Goal: Task Accomplishment & Management: Manage account settings

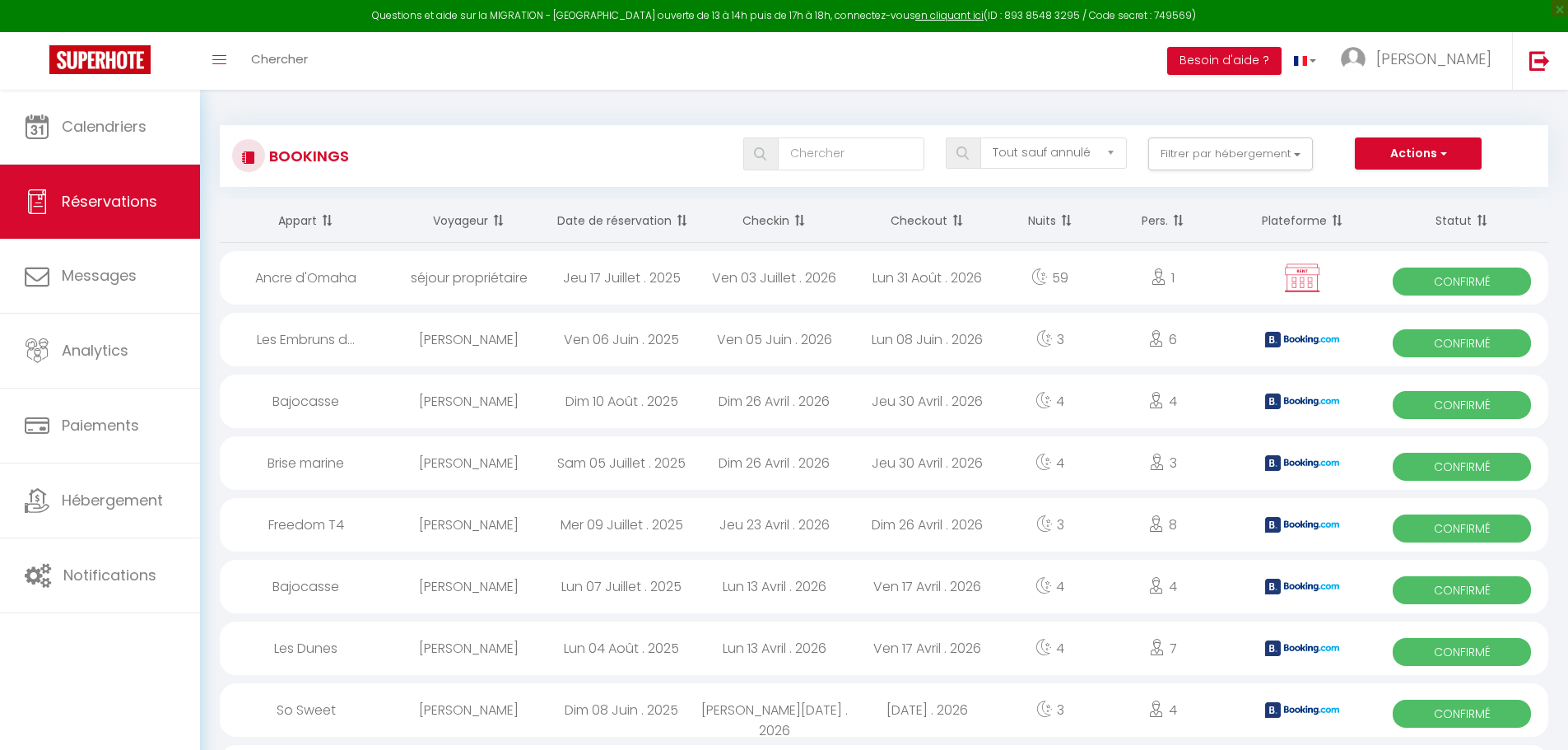
click at [123, 121] on span "Calendriers" at bounding box center [104, 126] width 85 height 21
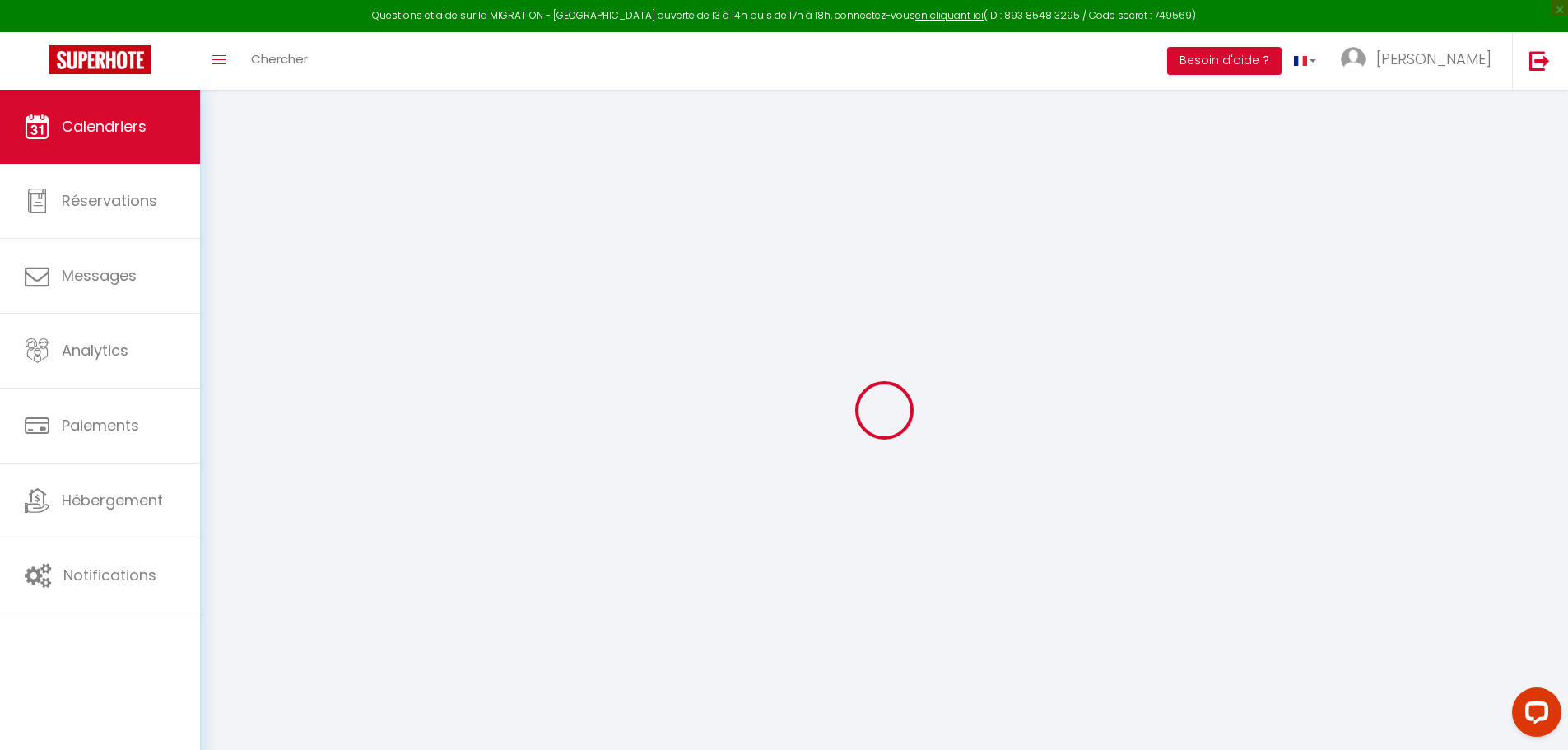
select select
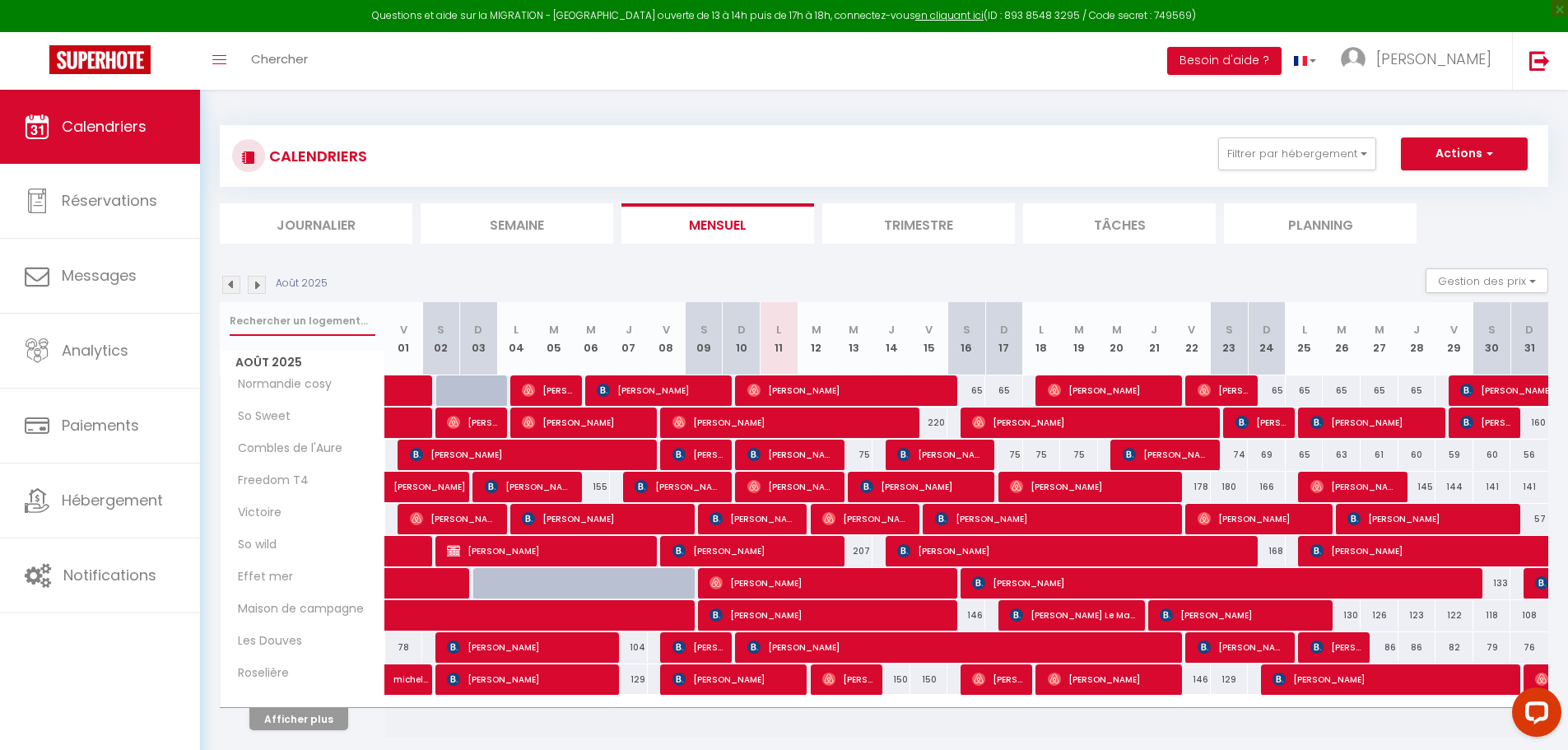
click at [298, 315] on input "text" at bounding box center [302, 321] width 145 height 29
type input "j"
select select
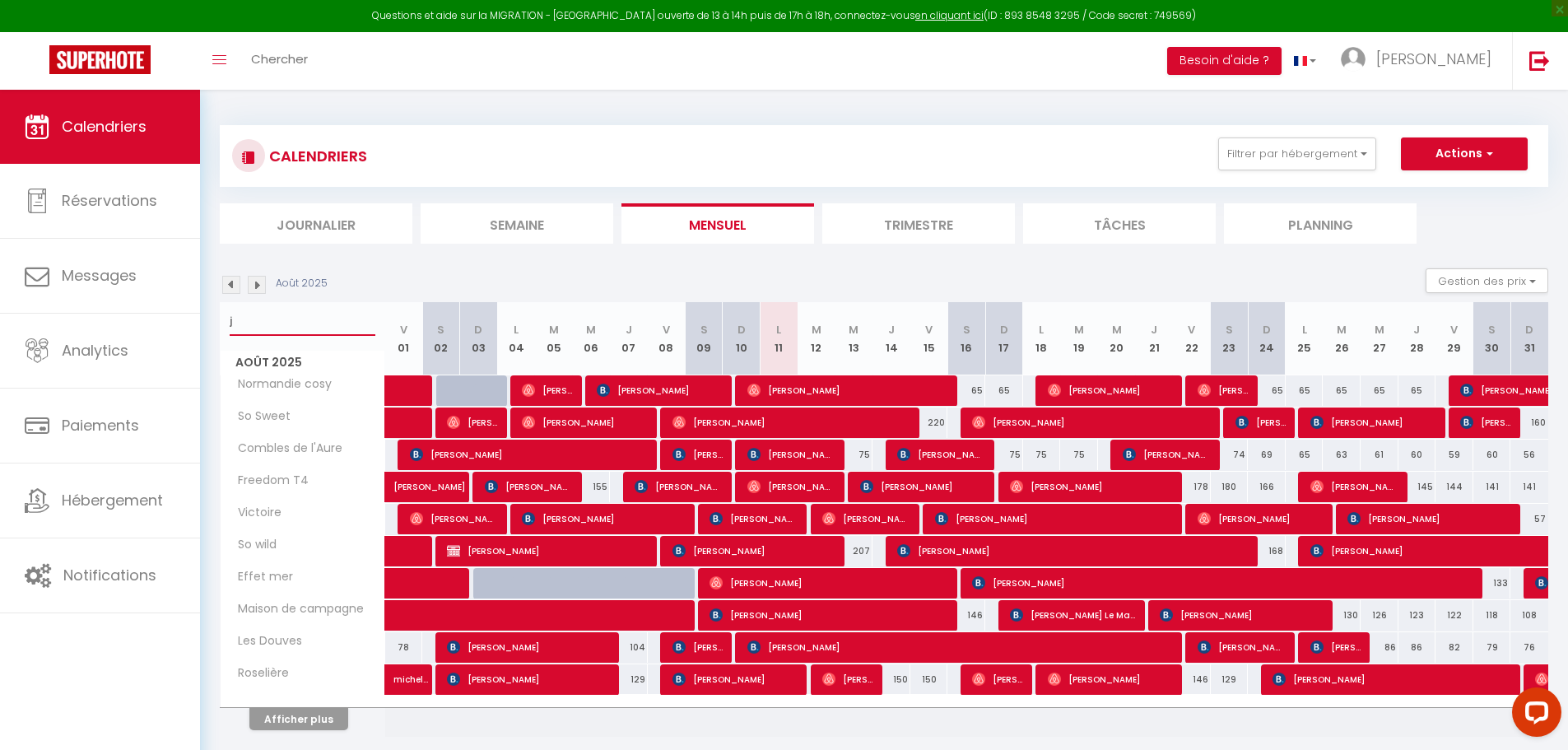
select select
type input "jo"
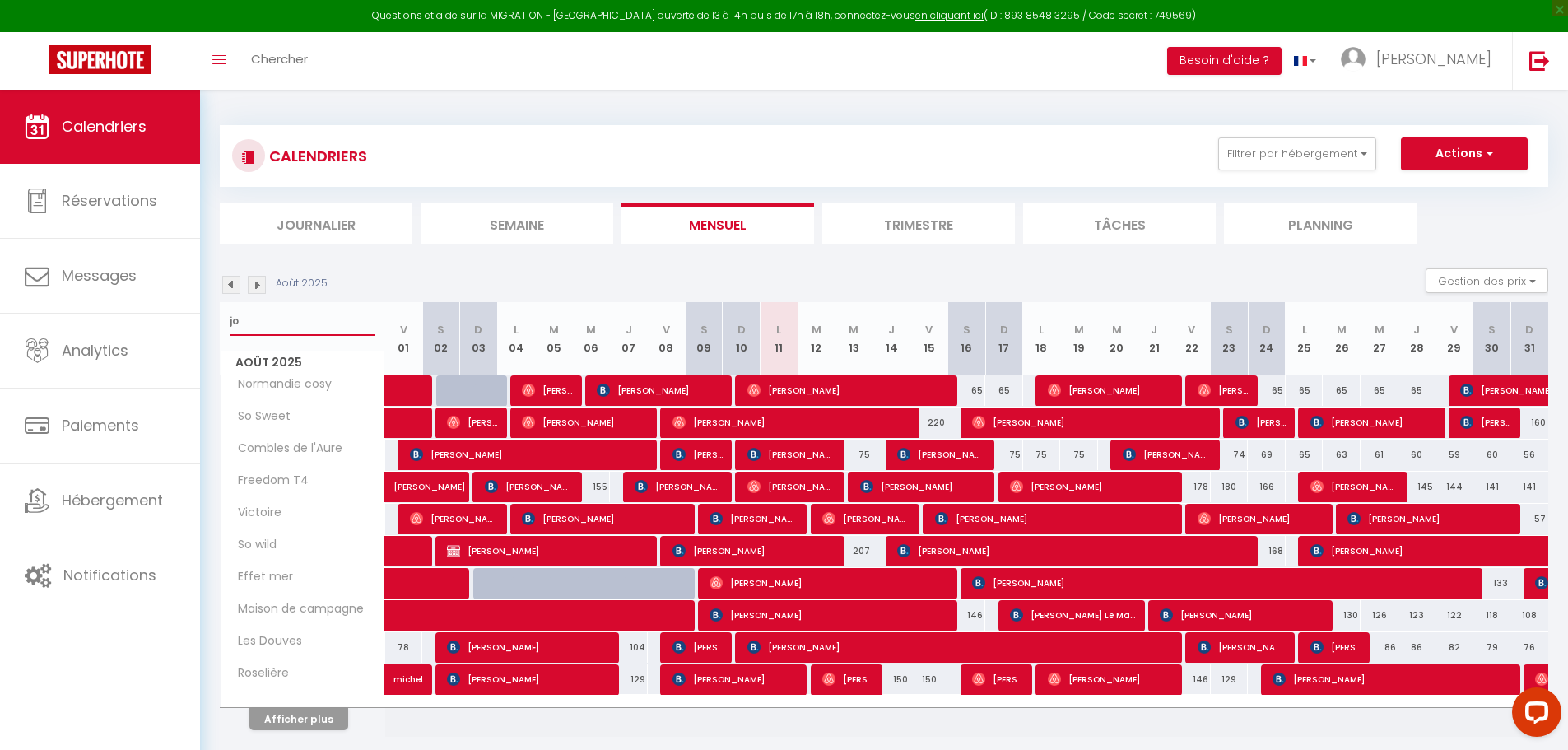
select select
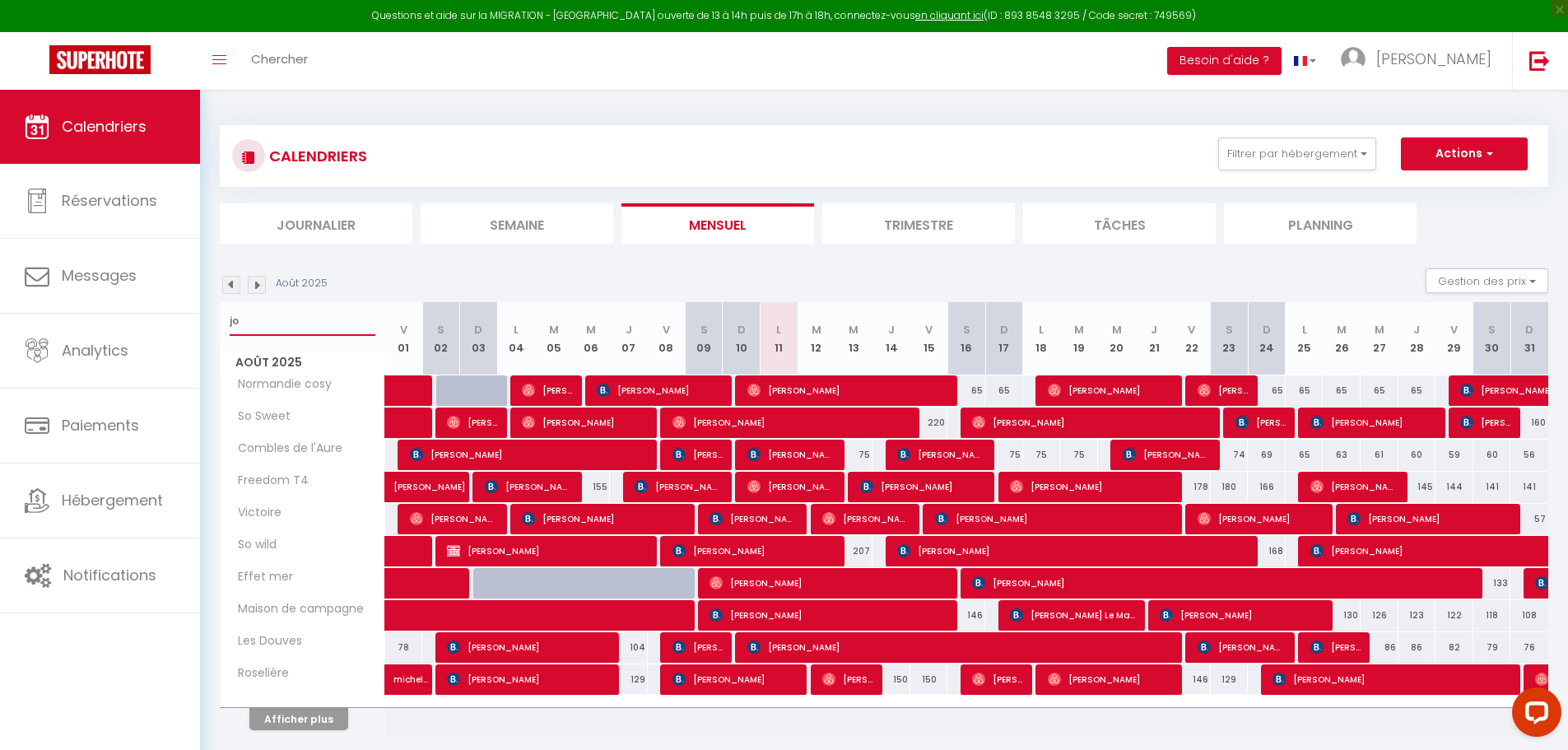
select select
type input "joi"
select select
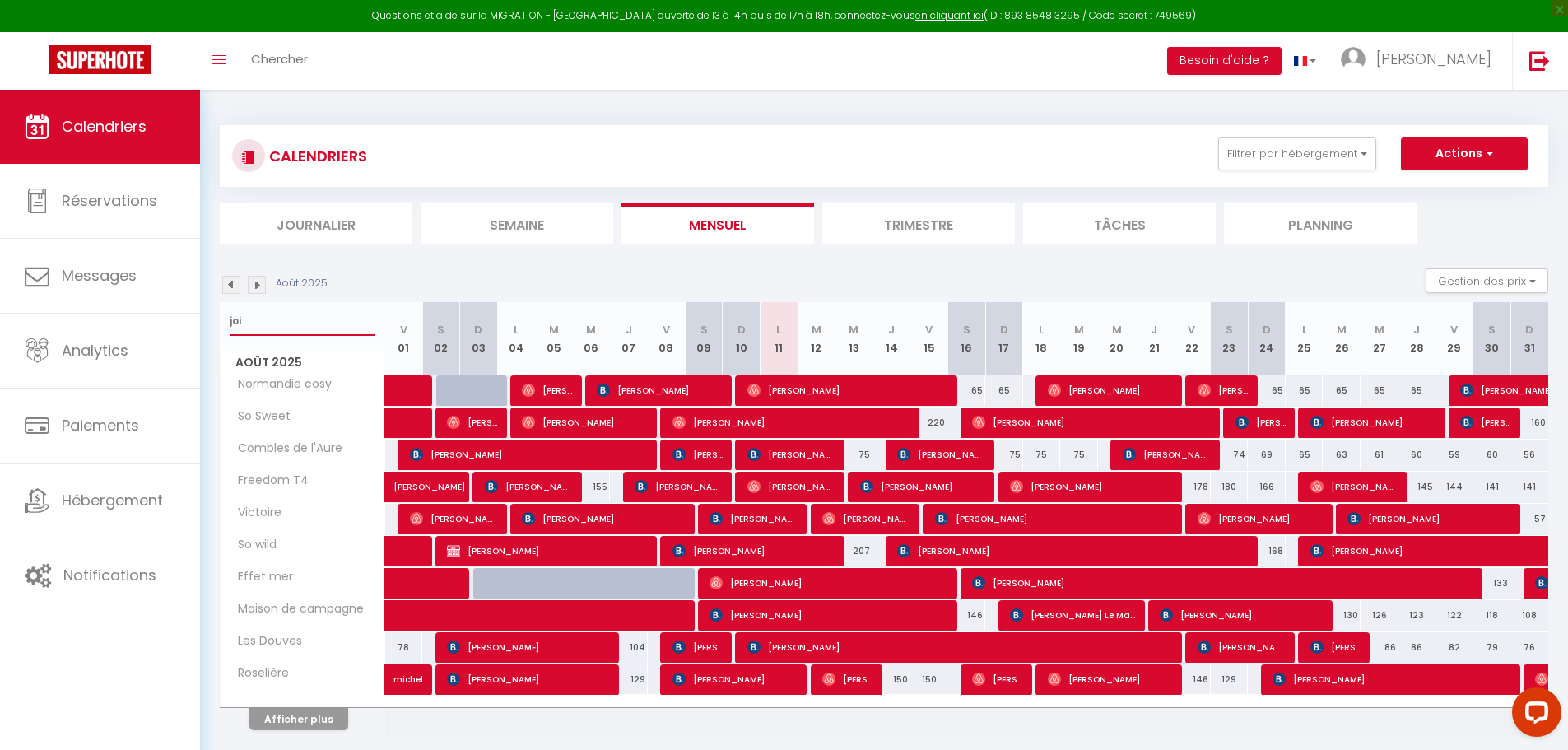
select select
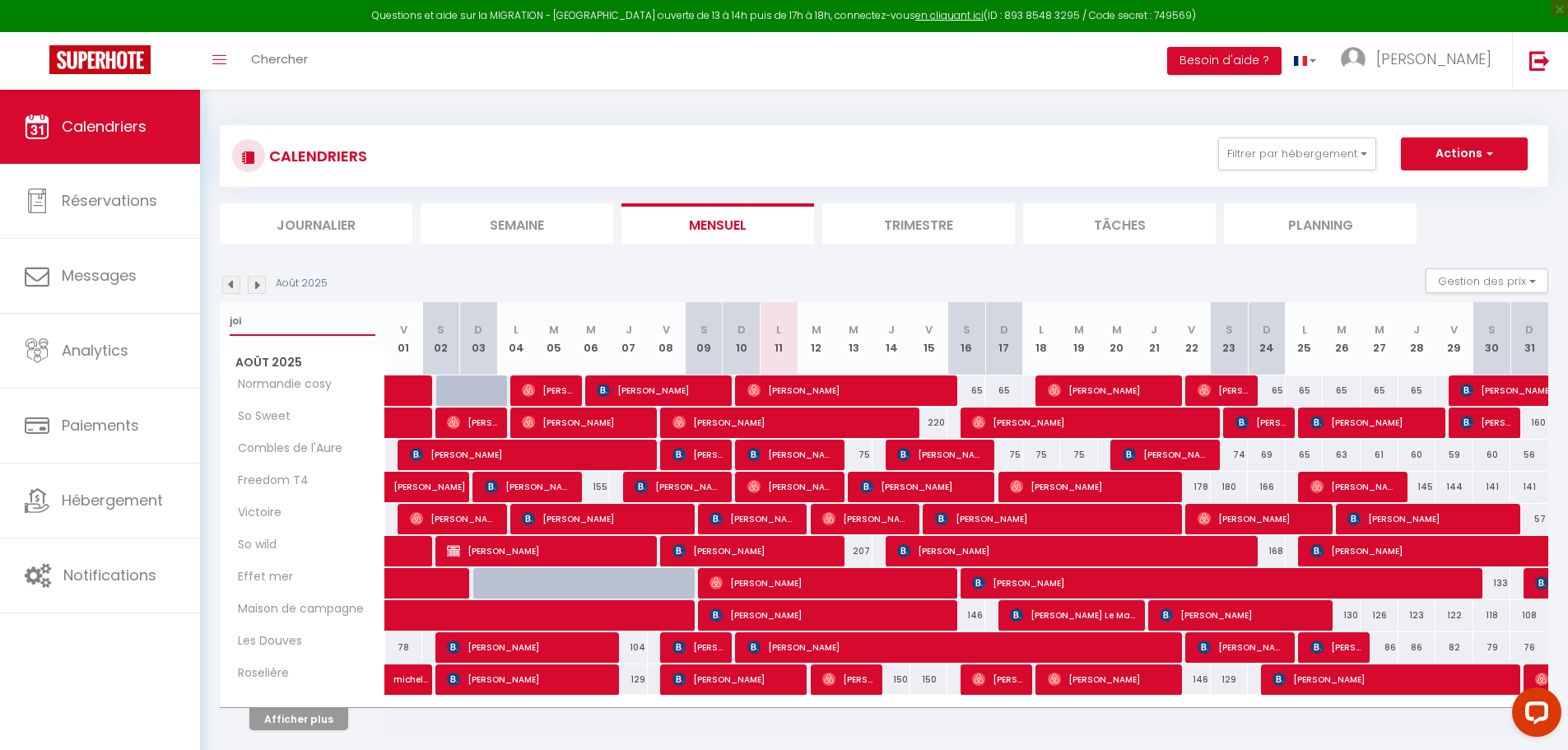
type input "jo"
select select
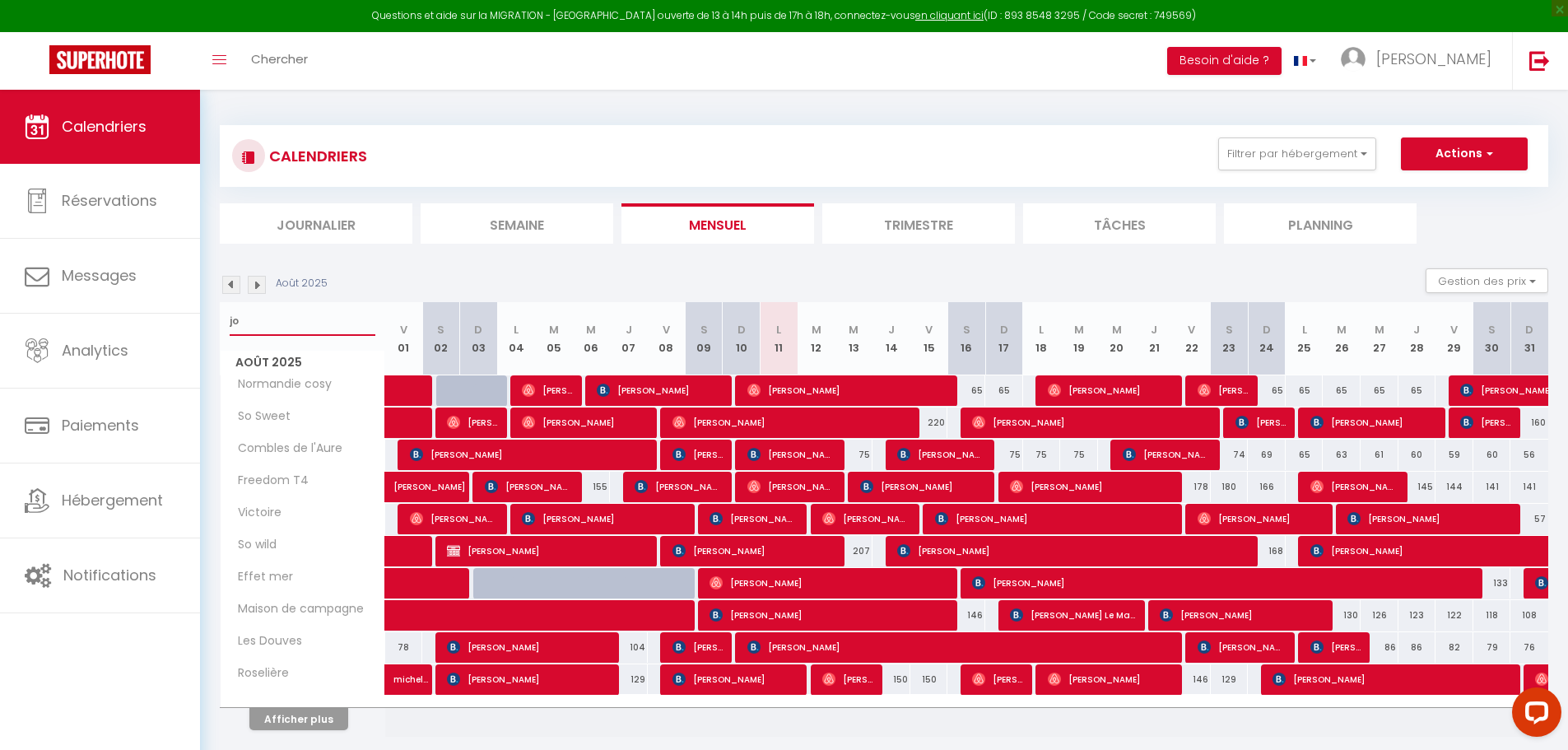
select select
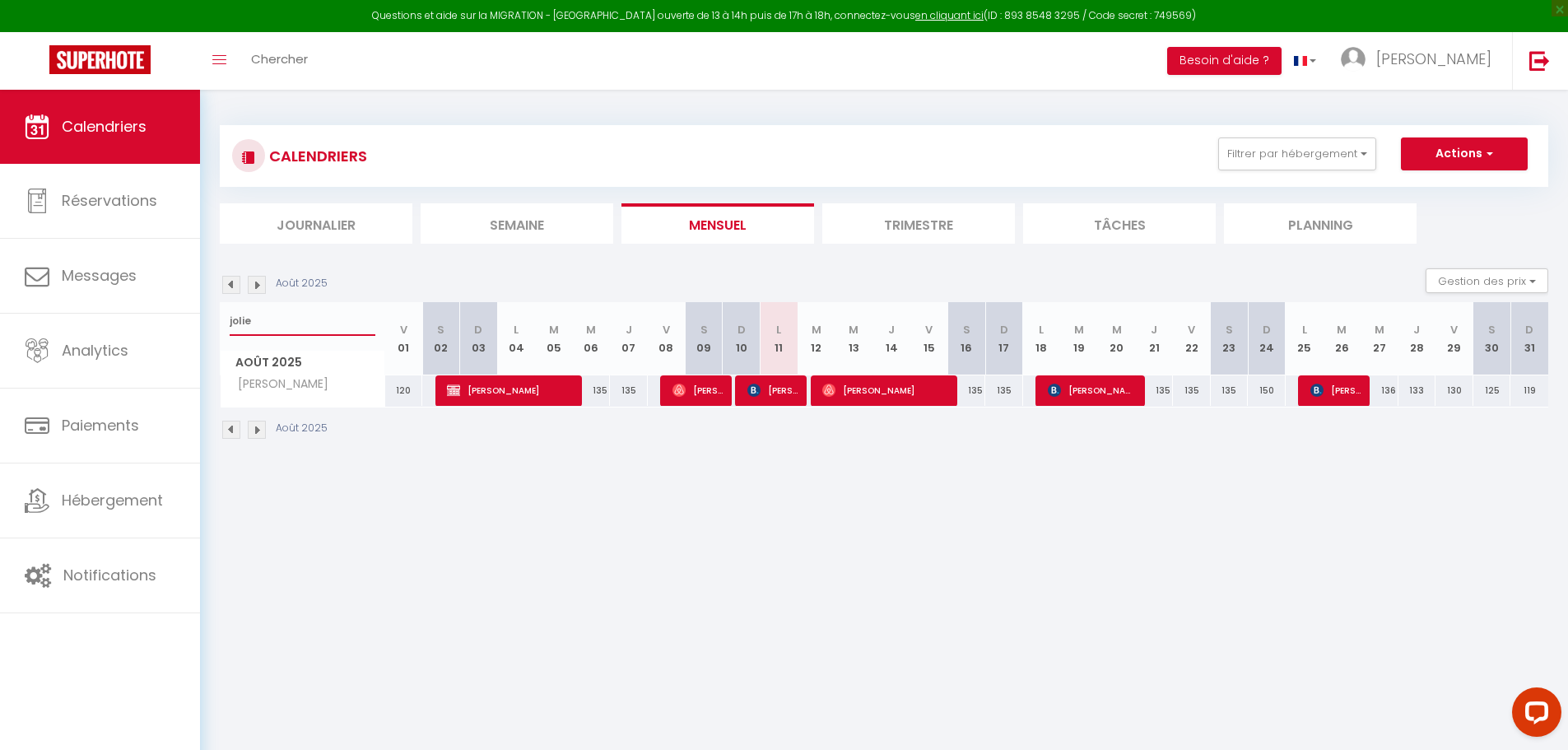
type input "jolie"
click at [771, 391] on span "[PERSON_NAME]" at bounding box center [773, 390] width 50 height 31
select select "OK"
select select "KO"
select select "0"
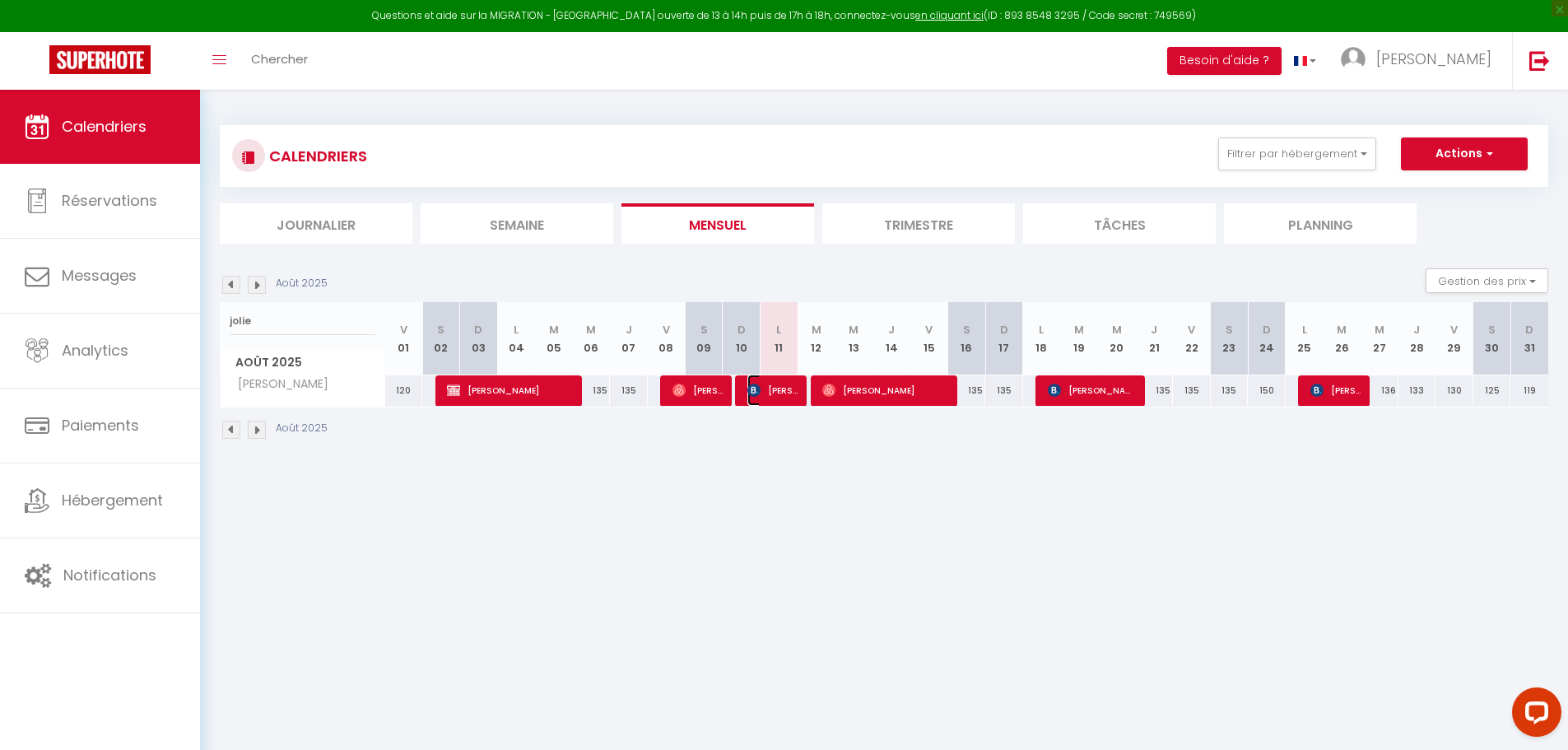
select select "0"
select select "1"
select select
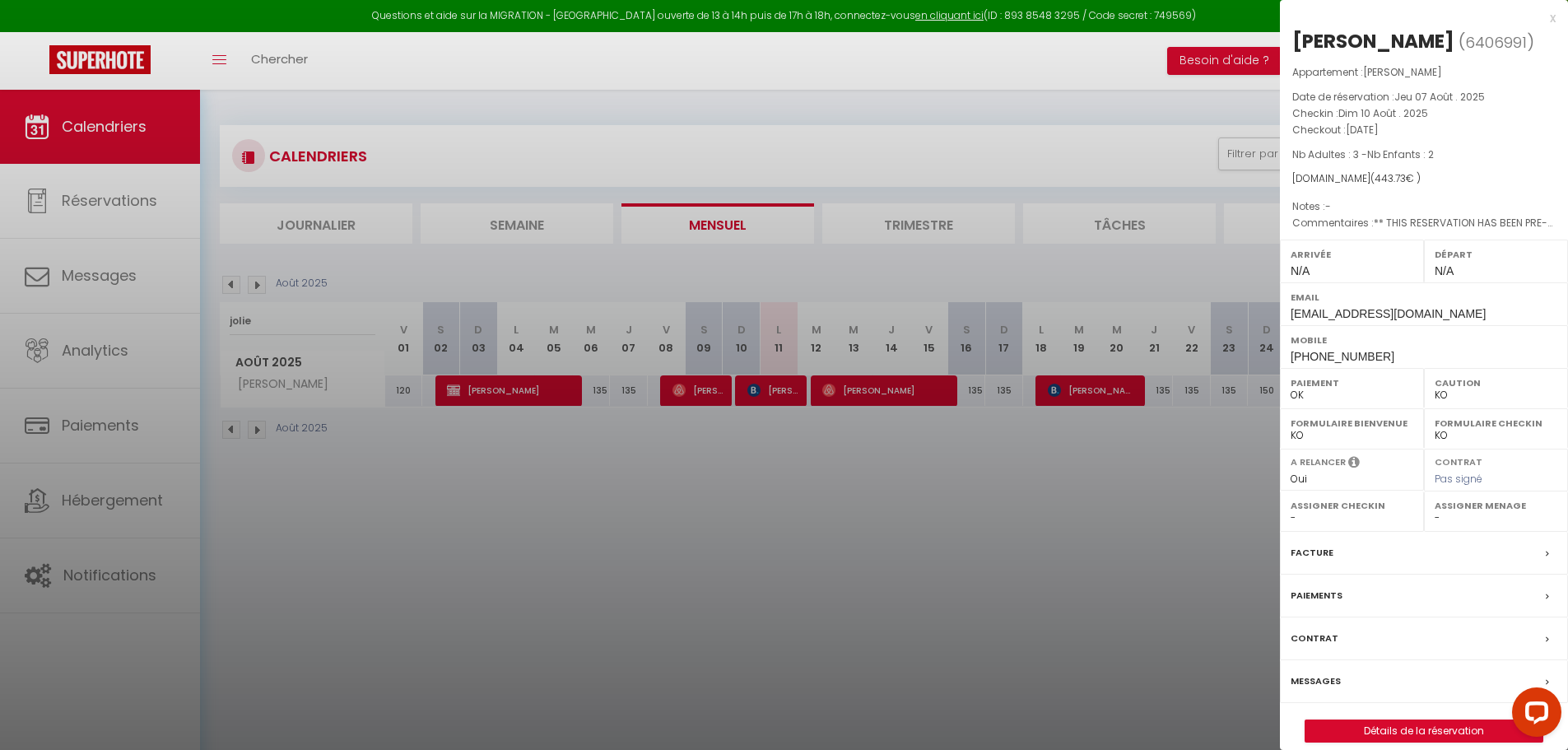
click at [1325, 684] on label "Messages" at bounding box center [1316, 681] width 50 height 18
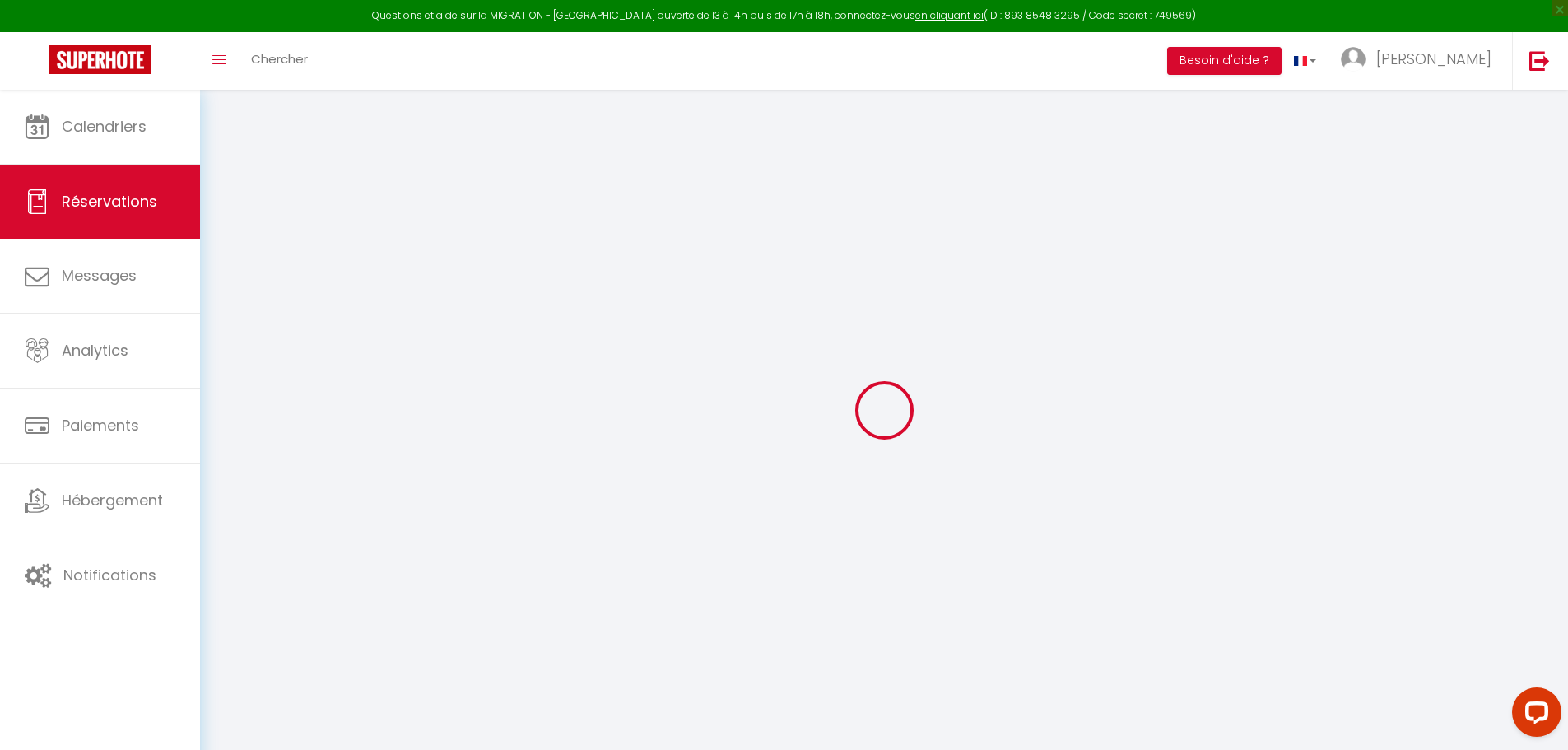
type input "[PERSON_NAME]"
type input "Leroux"
type input "[EMAIL_ADDRESS][DOMAIN_NAME]"
type input "[PHONE_NUMBER]"
type input "62220"
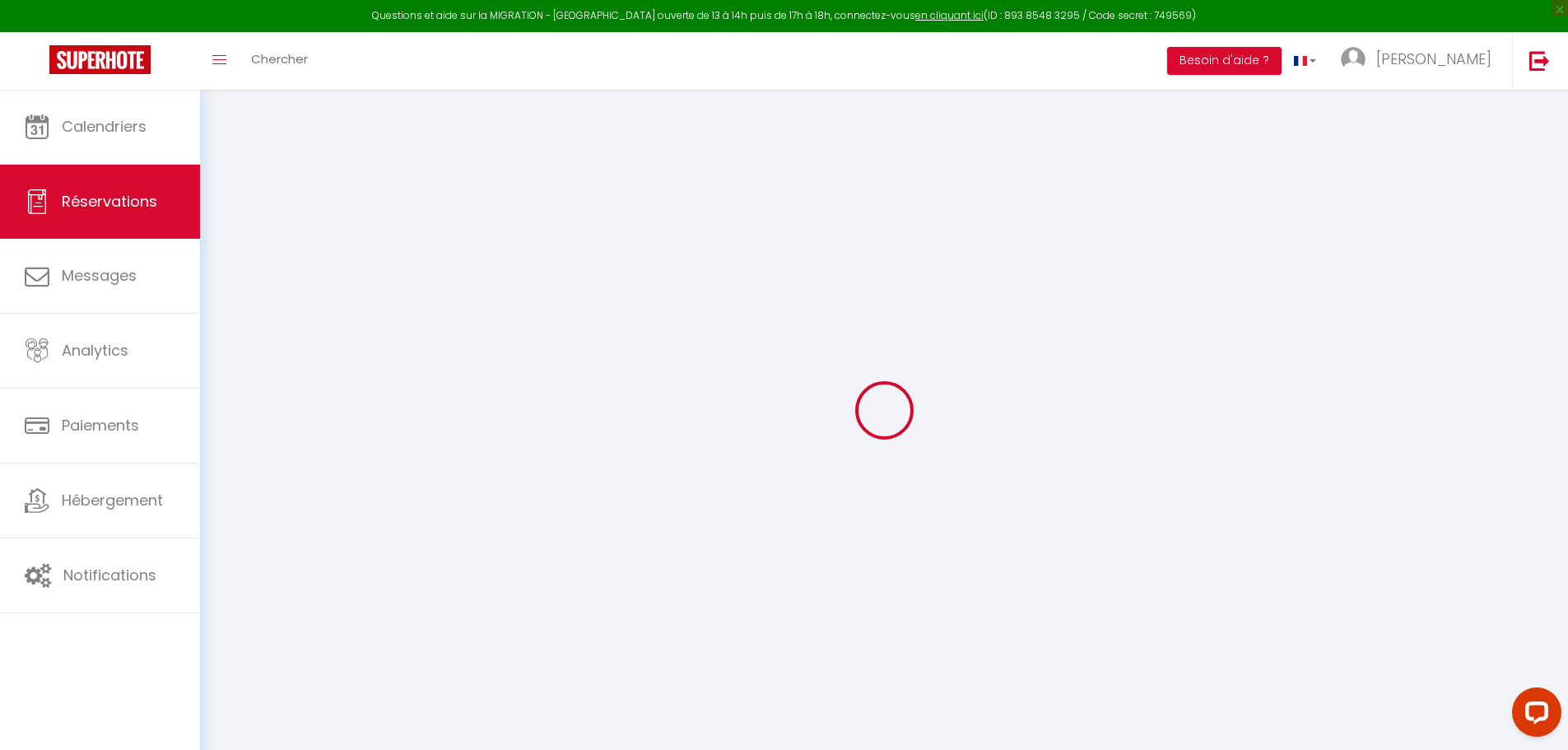
type input "[STREET_ADDRESS]"
type input "Carvin"
select select "FR"
type input "72.93"
type input "6.21"
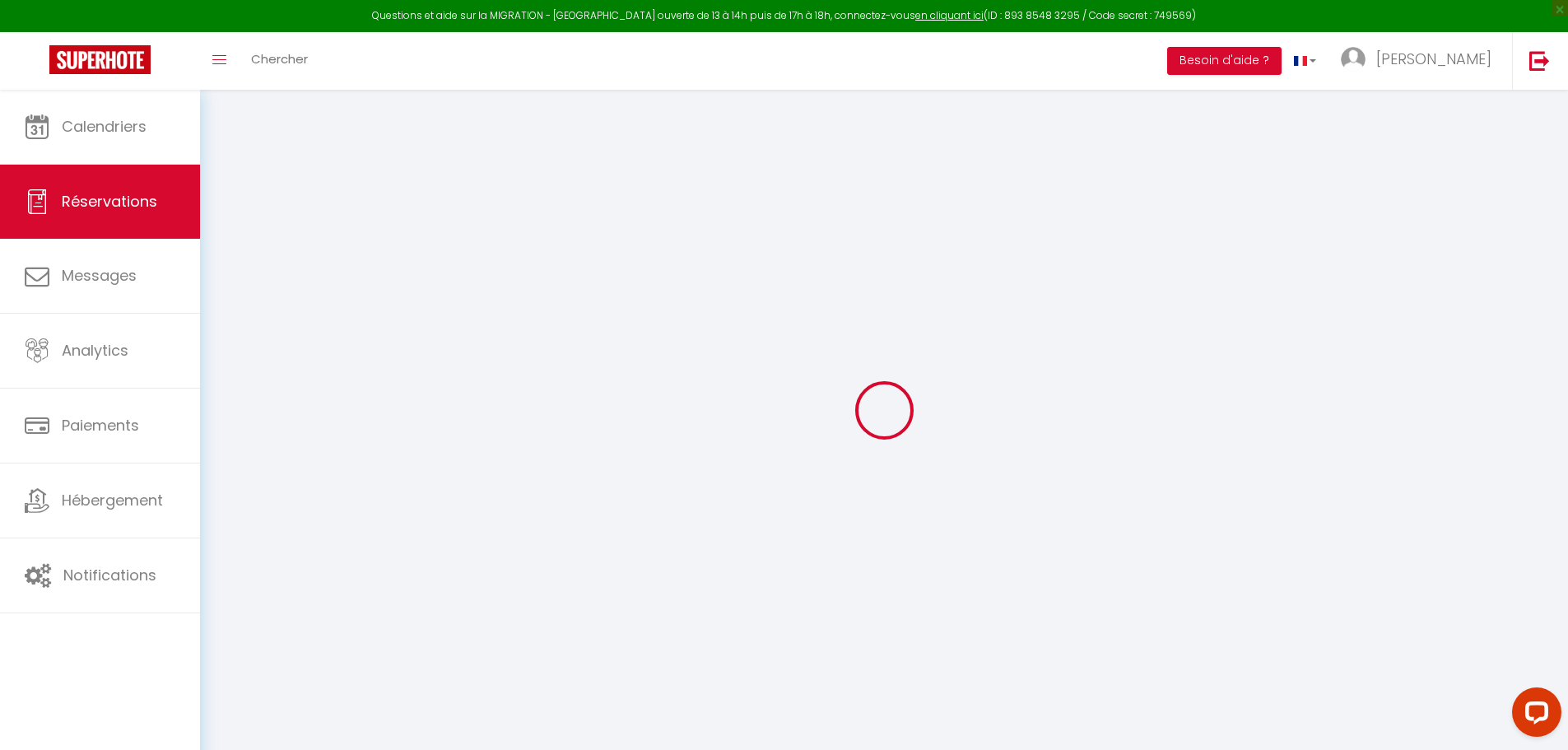
select select "71218"
select select "1"
select select
type input "3"
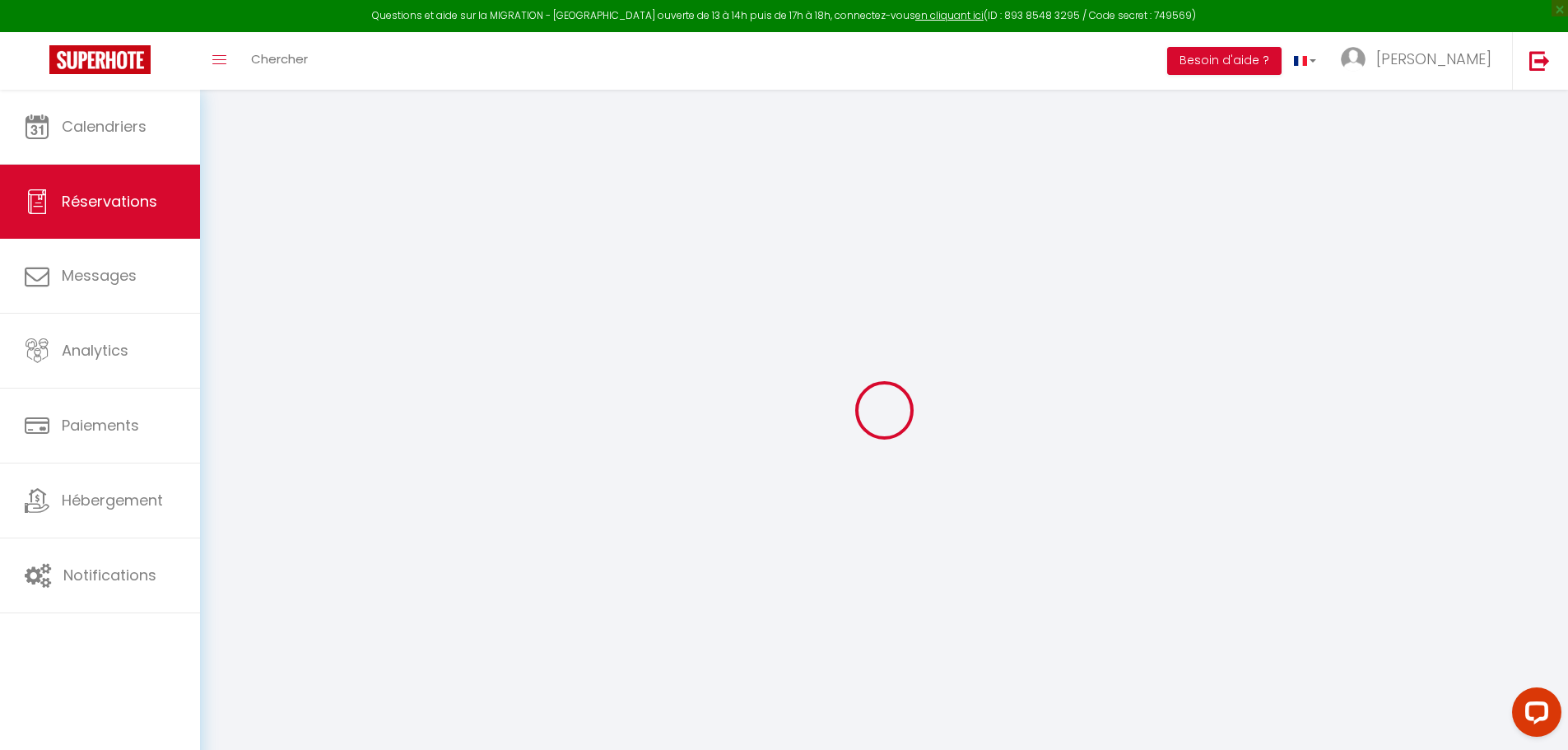
type input "2"
select select "12"
select select
type input "324"
checkbox input "false"
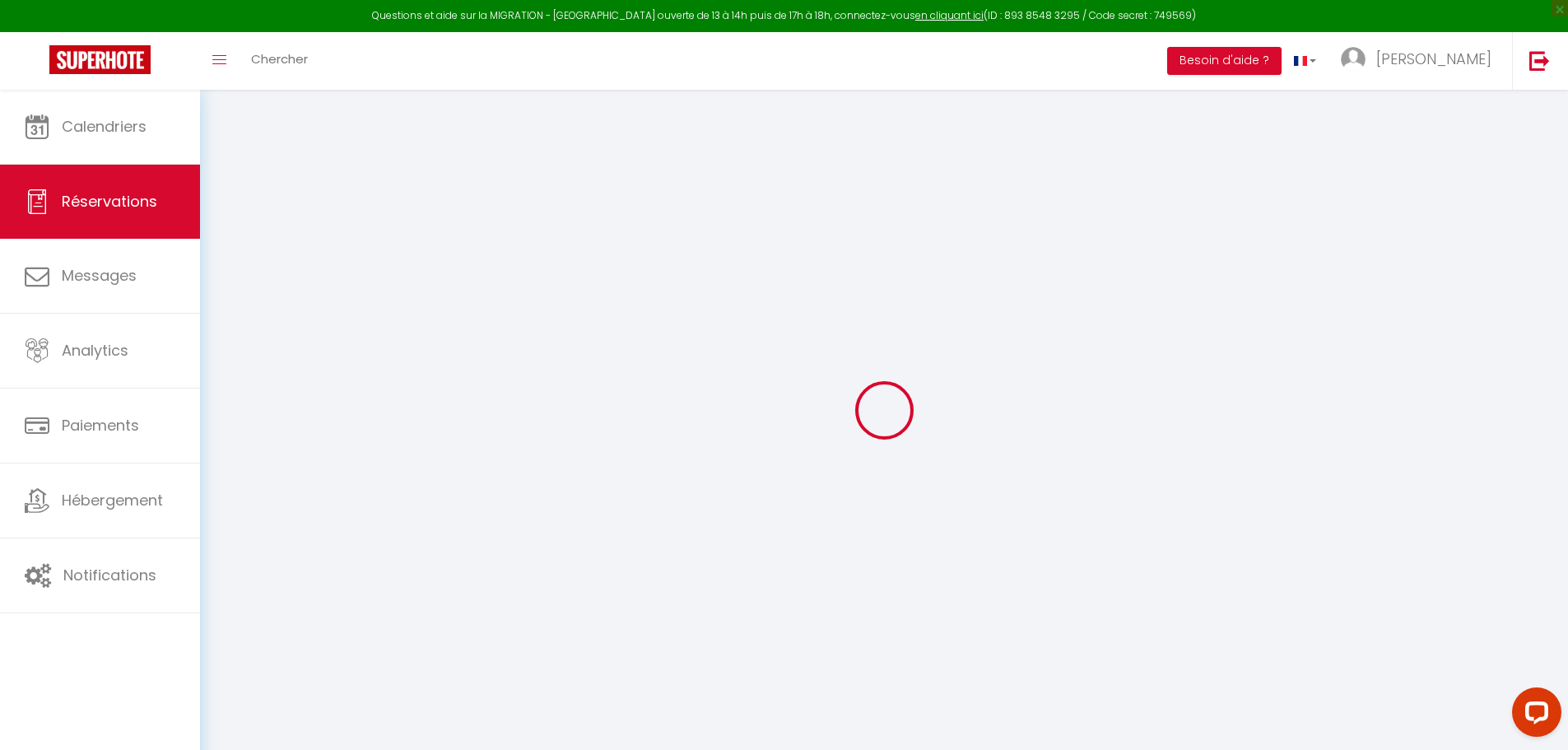
type input "0"
select select "2"
type input "105"
type input "0"
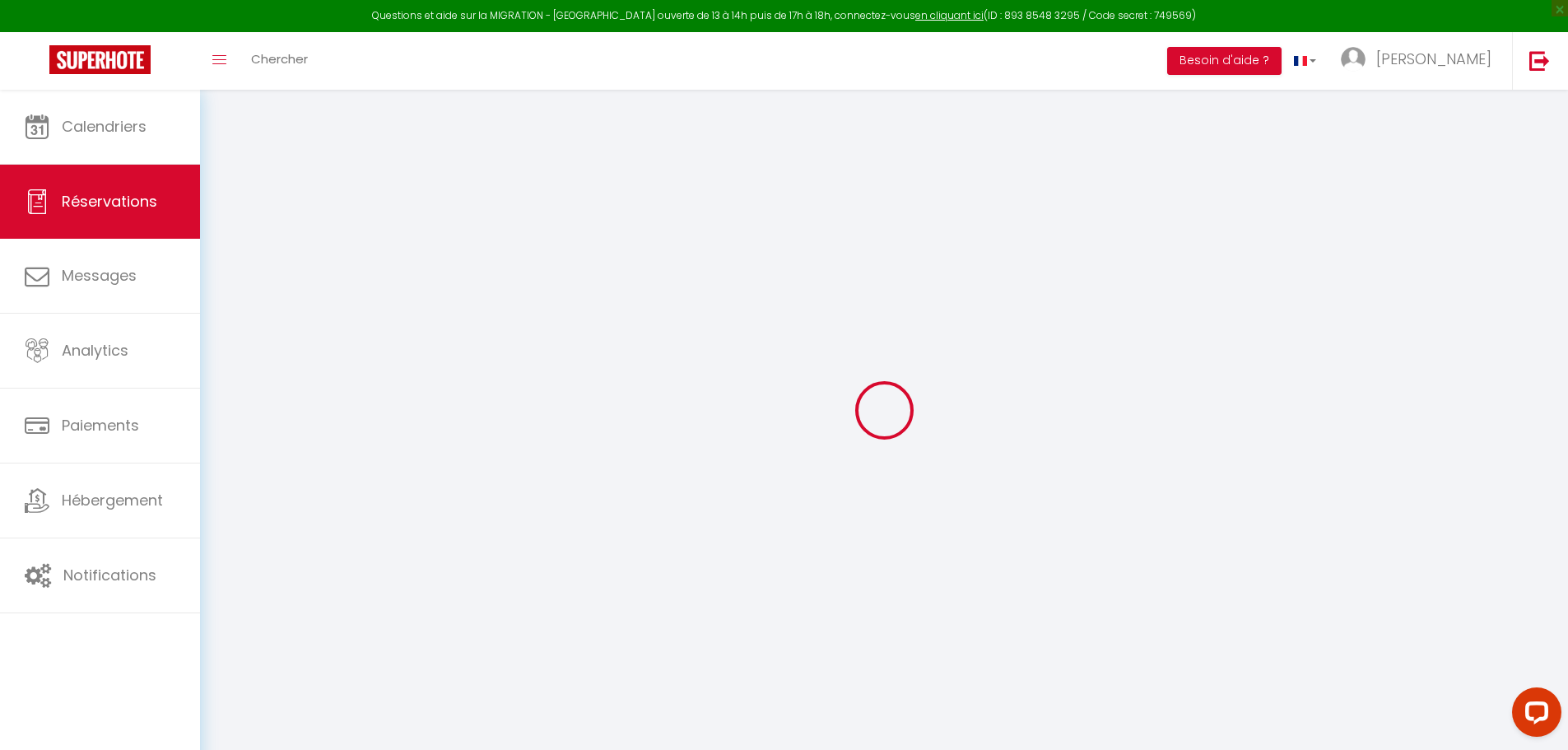
select select
select select "14"
checkbox input "false"
select select
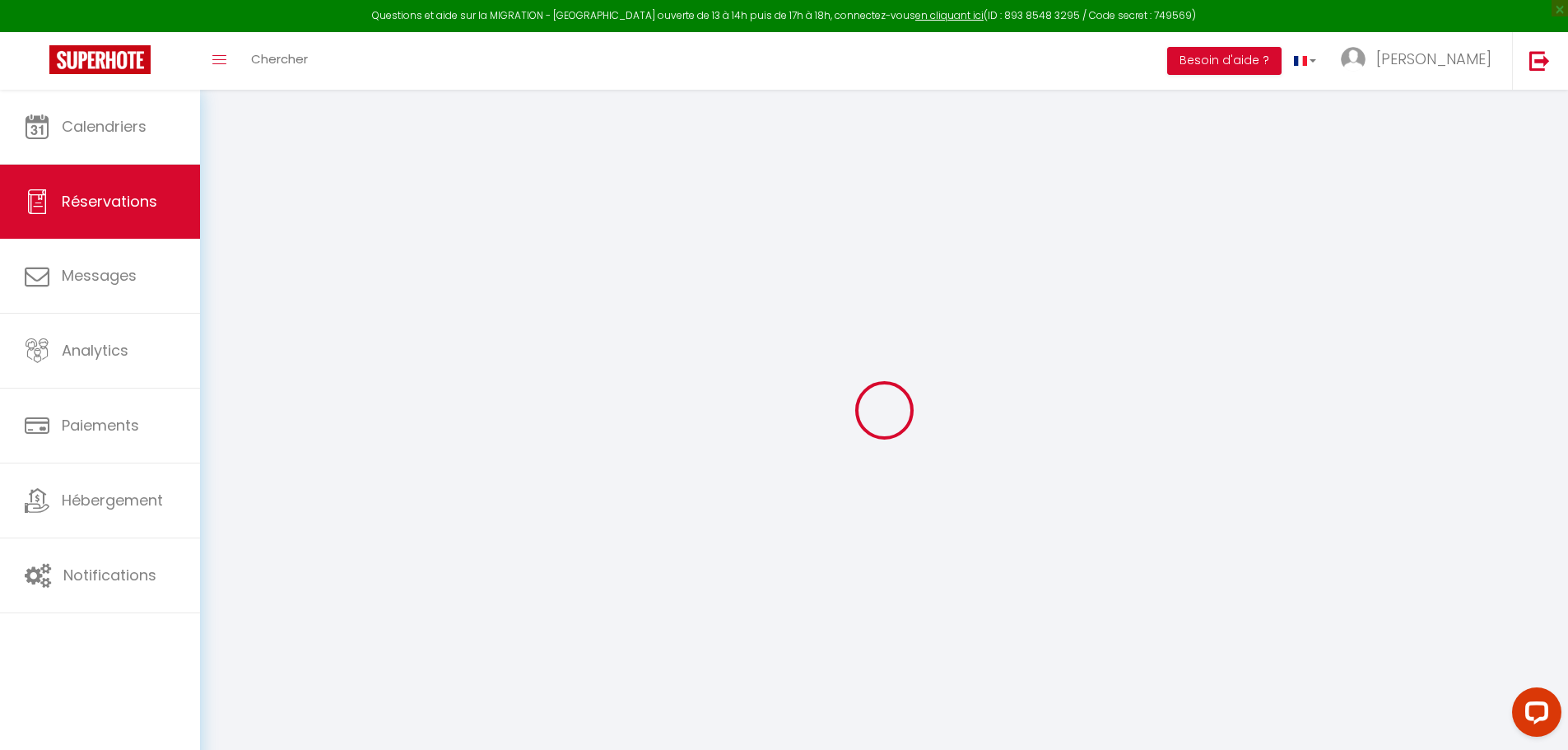
select select
checkbox input "false"
select select
checkbox input "false"
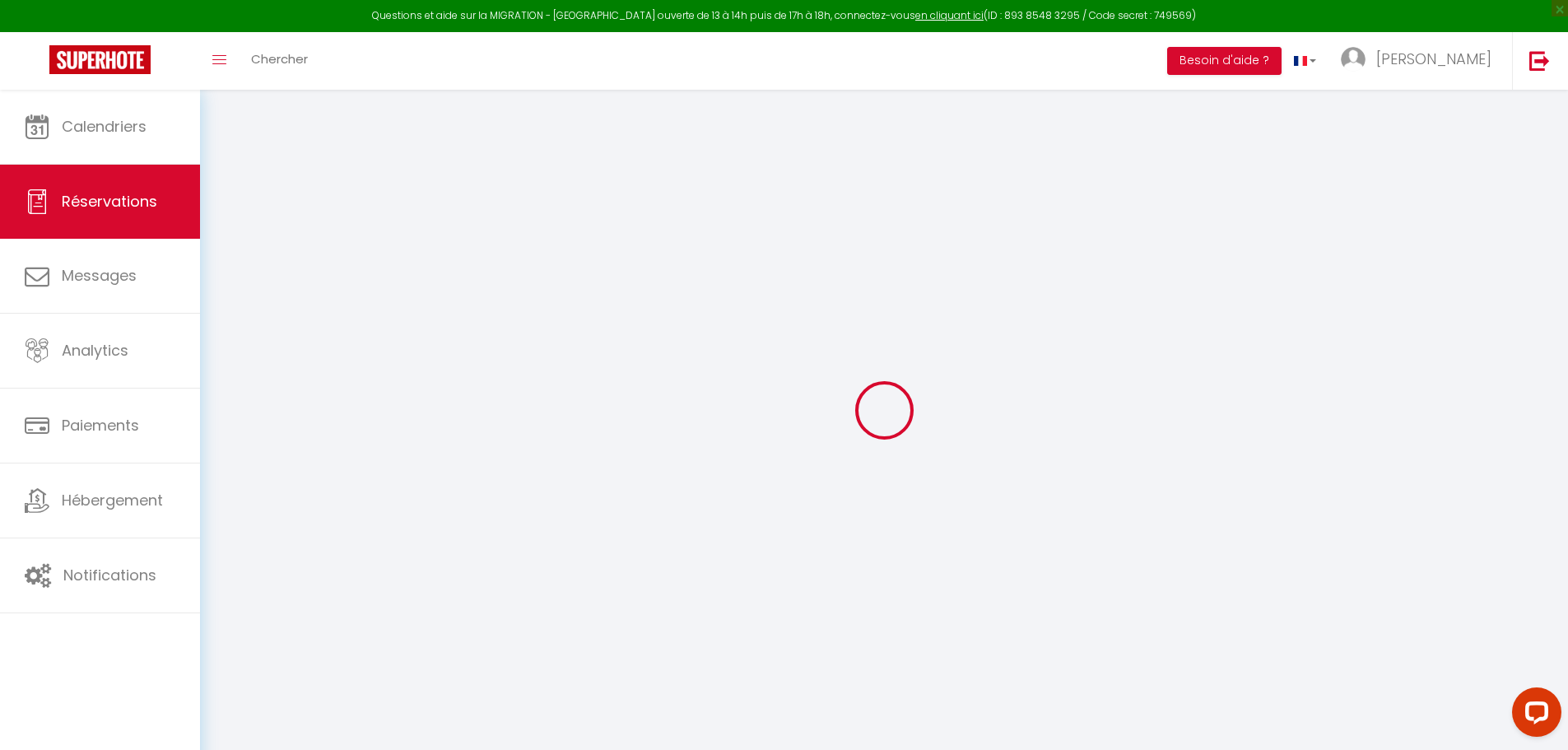
type textarea "** THIS RESERVATION HAS BEEN PRE-PAID ** Reservation has a cancellation grace p…"
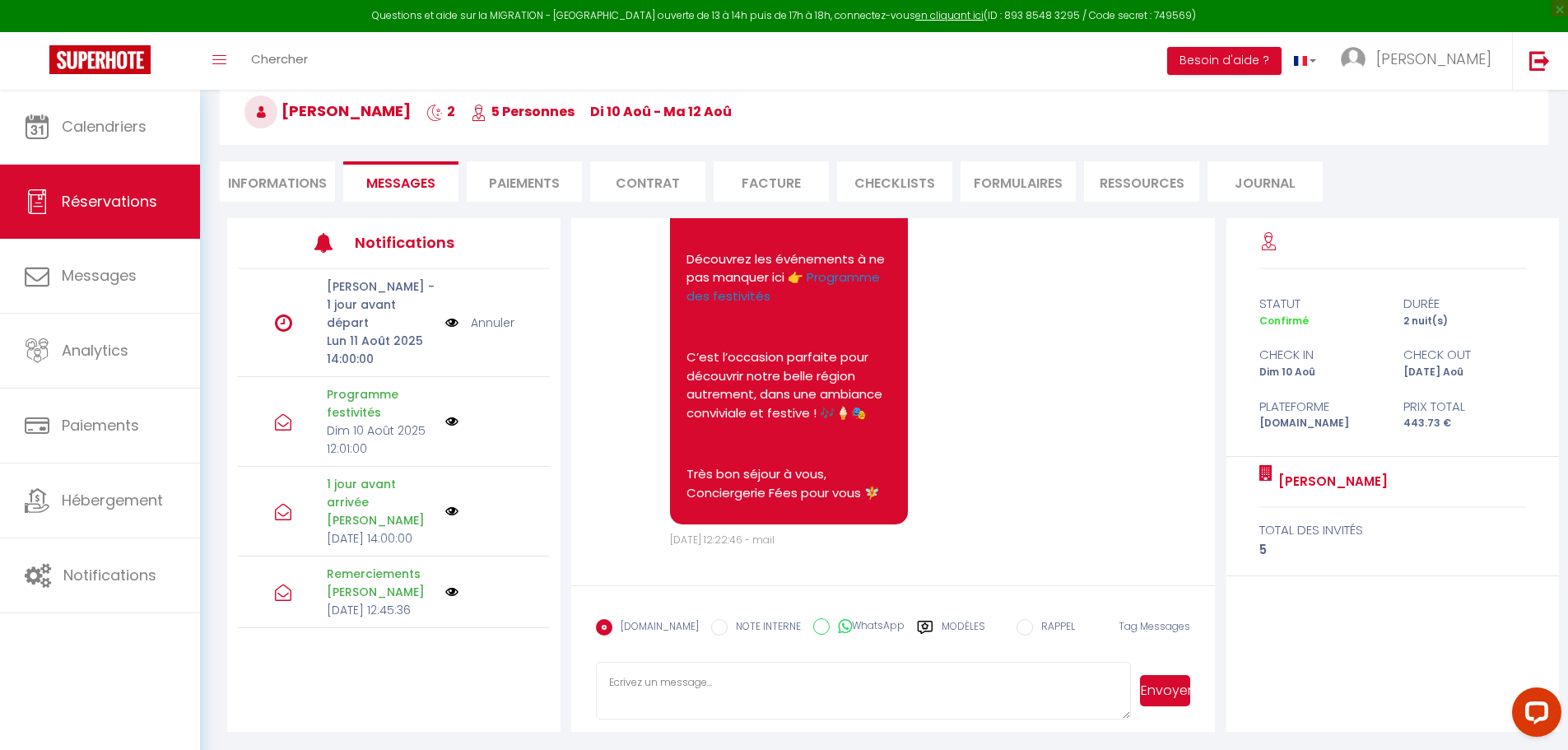
scroll to position [90, 0]
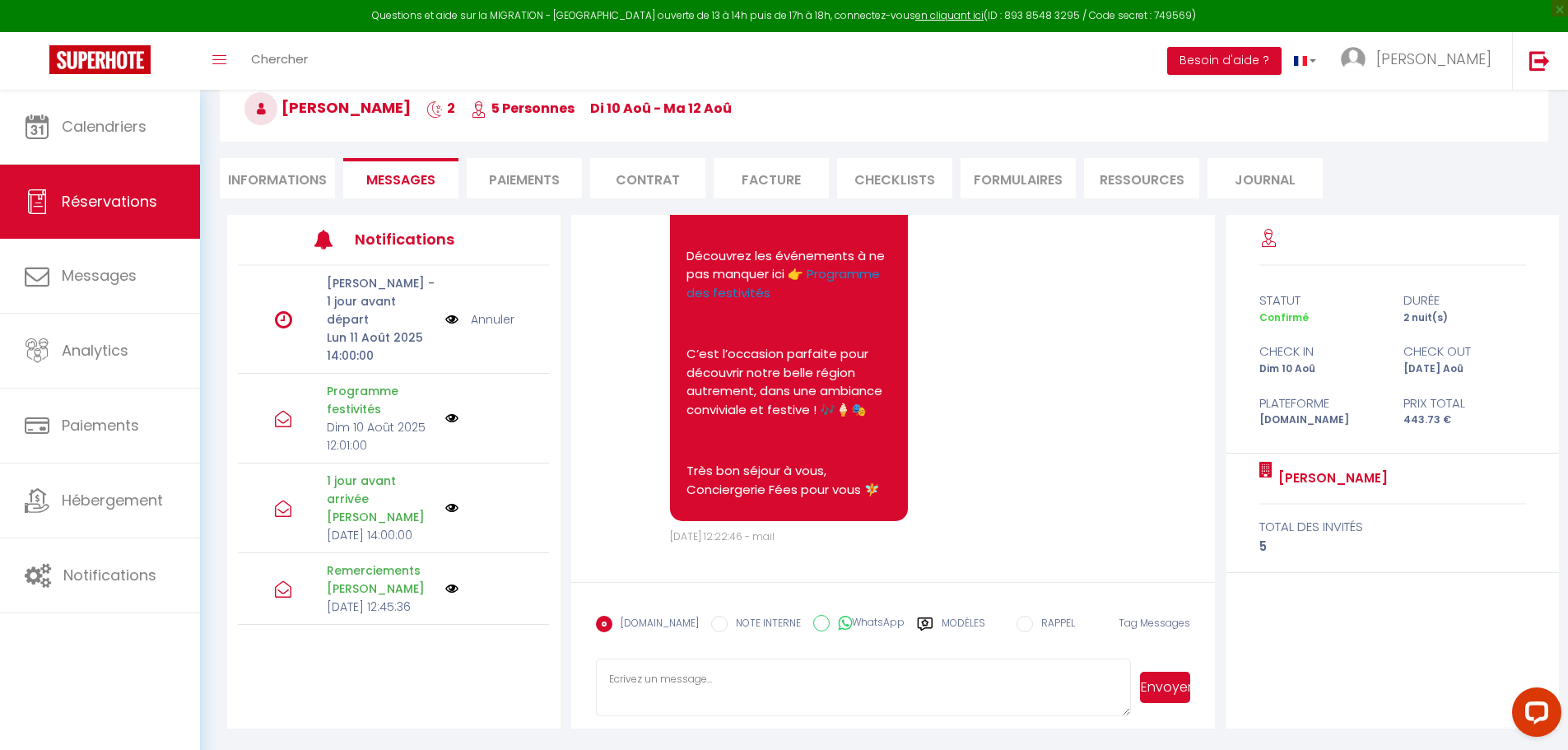
click at [826, 694] on textarea at bounding box center [864, 687] width 536 height 58
type textarea "B"
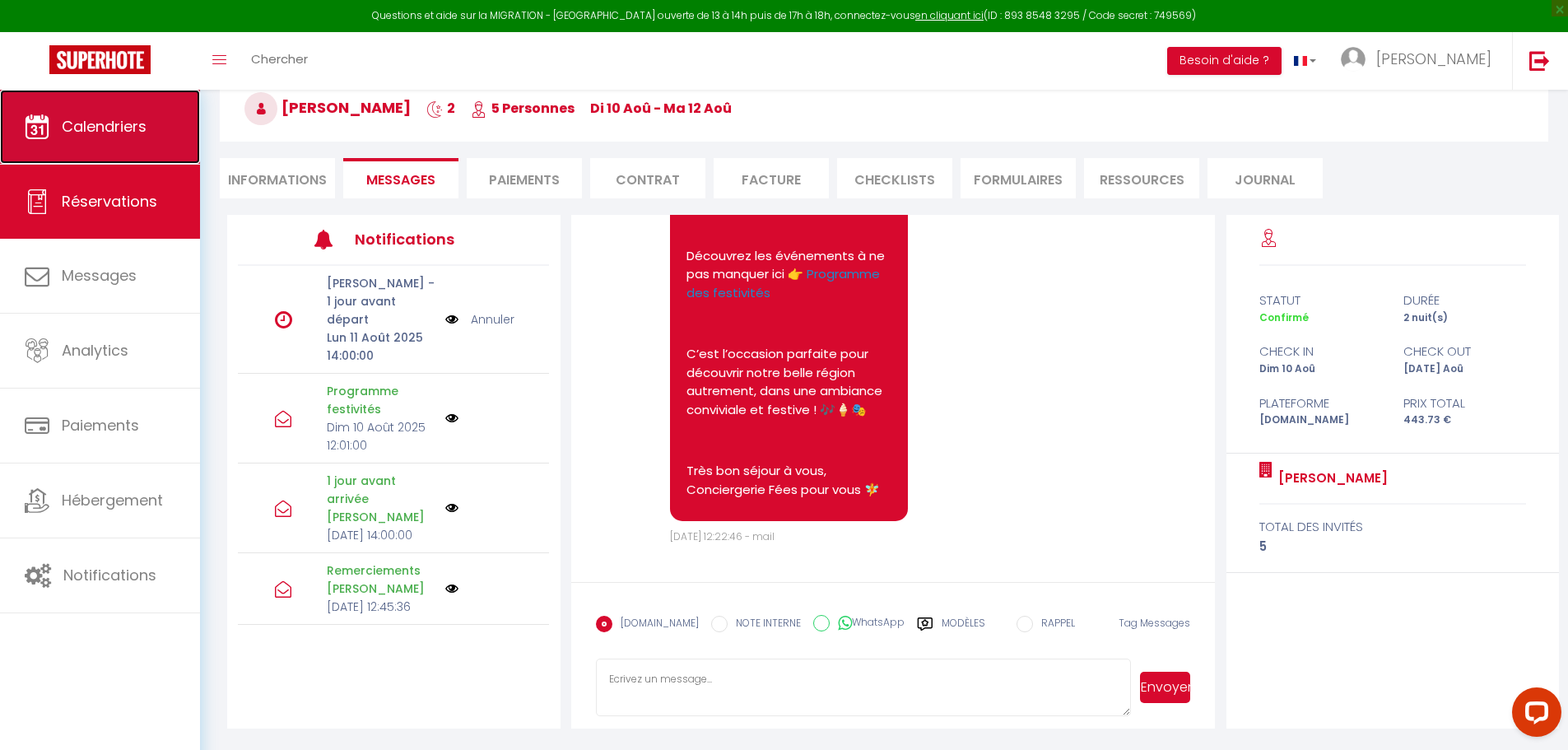
click at [139, 138] on link "Calendriers" at bounding box center [100, 127] width 200 height 74
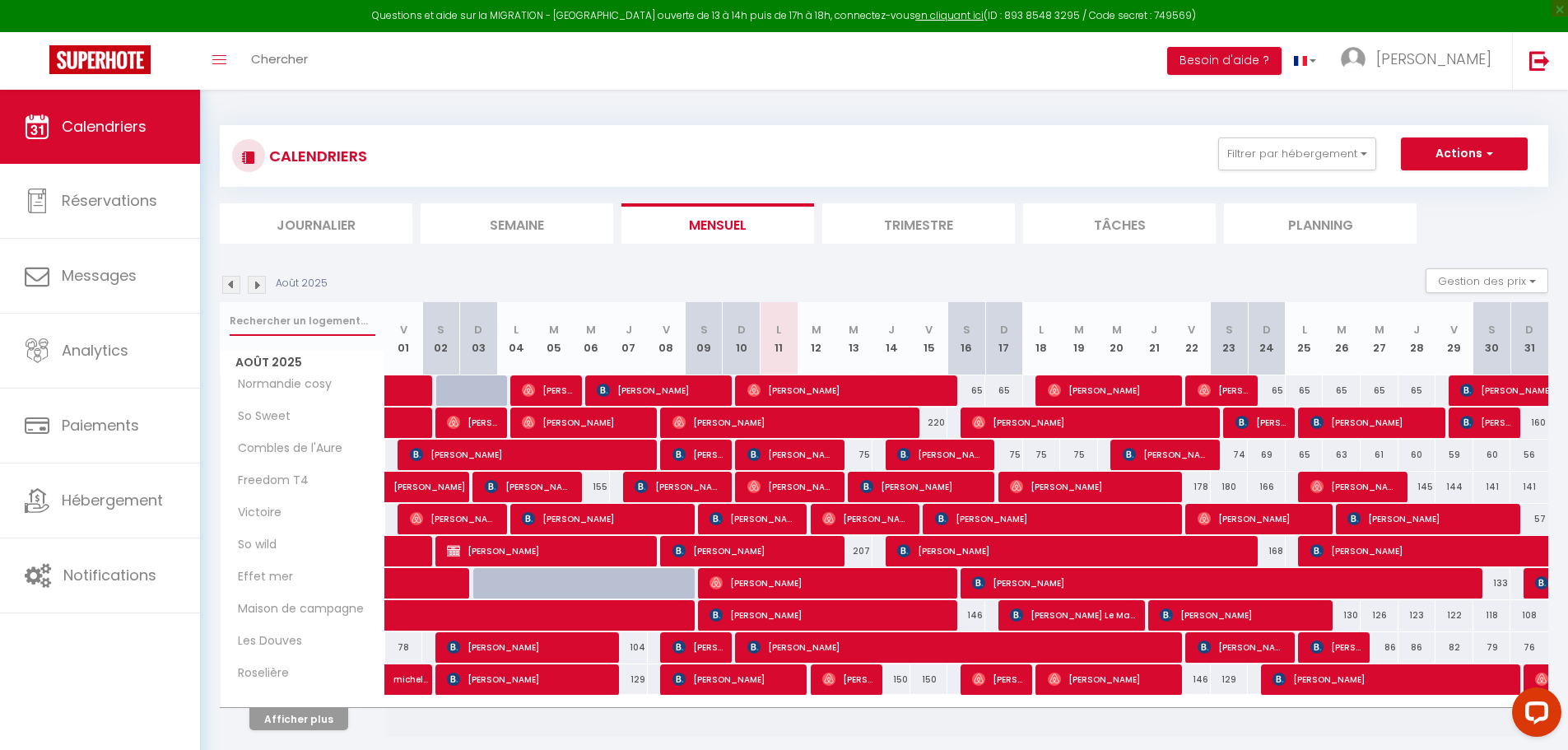
click at [346, 323] on input "text" at bounding box center [302, 321] width 145 height 29
type input "ef"
select select
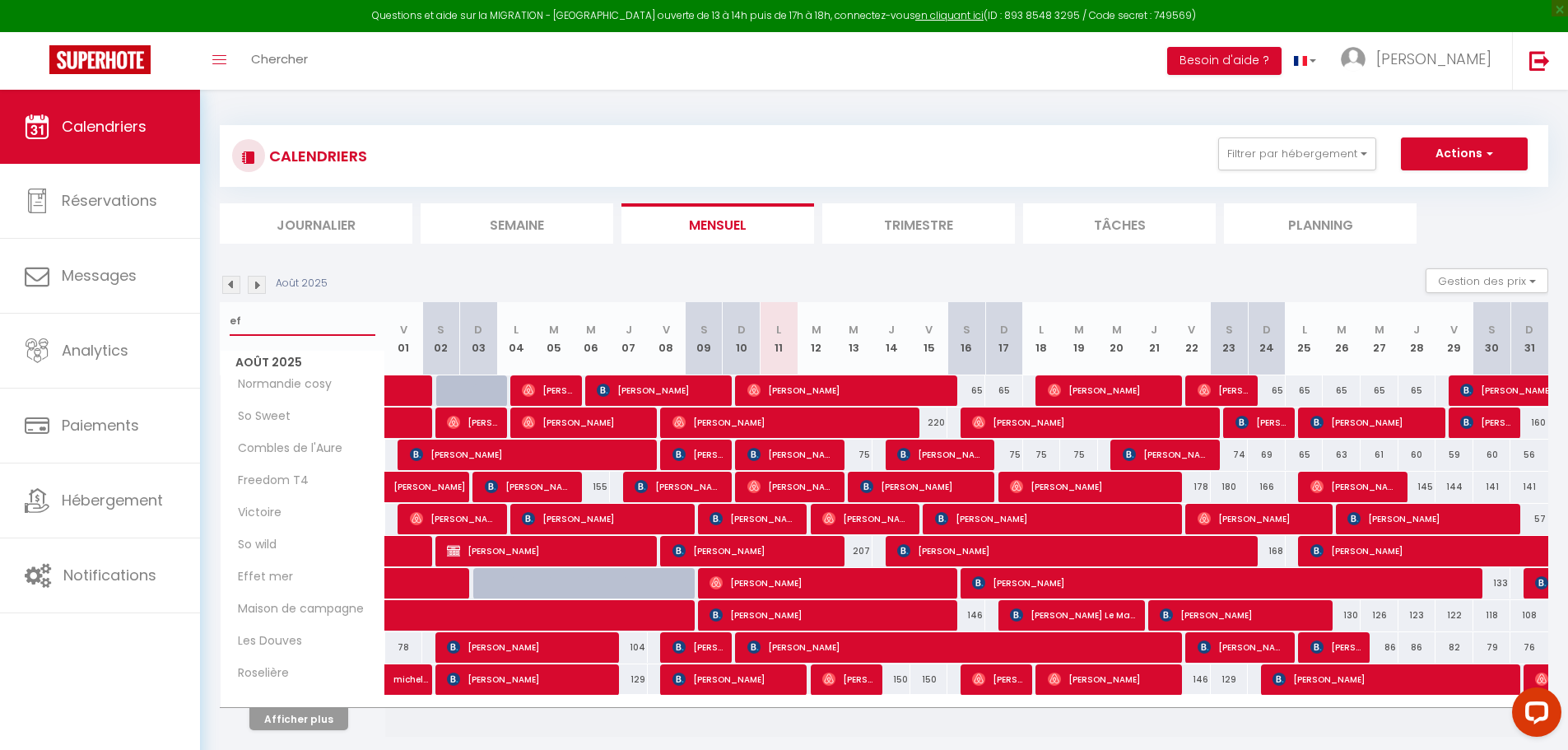
select select
type input "eff"
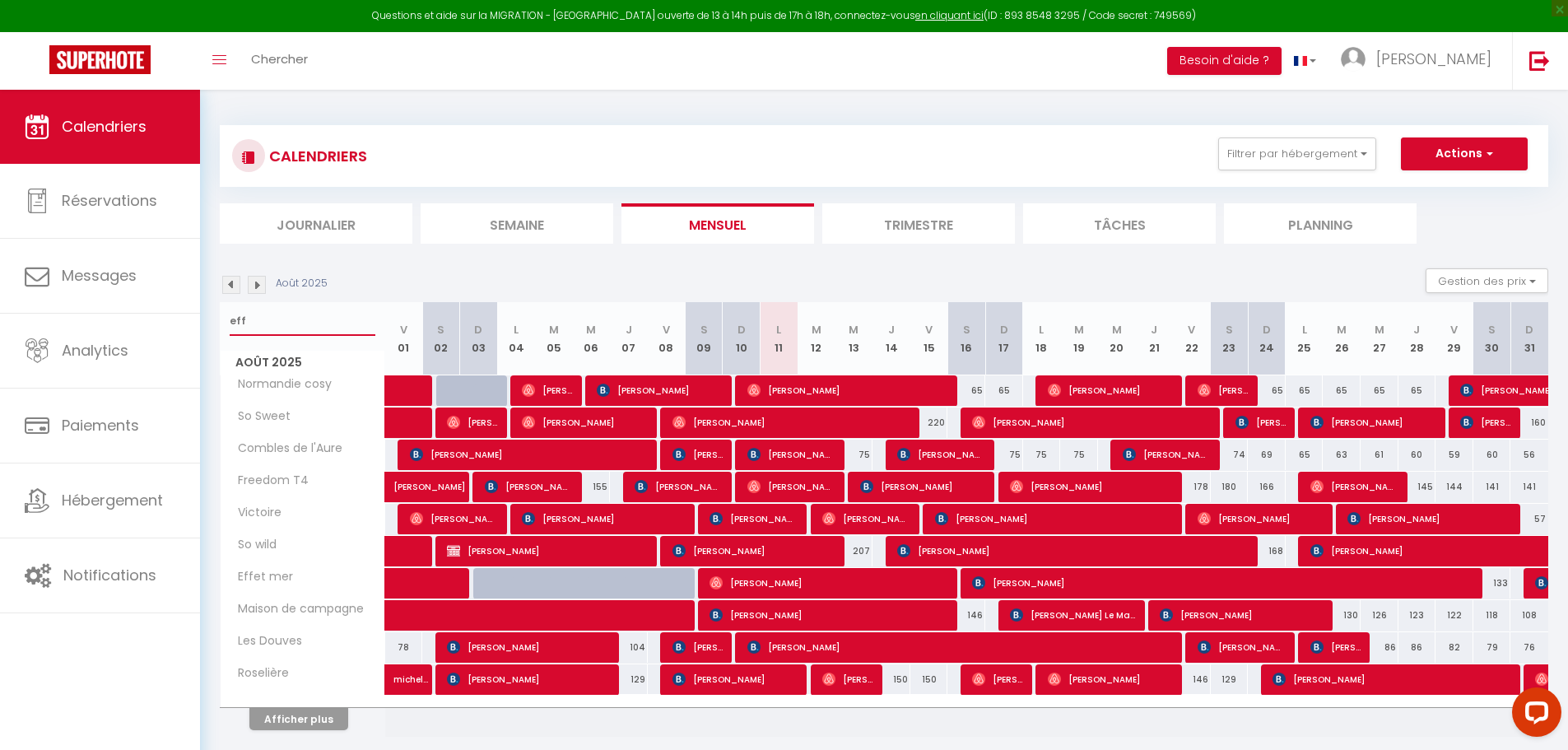
select select
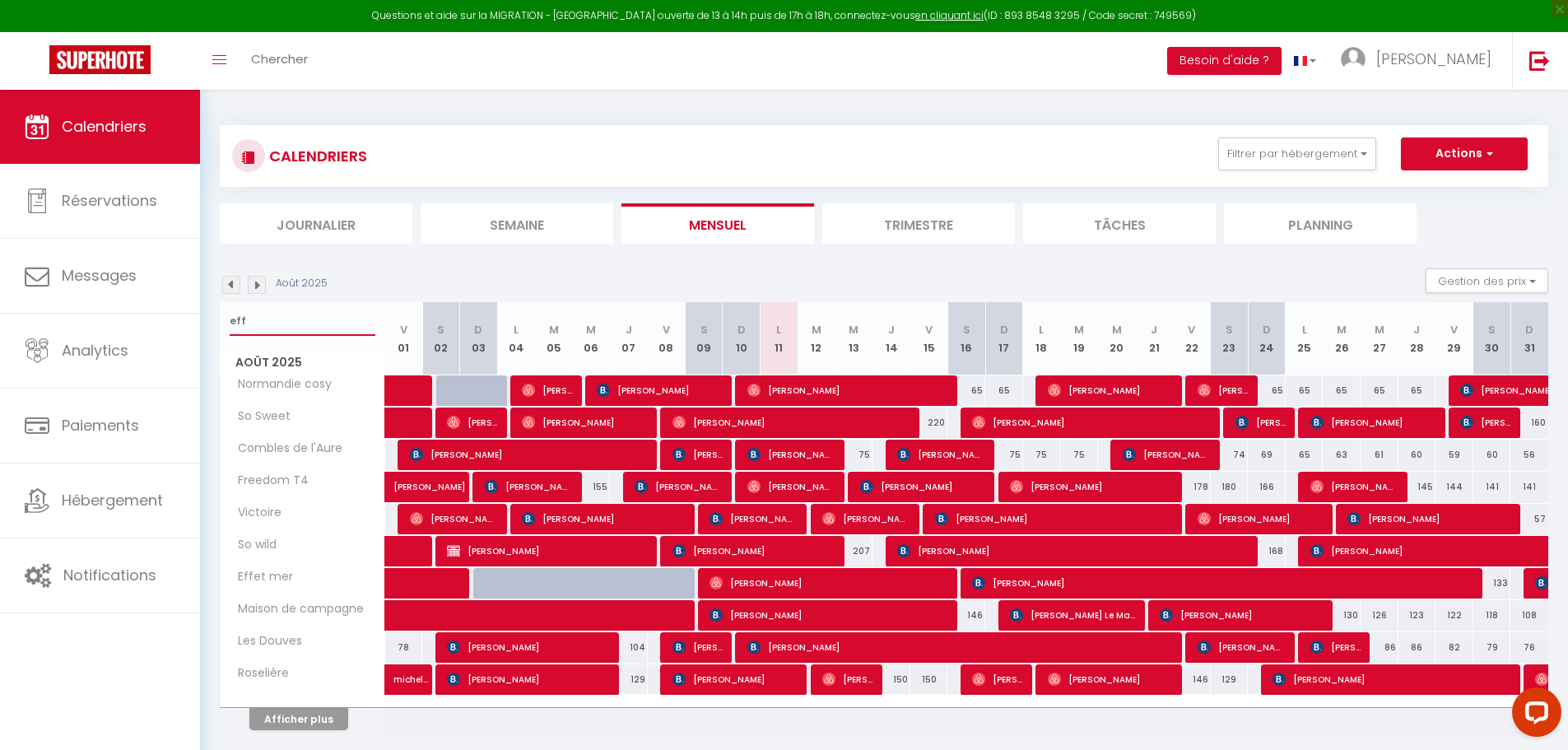
select select
type input "effe"
select select
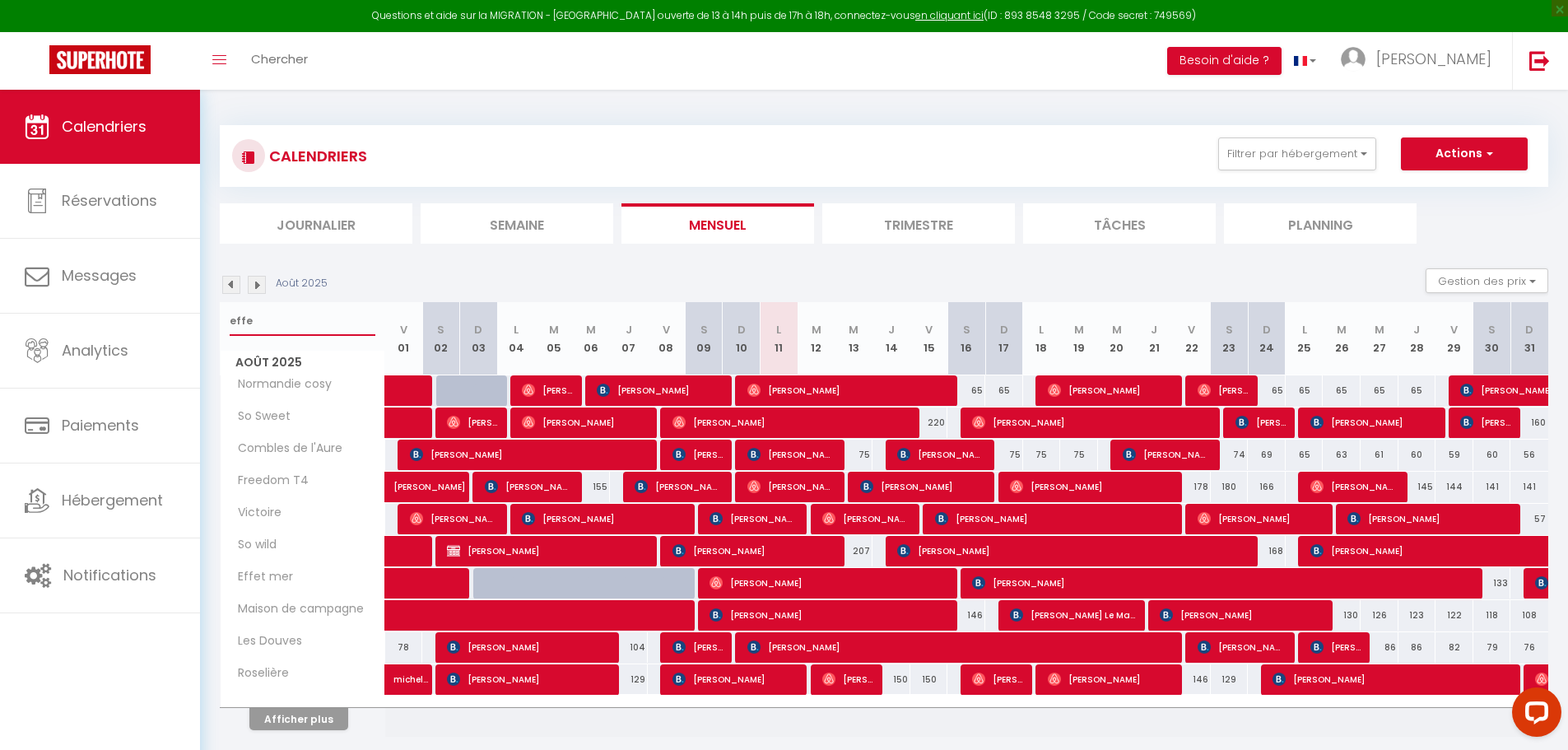
select select
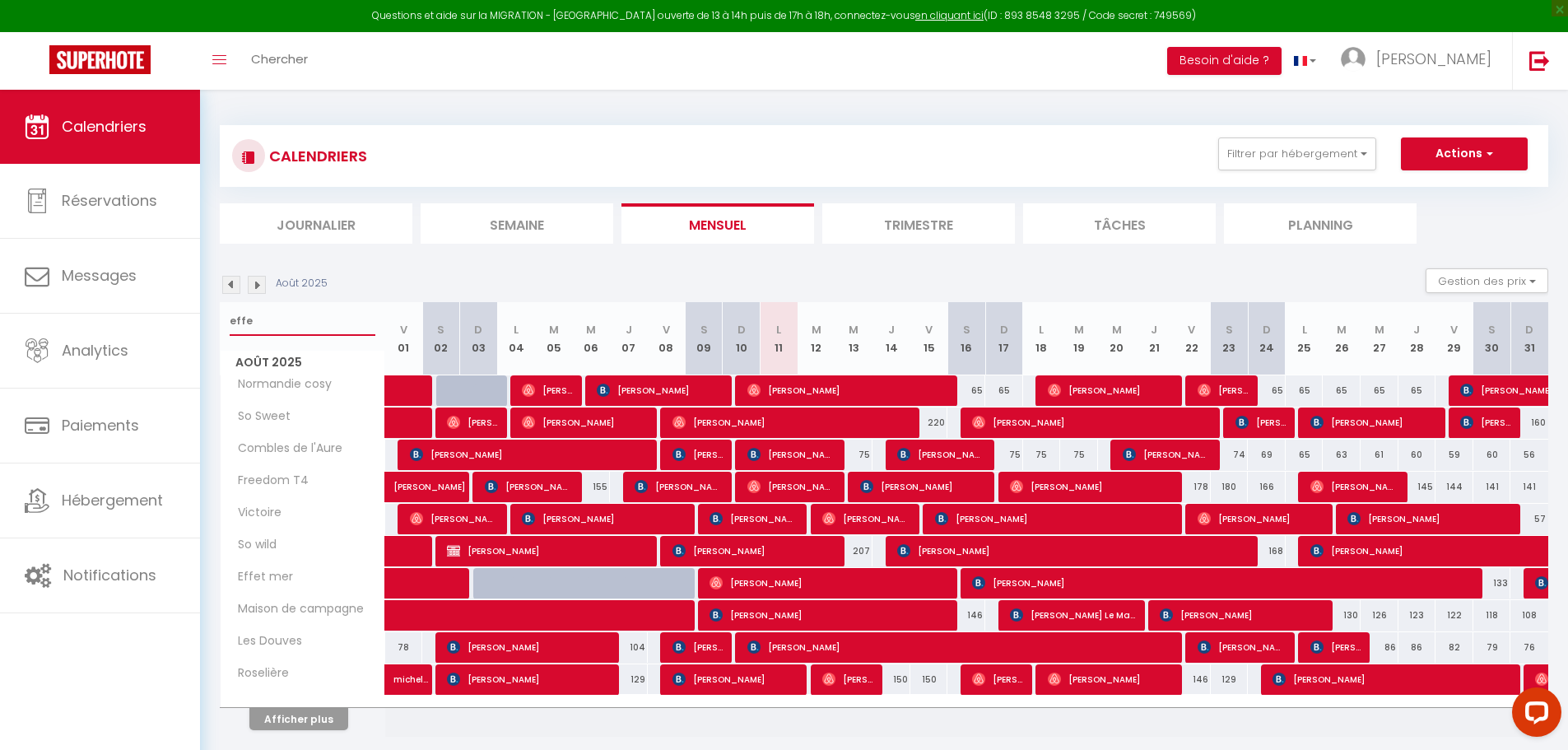
type input "effet"
select select
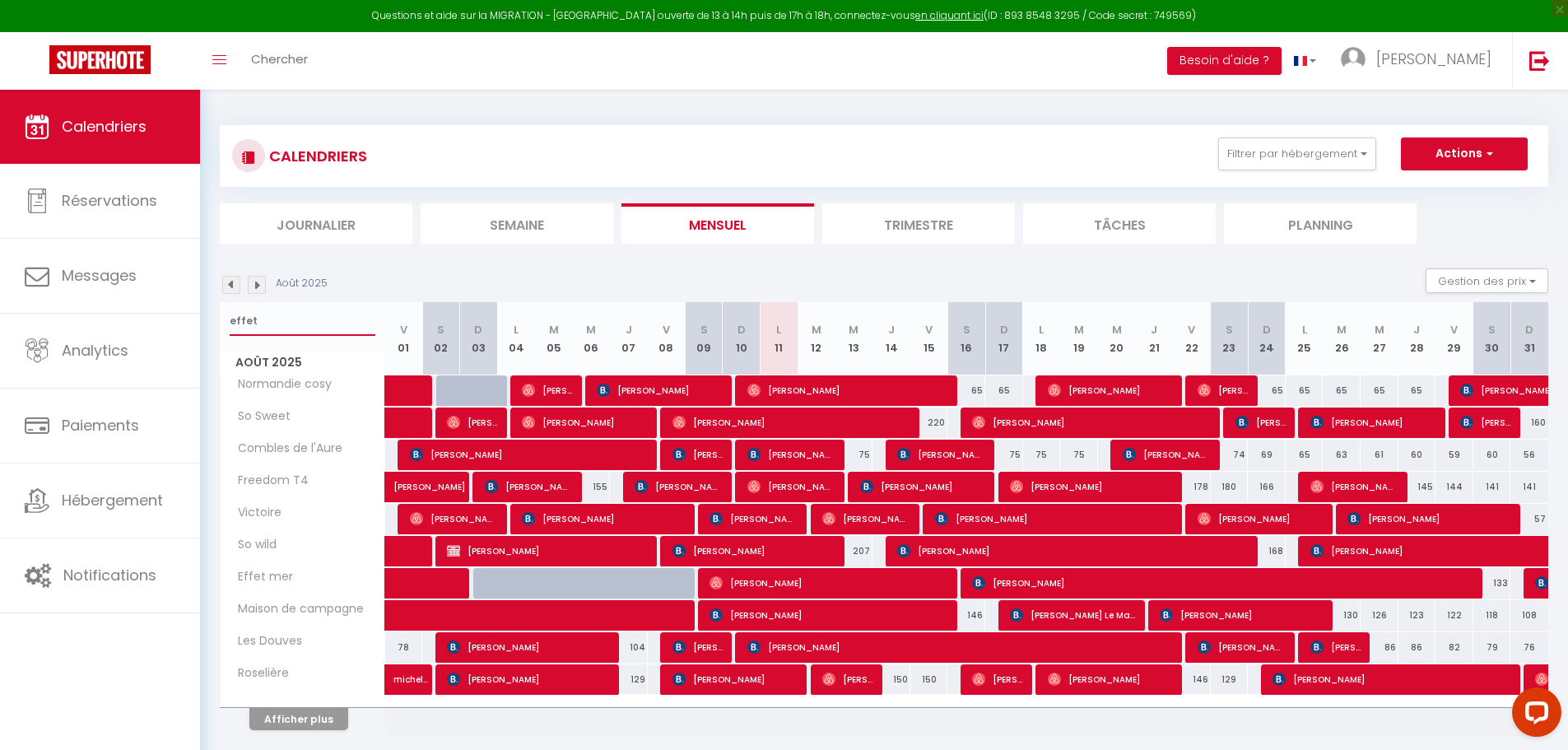
select select
type input "effet"
select select
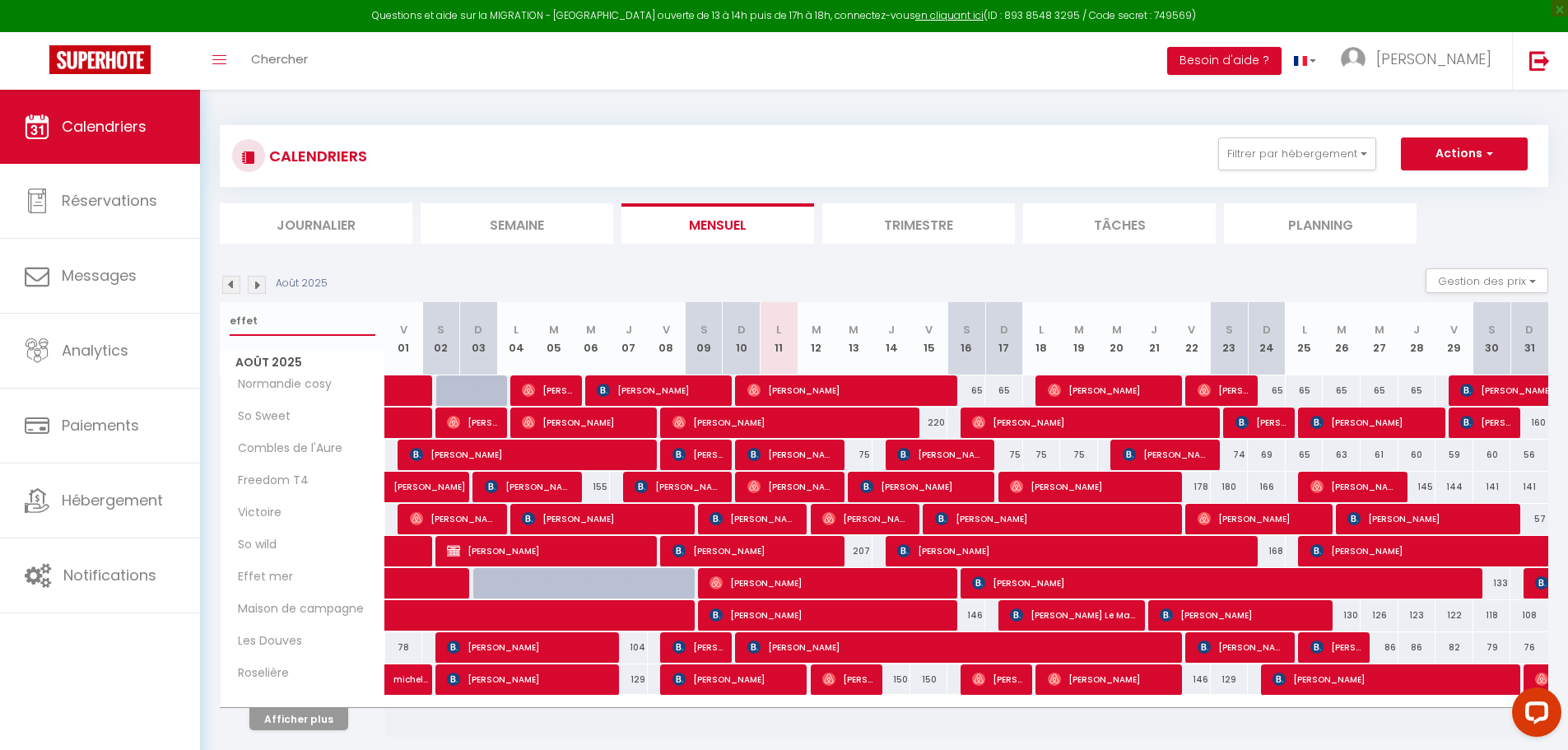
select select
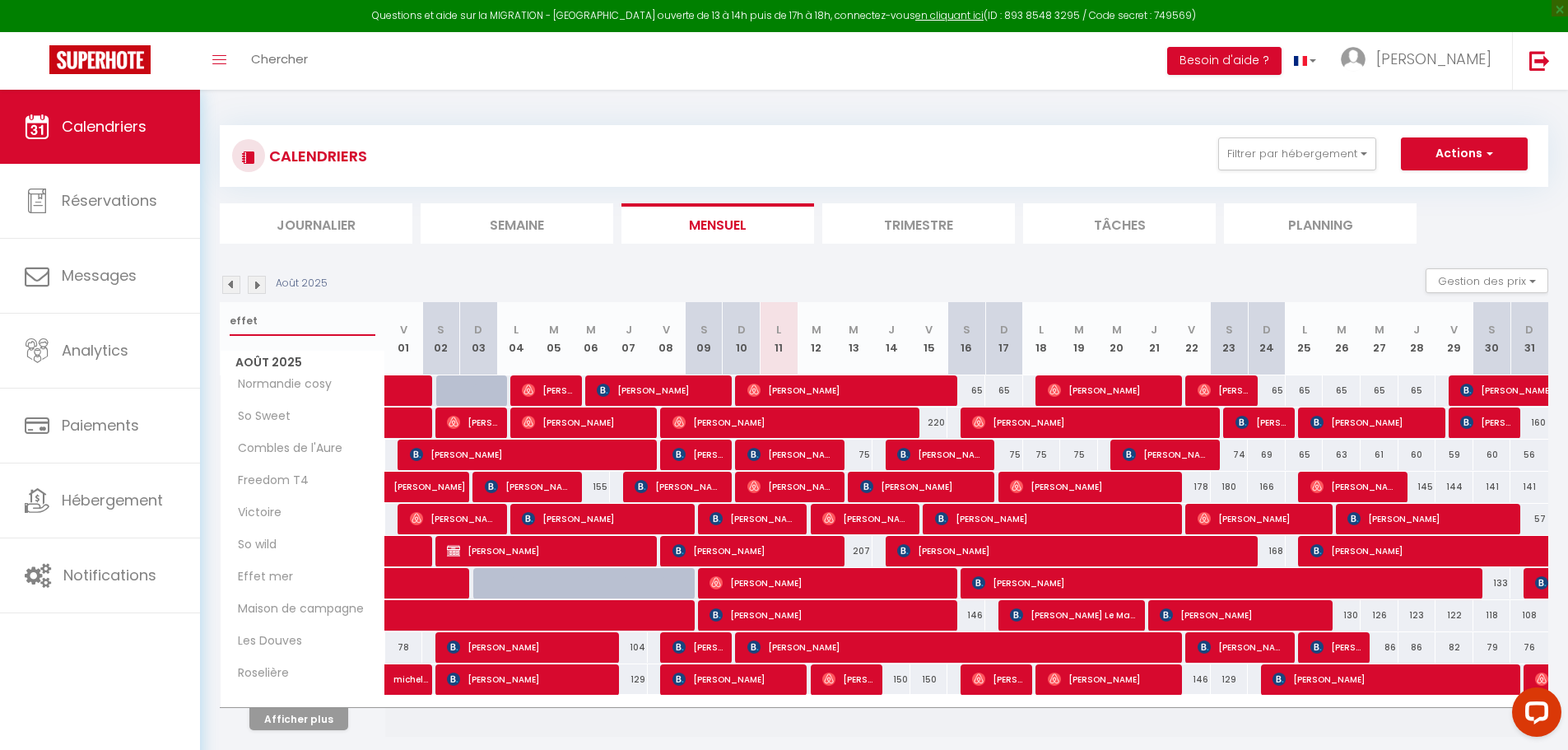
select select
type input "effet me"
select select
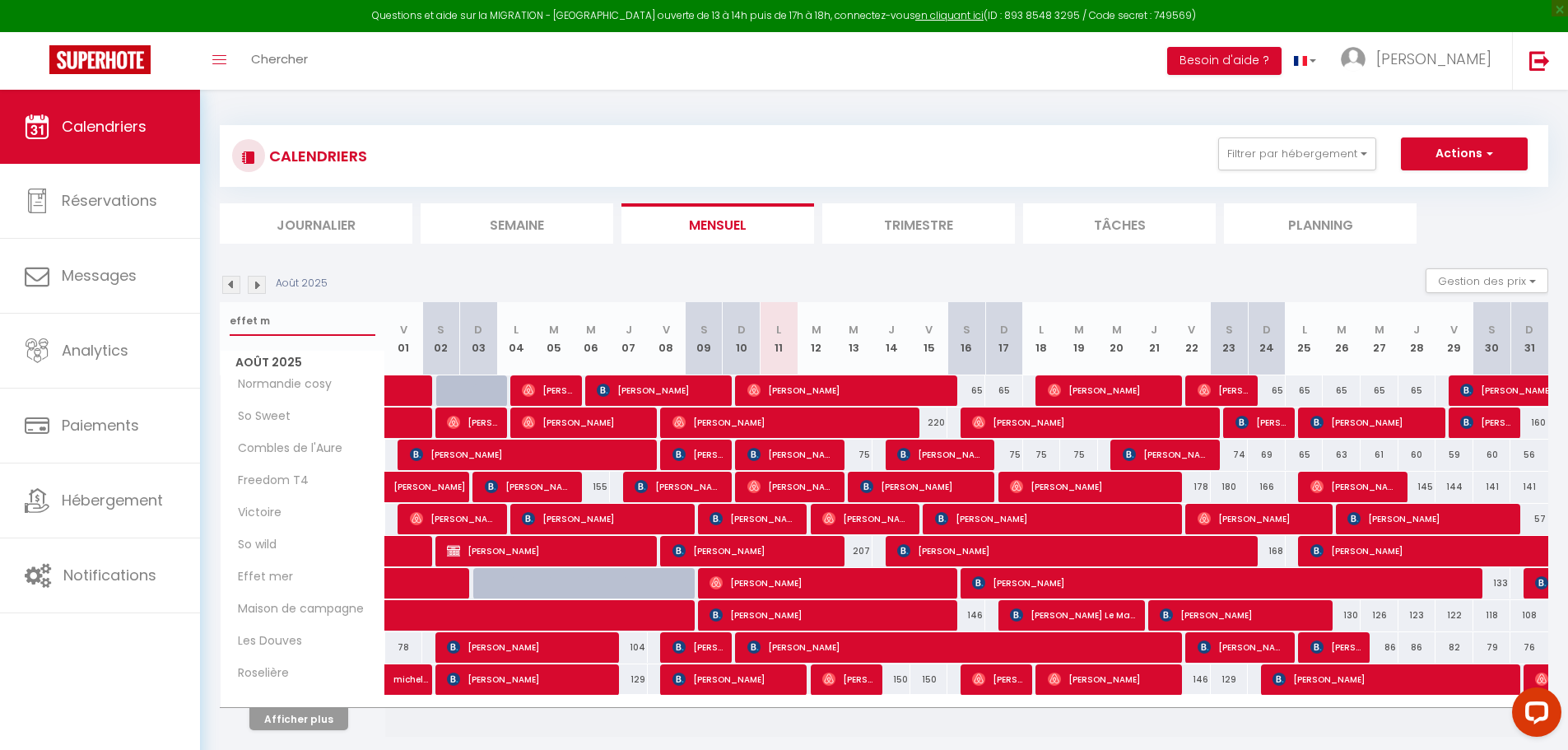
select select
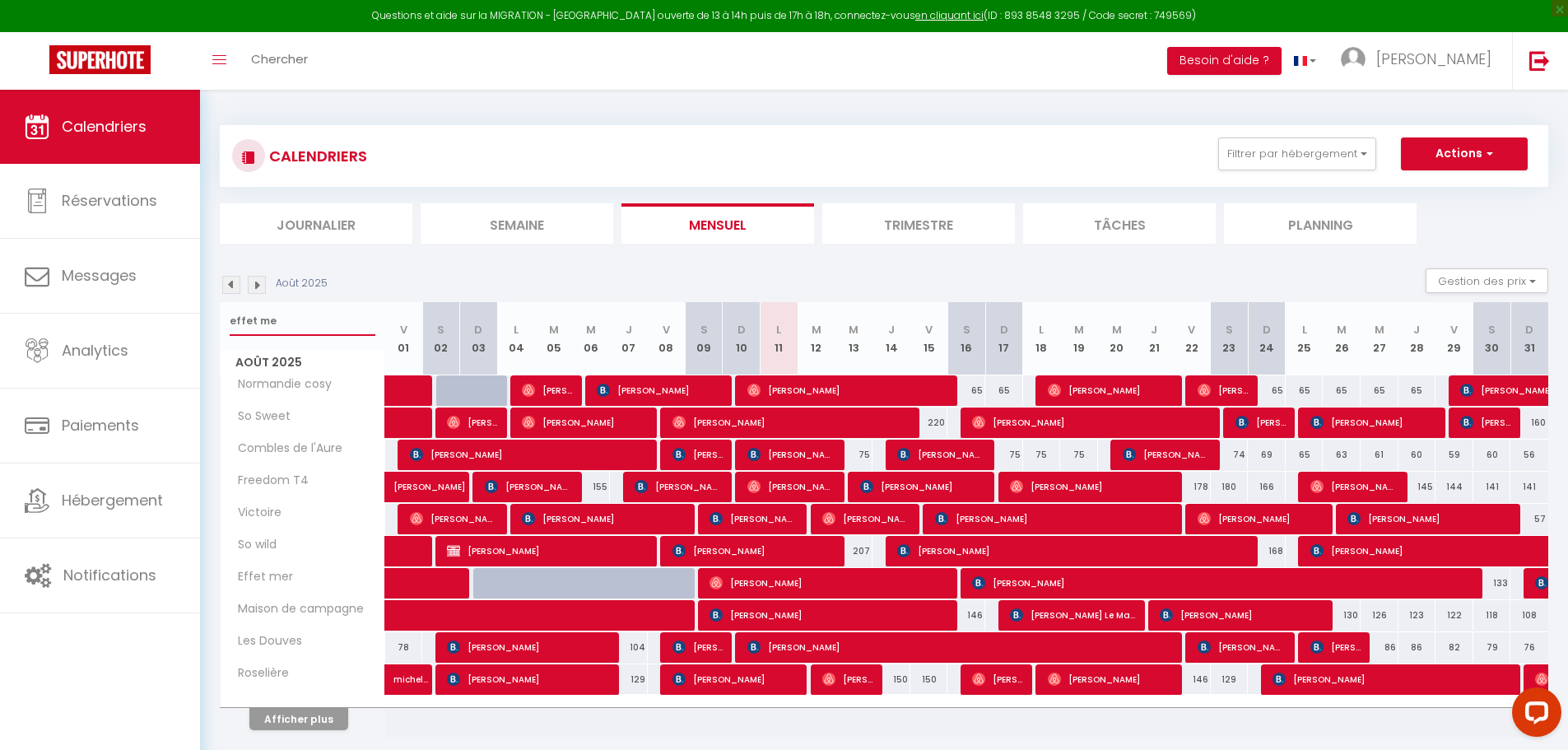
select select
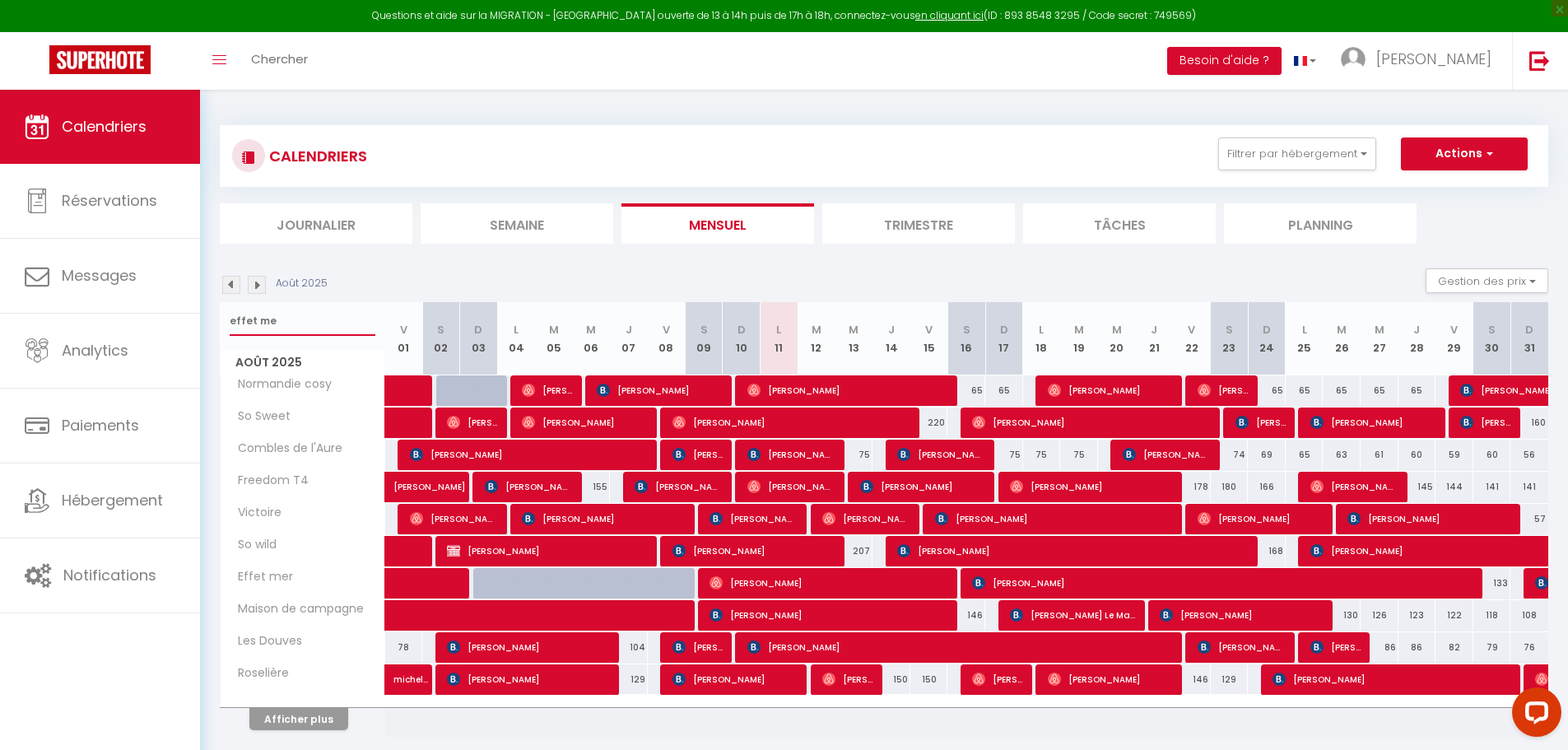
select select
type input "effet mer"
select select
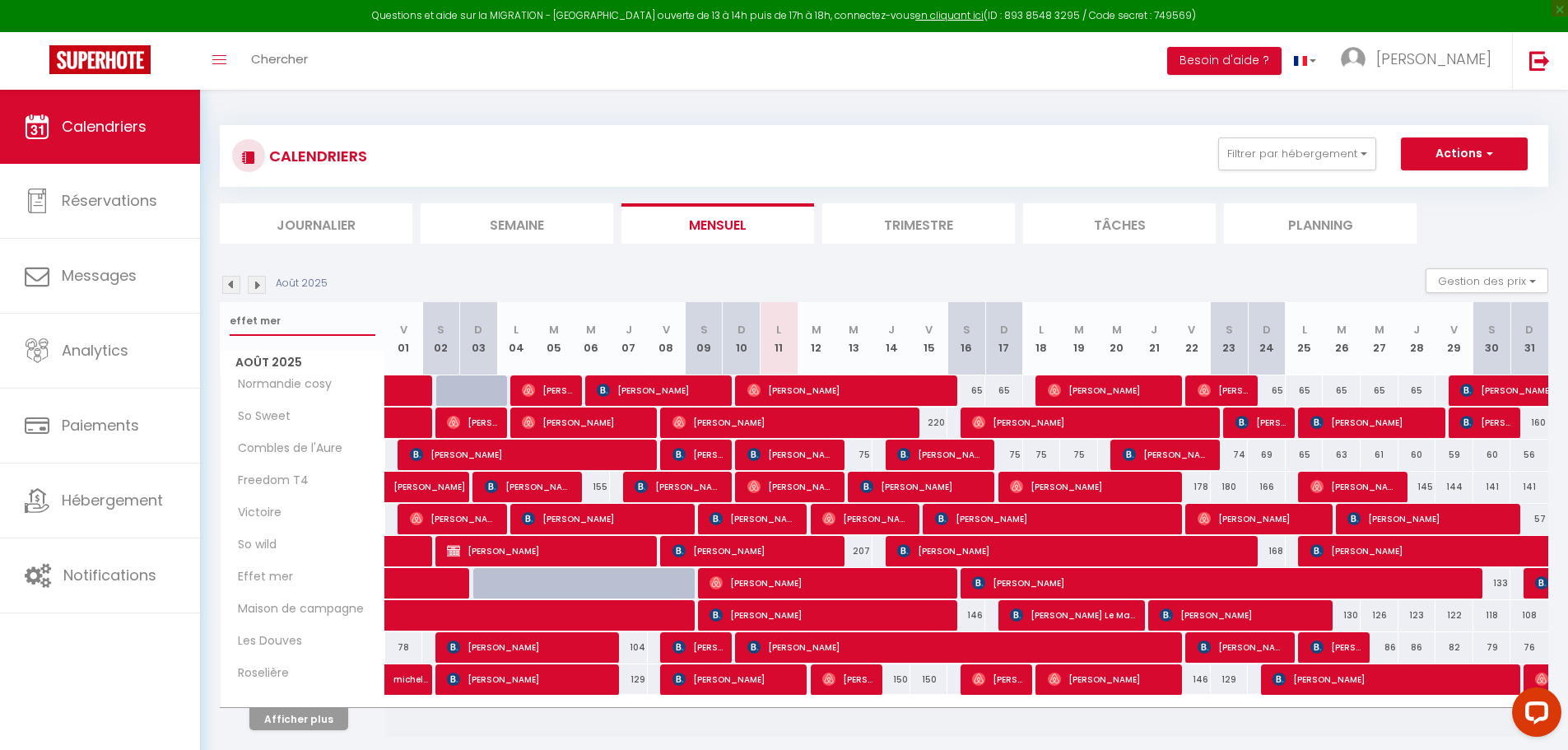
select select
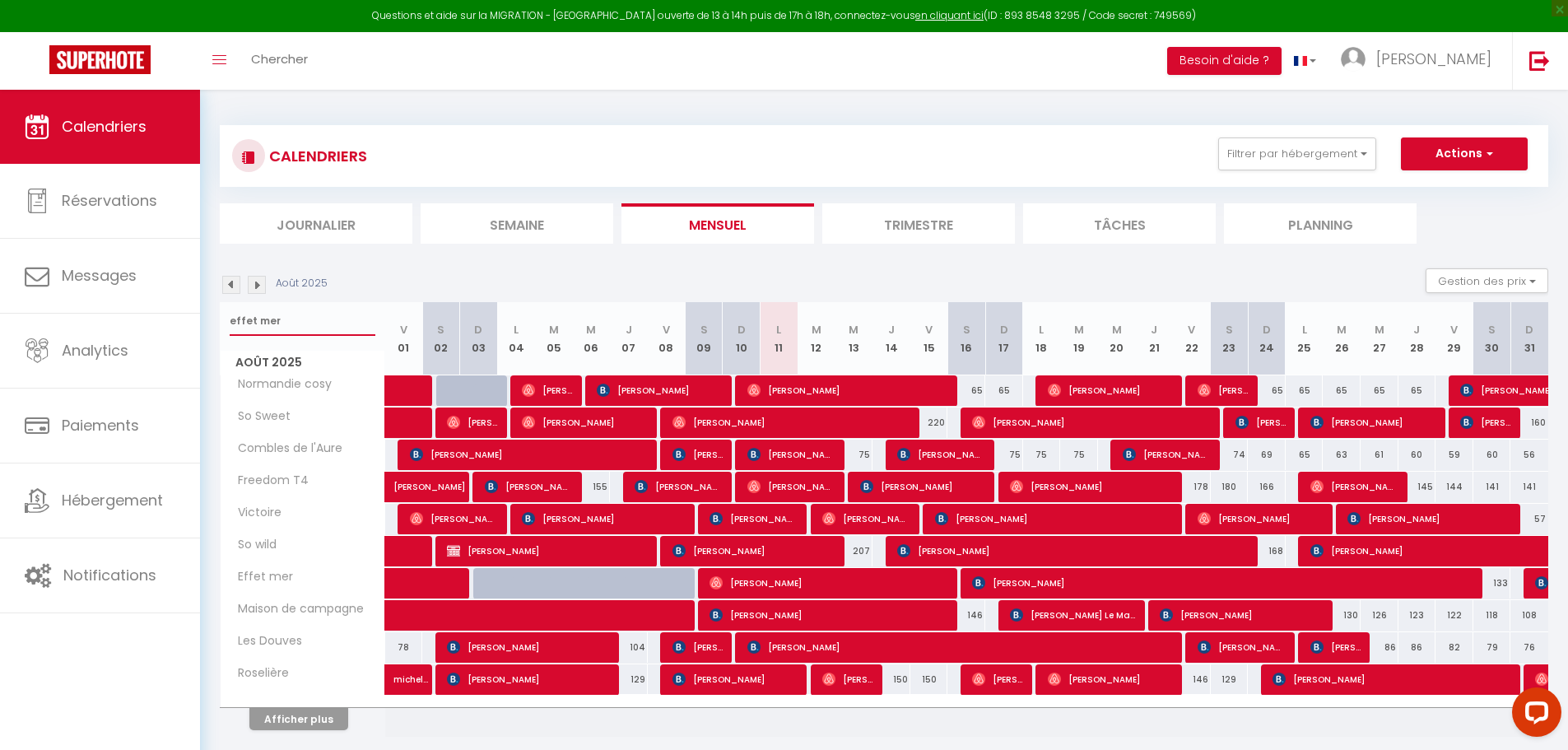
select select
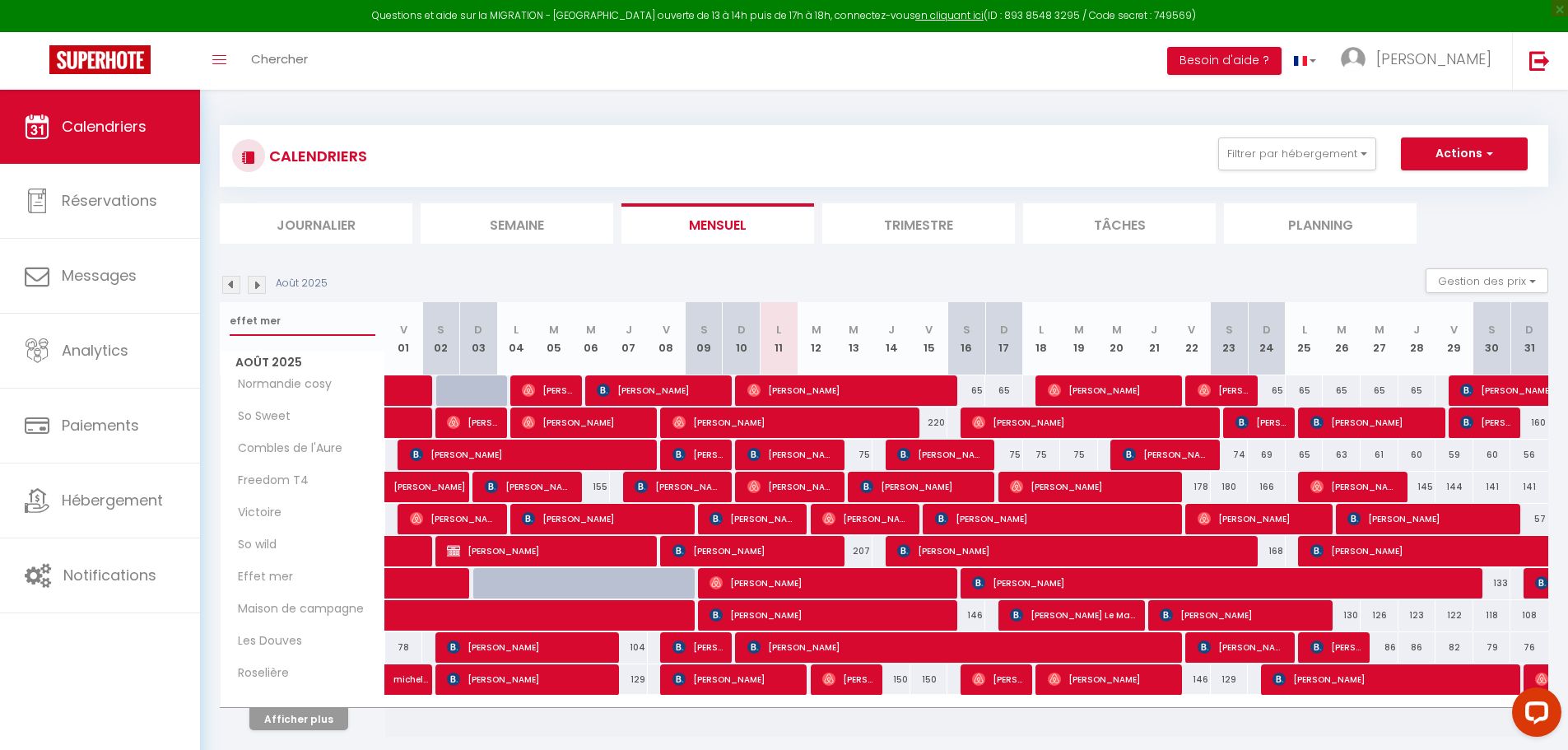
select select
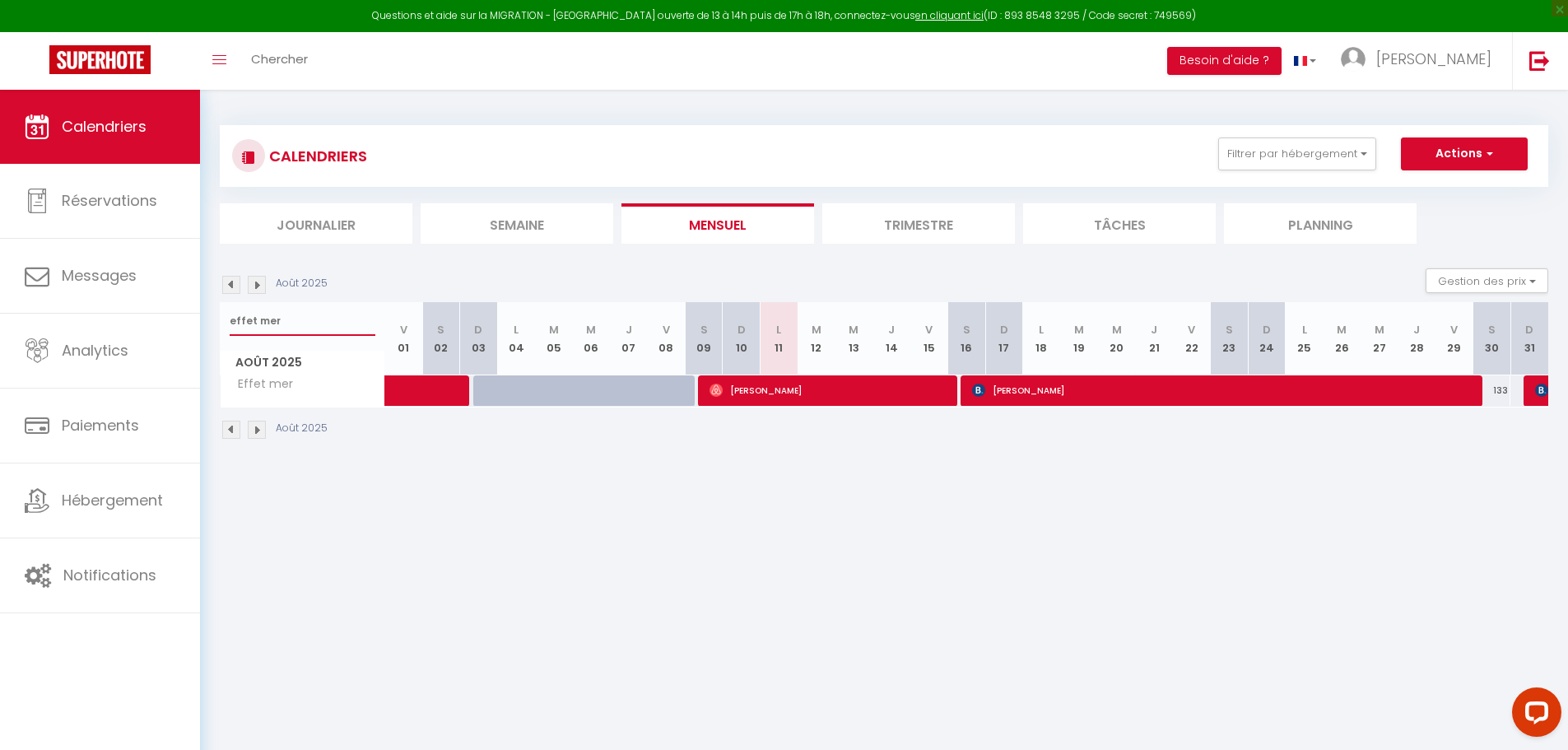
type input "effet mer"
click at [799, 396] on span "[PERSON_NAME]" at bounding box center [829, 390] width 239 height 31
select select "OK"
select select "0"
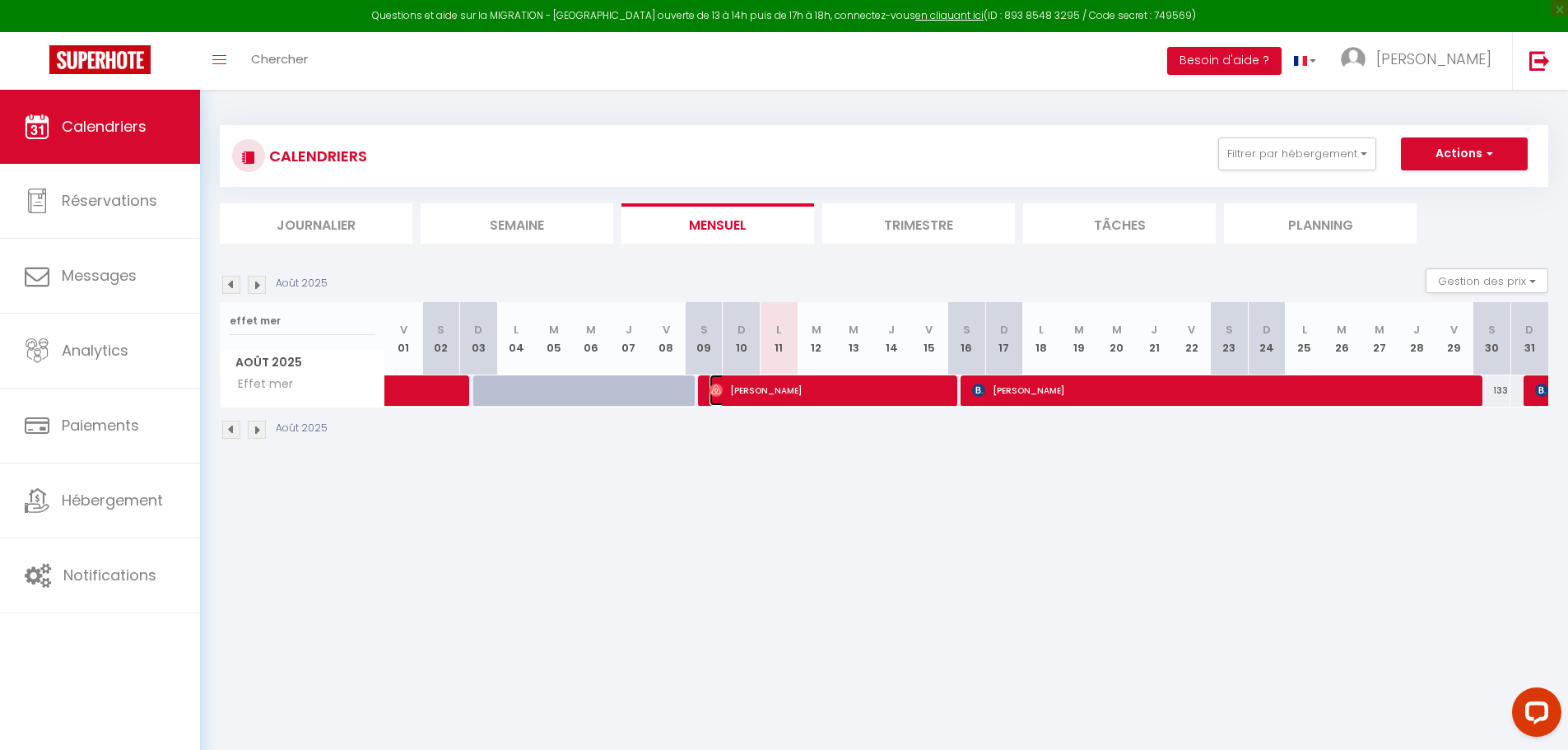
select select "0"
select select "1"
select select
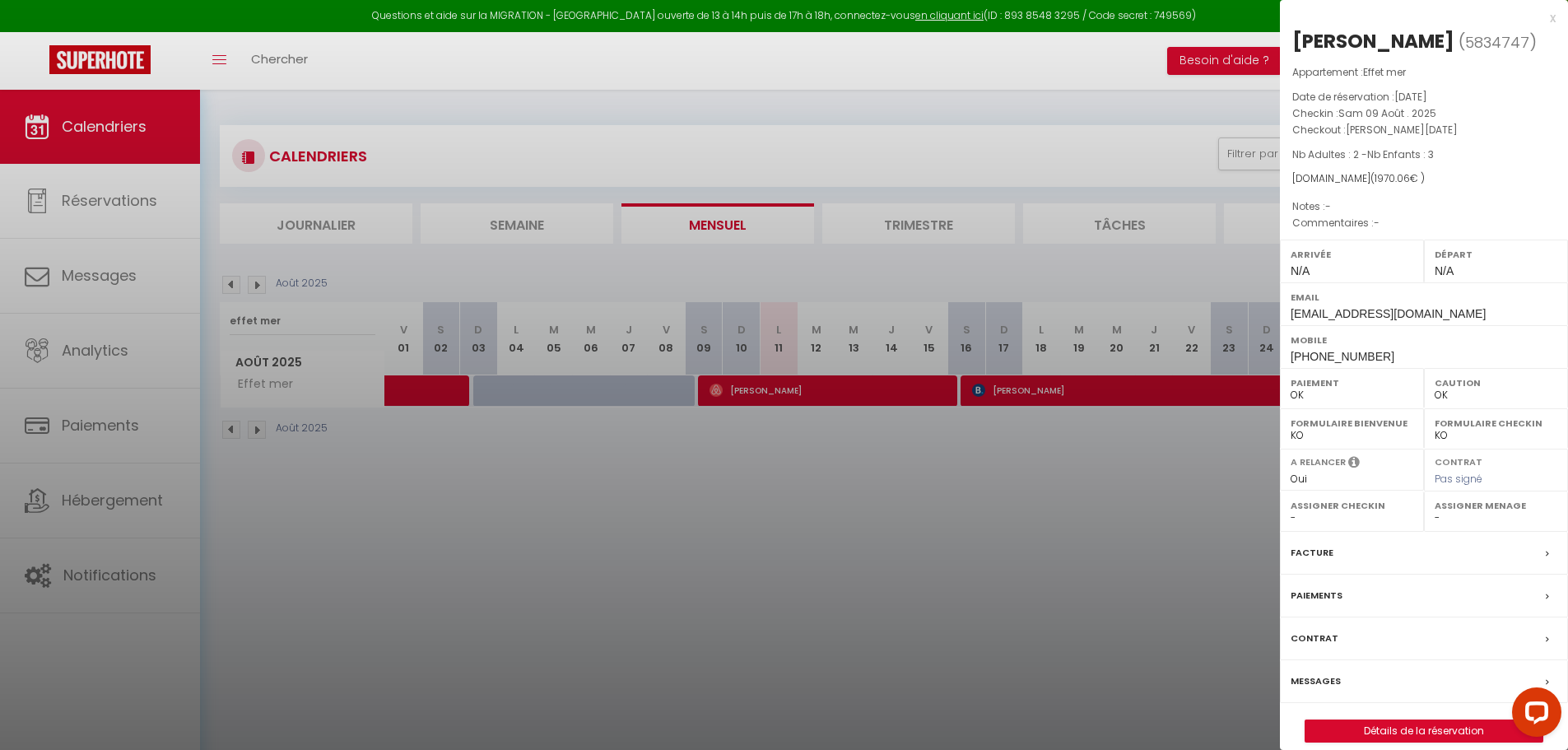
click at [1331, 678] on label "Messages" at bounding box center [1316, 681] width 50 height 18
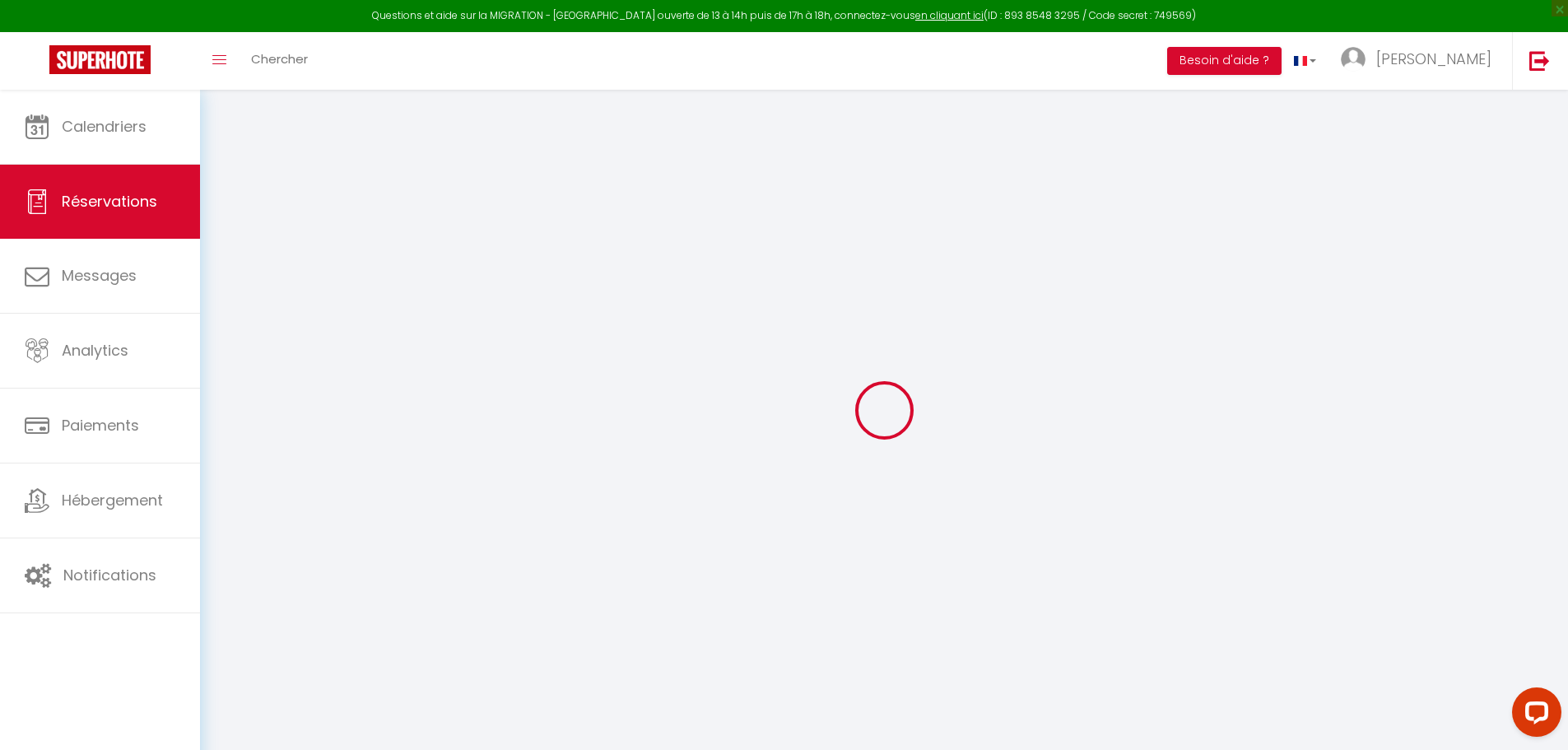
select select
checkbox input "false"
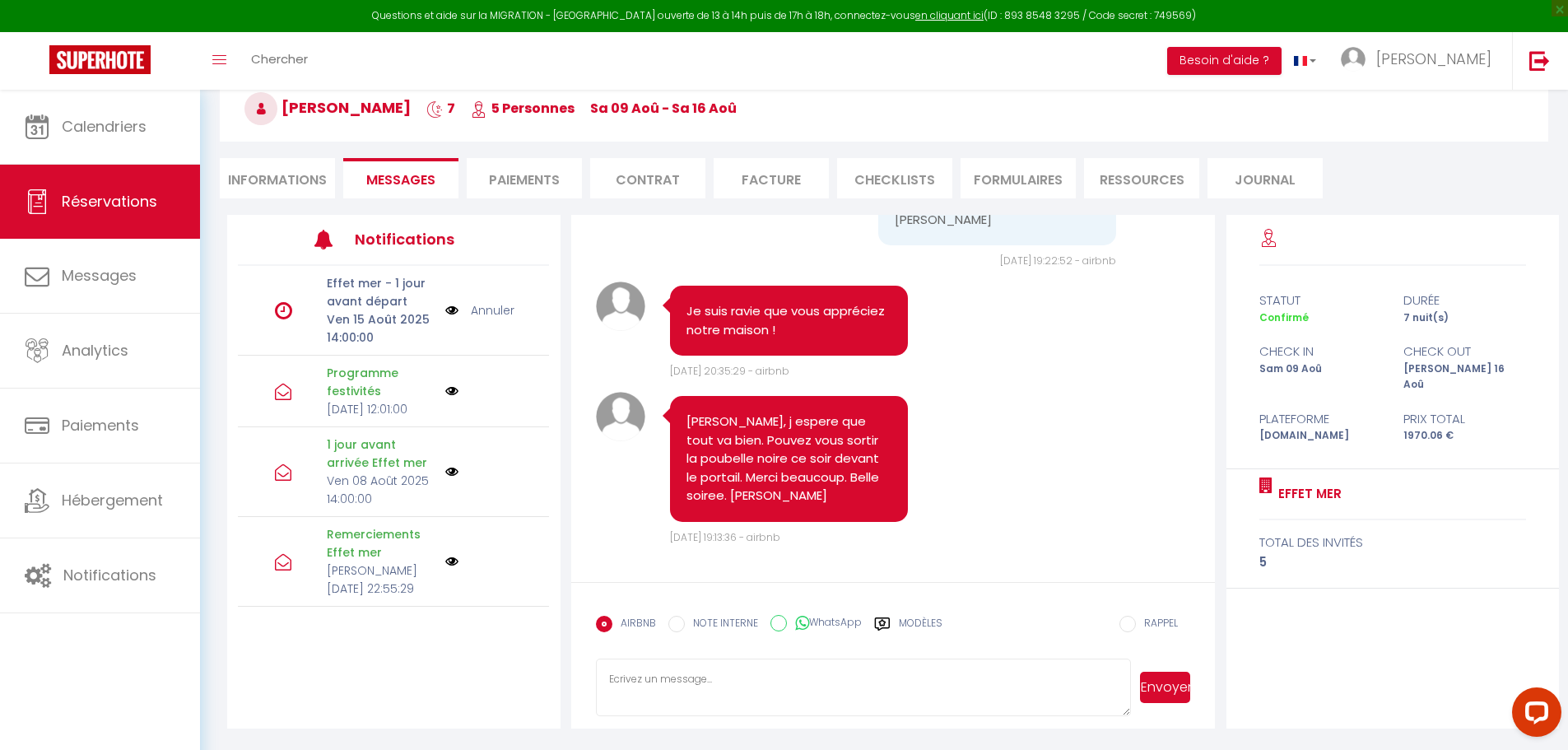
scroll to position [5521, 0]
click at [265, 178] on li "Informations" at bounding box center [277, 178] width 115 height 40
select select
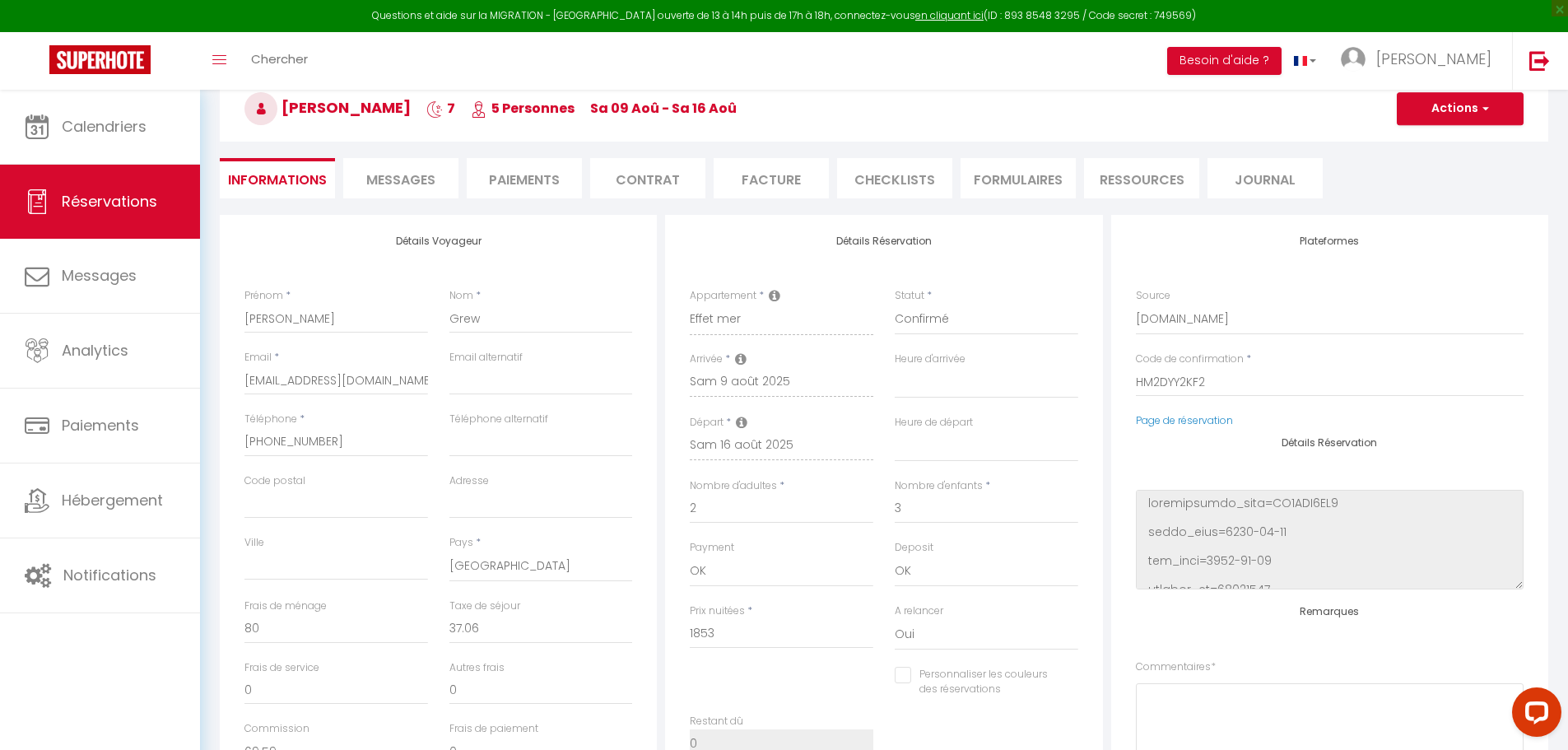
select select
checkbox input "false"
select select
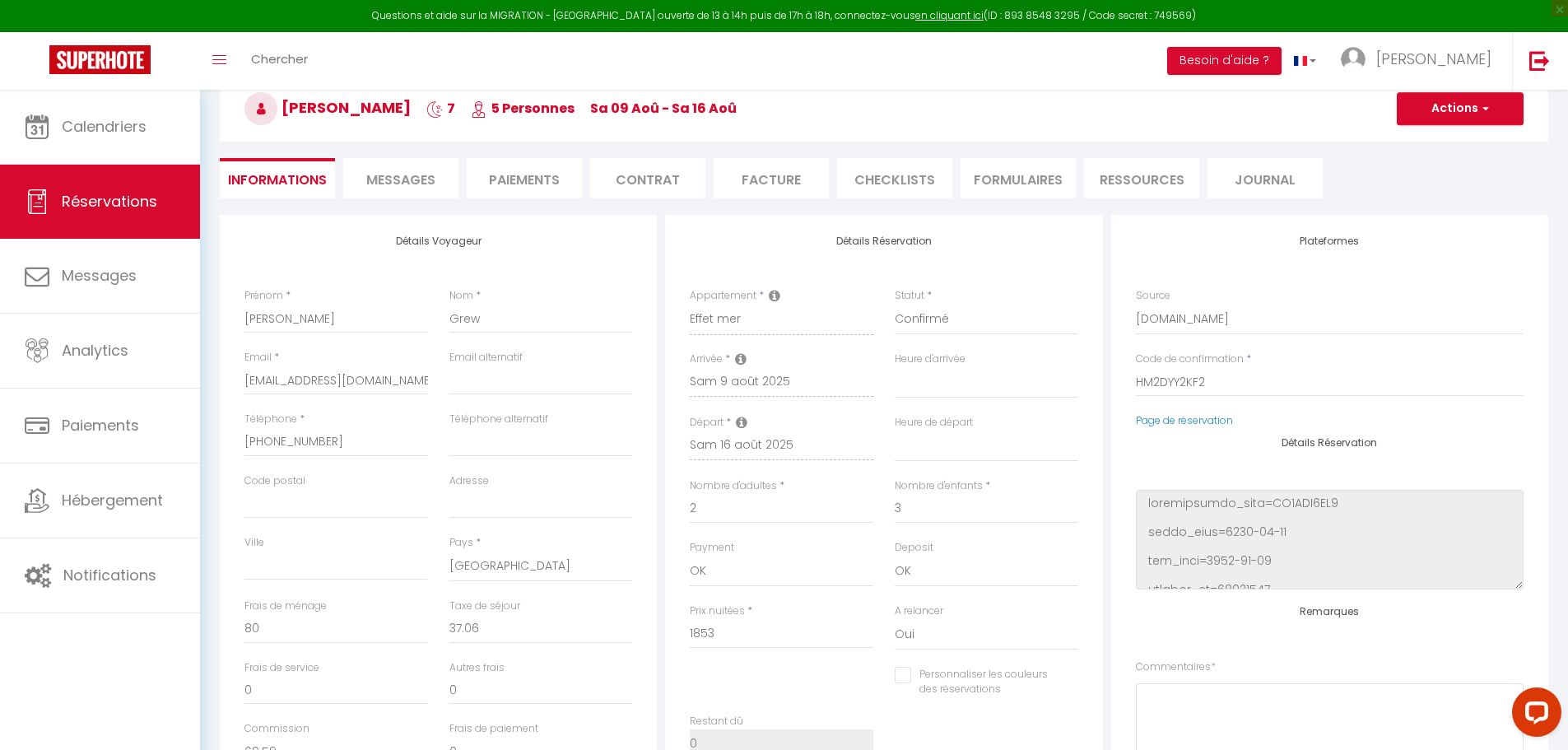
checkbox input "false"
click at [425, 188] on span "Messages" at bounding box center [401, 180] width 69 height 19
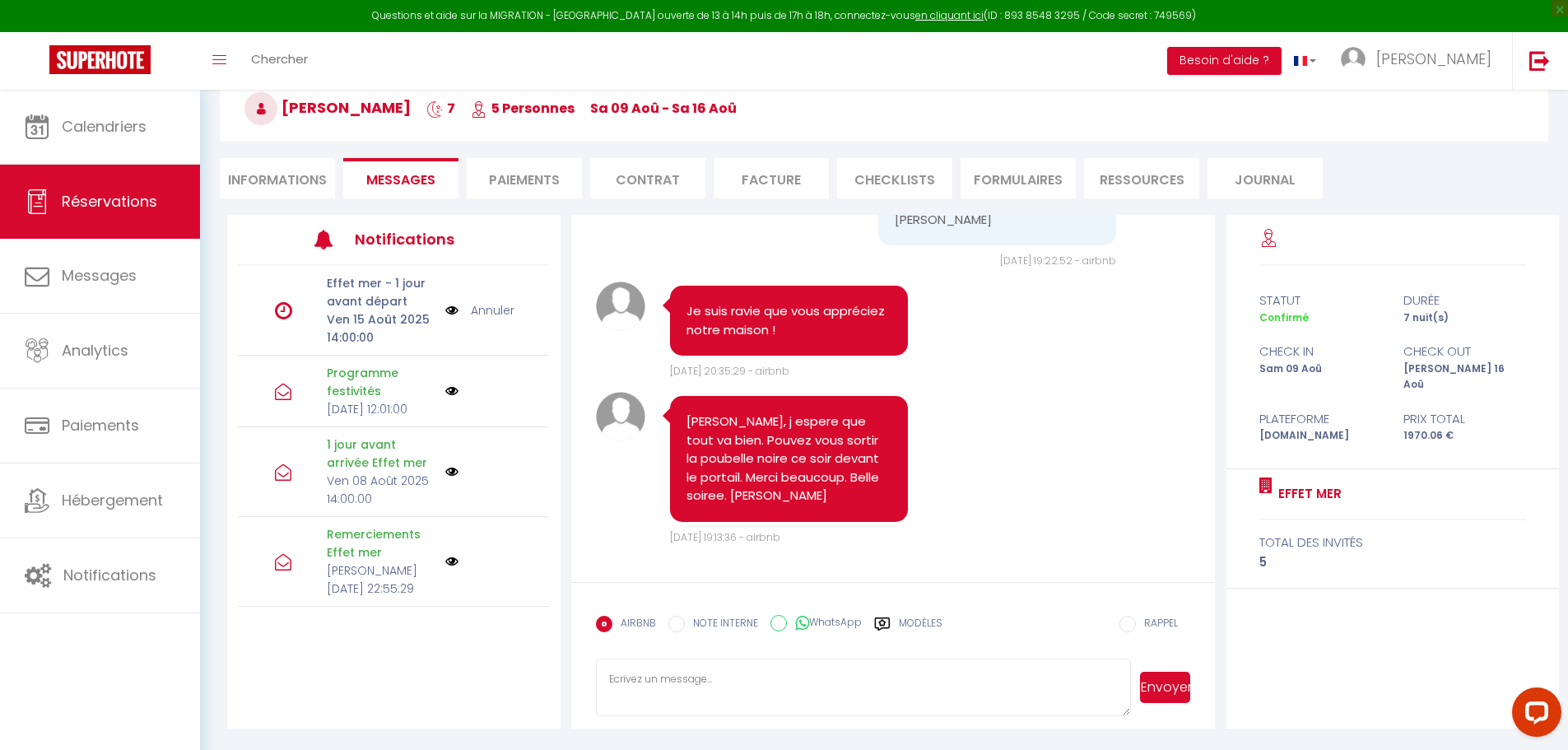
click at [815, 684] on textarea at bounding box center [864, 687] width 536 height 58
type textarea "Bonjour [PERSON_NAME], pouvez vous mettre la poubelle jaune sur la rue s'il vou…"
click at [1169, 695] on button "Envoyer" at bounding box center [1166, 687] width 50 height 31
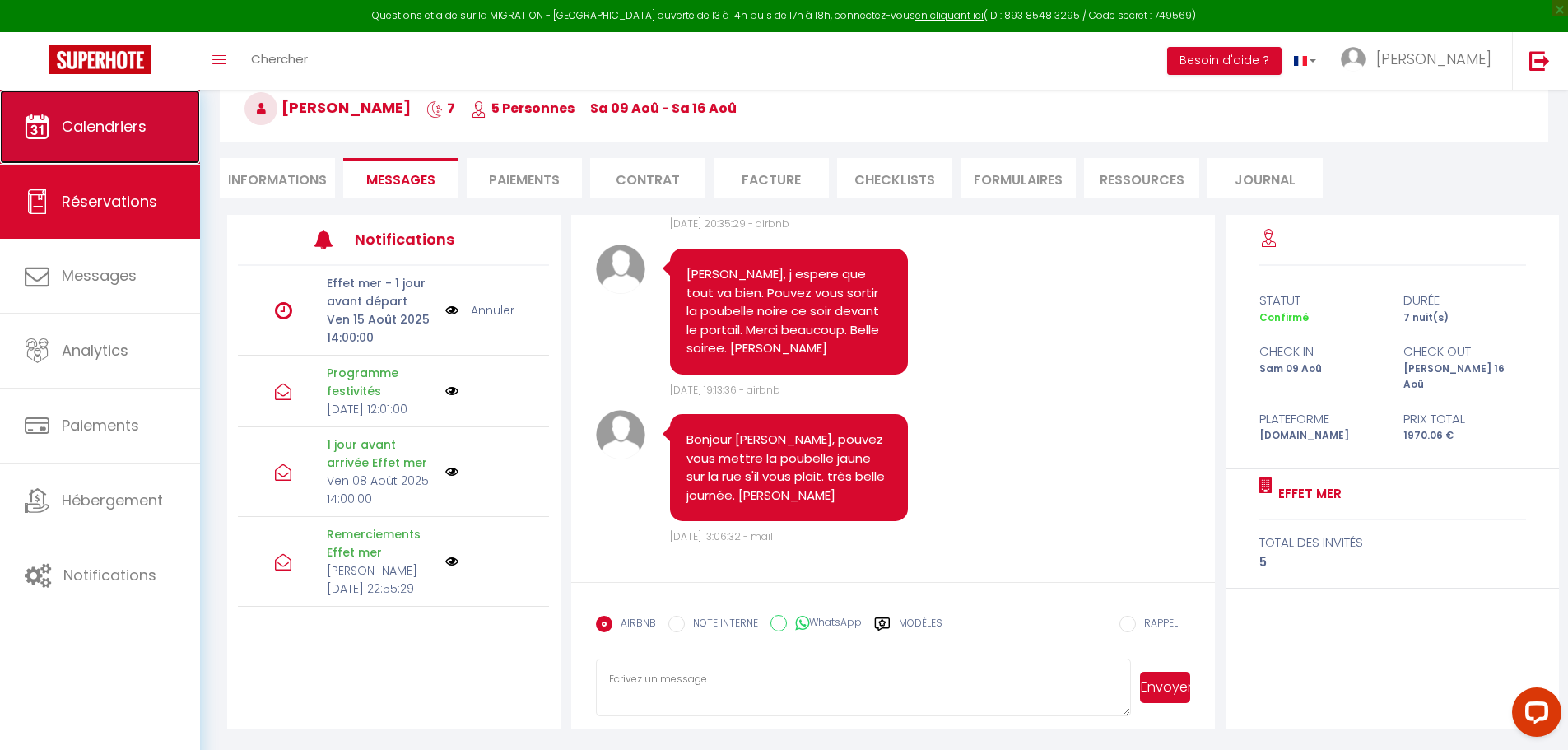
click at [130, 140] on link "Calendriers" at bounding box center [100, 127] width 200 height 74
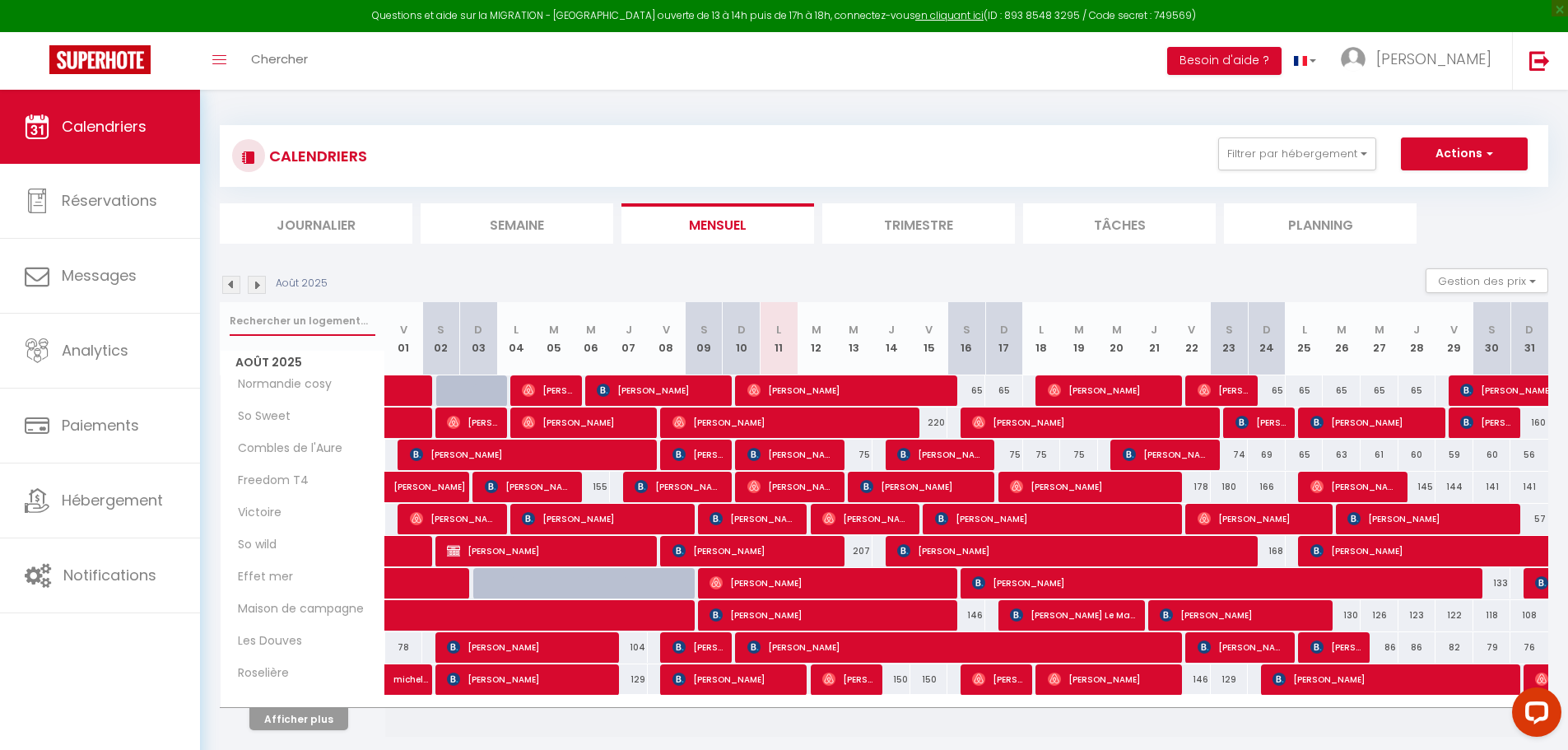
click at [291, 318] on input "text" at bounding box center [302, 321] width 145 height 29
type input "oliv"
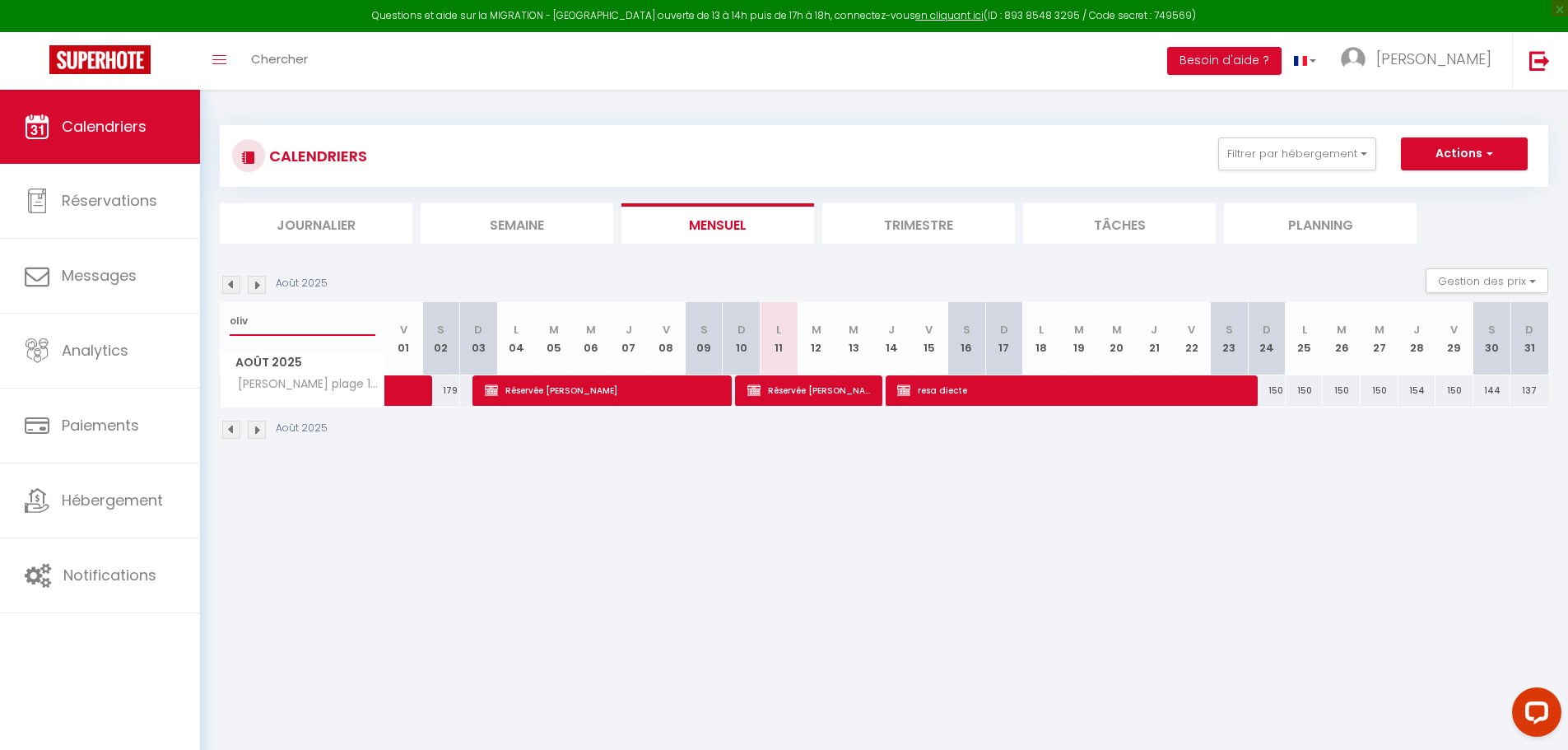
drag, startPoint x: 249, startPoint y: 326, endPoint x: 206, endPoint y: 331, distance: 43.3
click at [206, 331] on div "CALENDRIERS Filtrer par hébergement appart 1 nuit Normandie cosy Victoire Les D…" at bounding box center [884, 283] width 1368 height 386
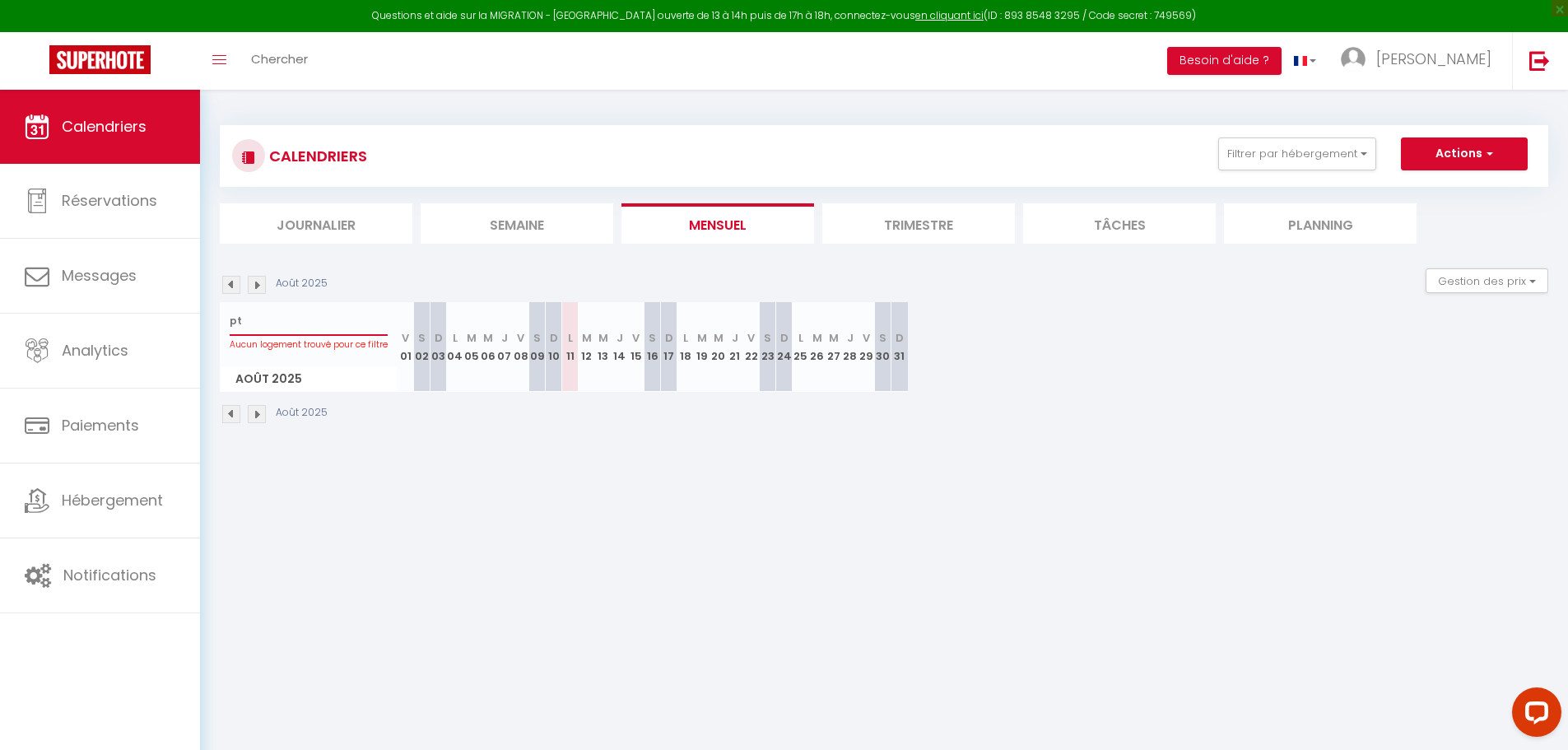
type input "p"
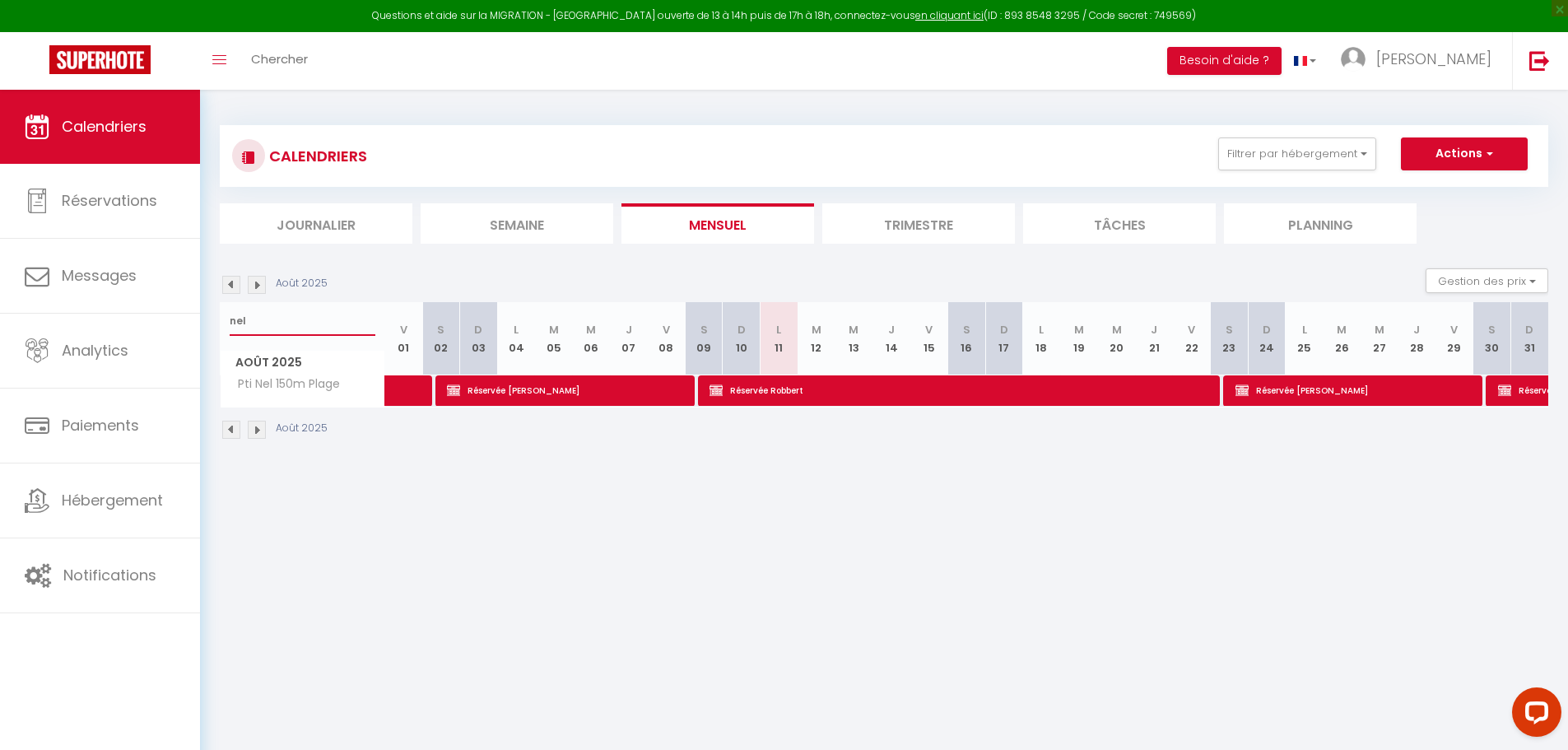
type input "nel"
click at [798, 388] on span "Réservée Robbert" at bounding box center [962, 390] width 505 height 31
select select "OK"
select select "KO"
select select "0"
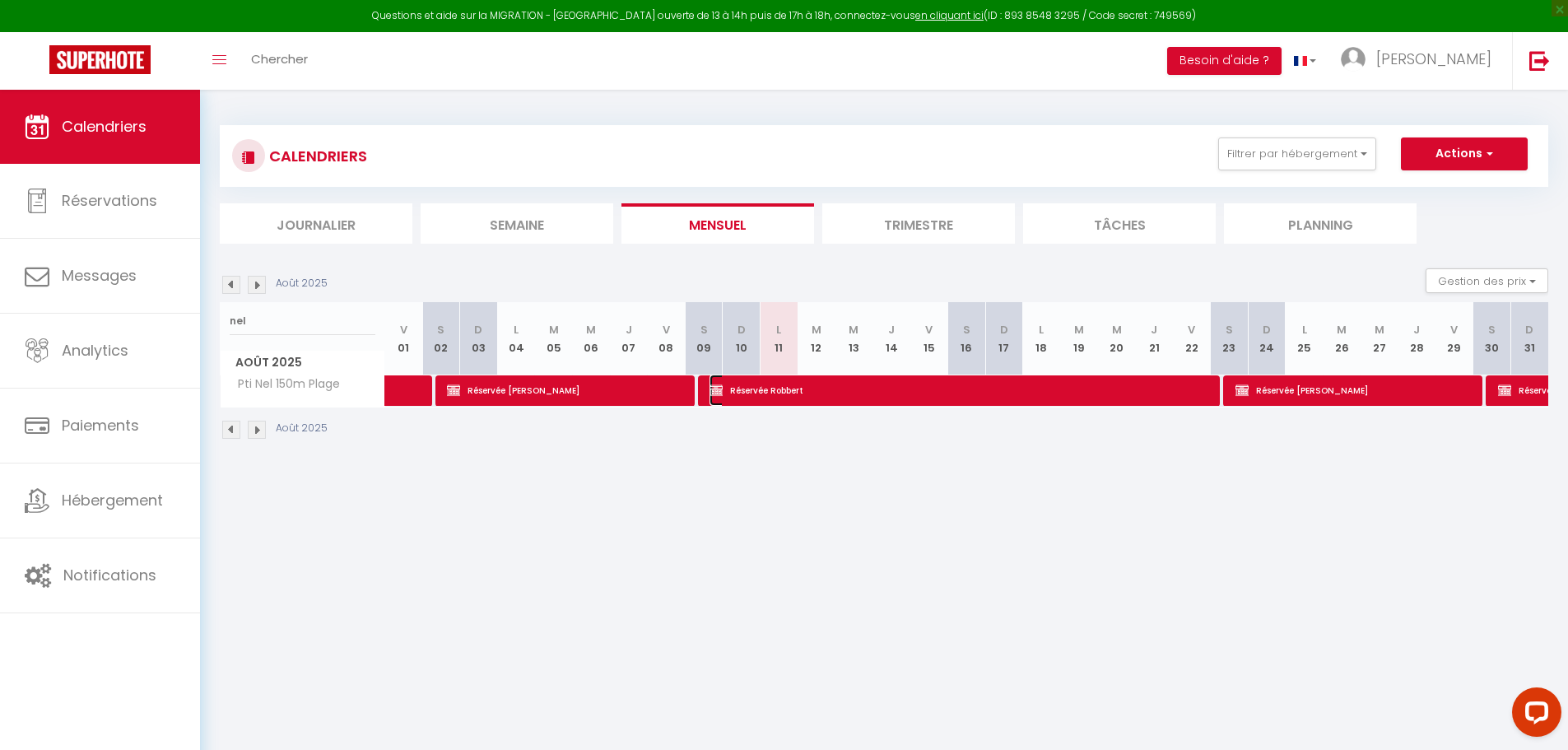
select select "0"
select select "1"
select select
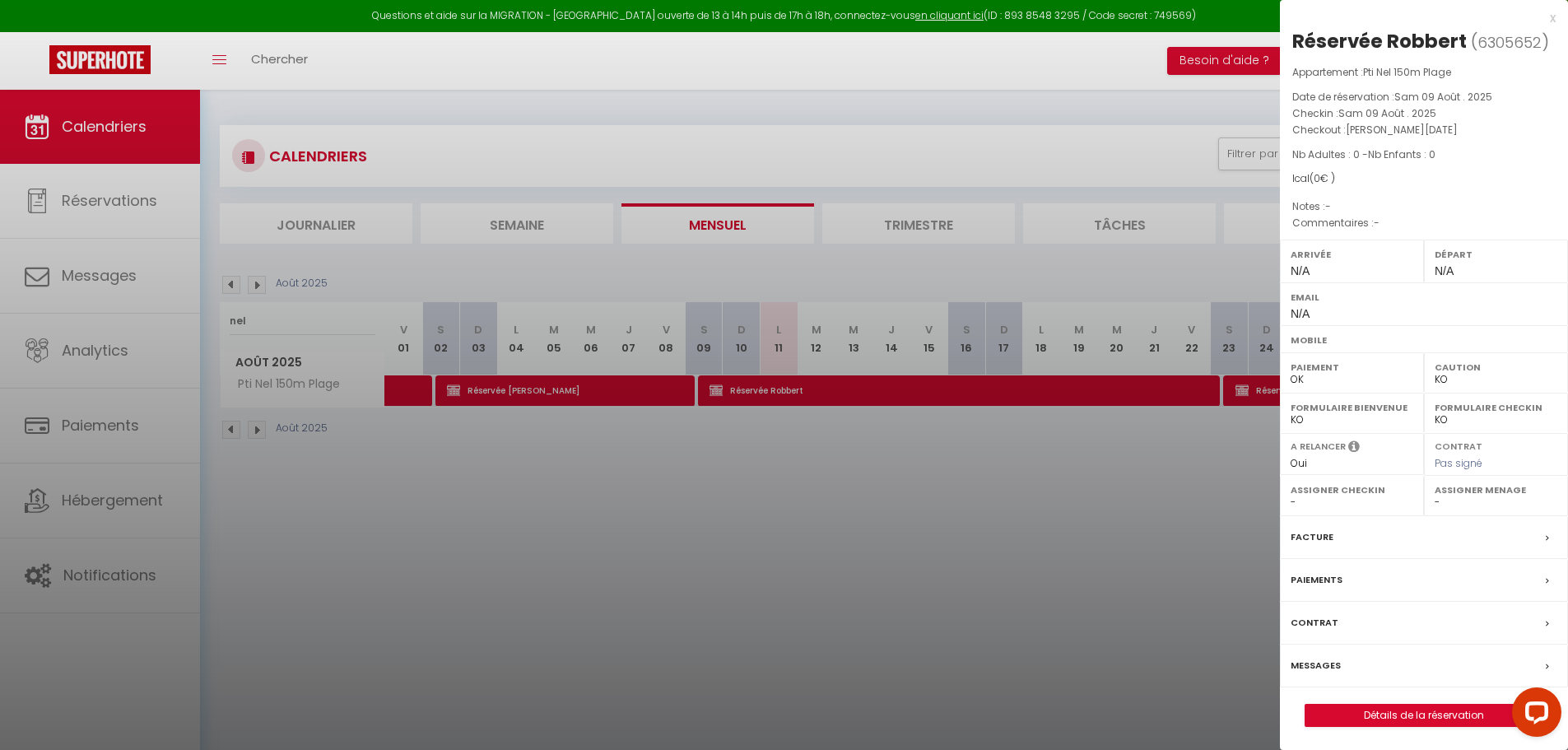
click at [1553, 21] on div "x" at bounding box center [1418, 18] width 275 height 20
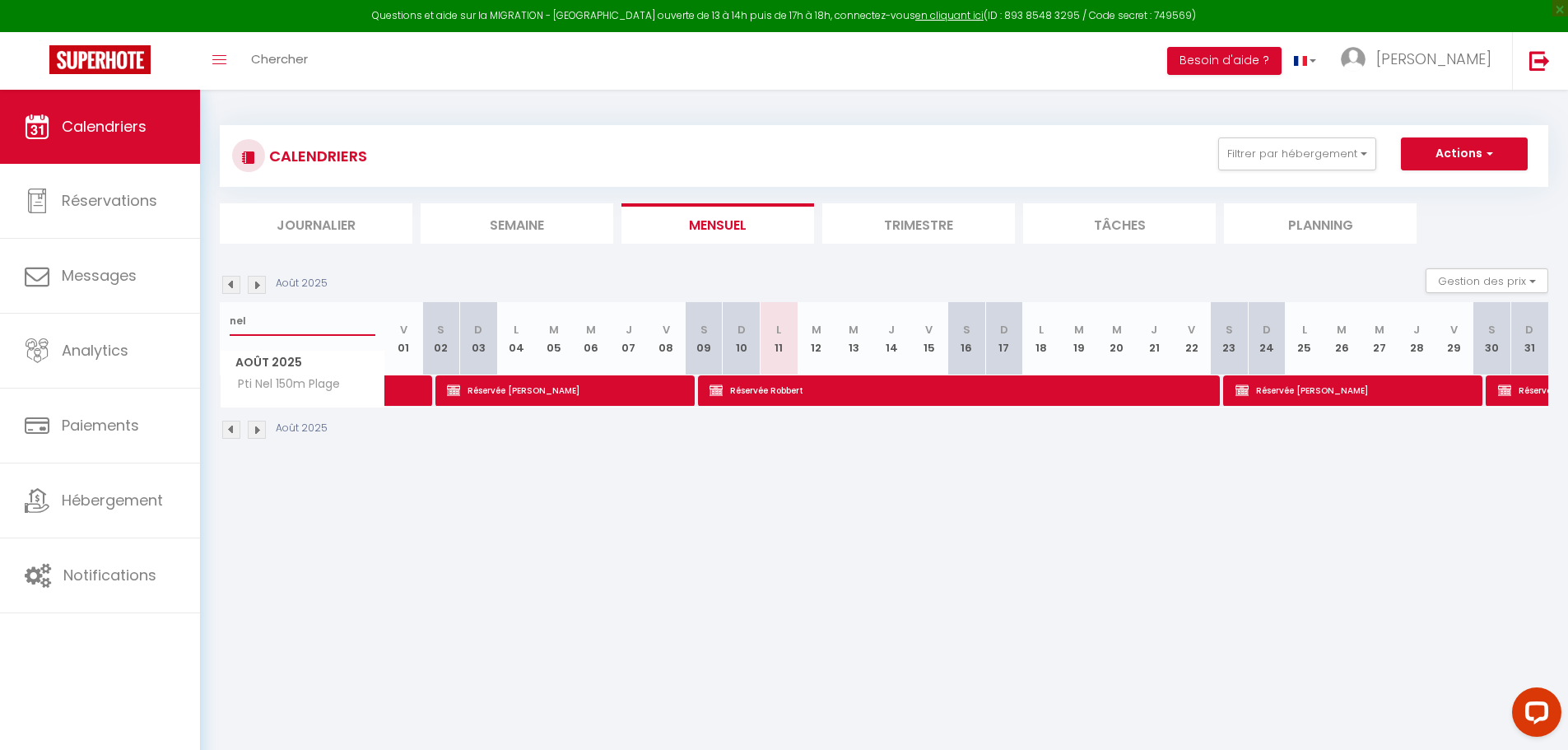
click at [331, 323] on input "nel" at bounding box center [302, 321] width 145 height 29
type input "n"
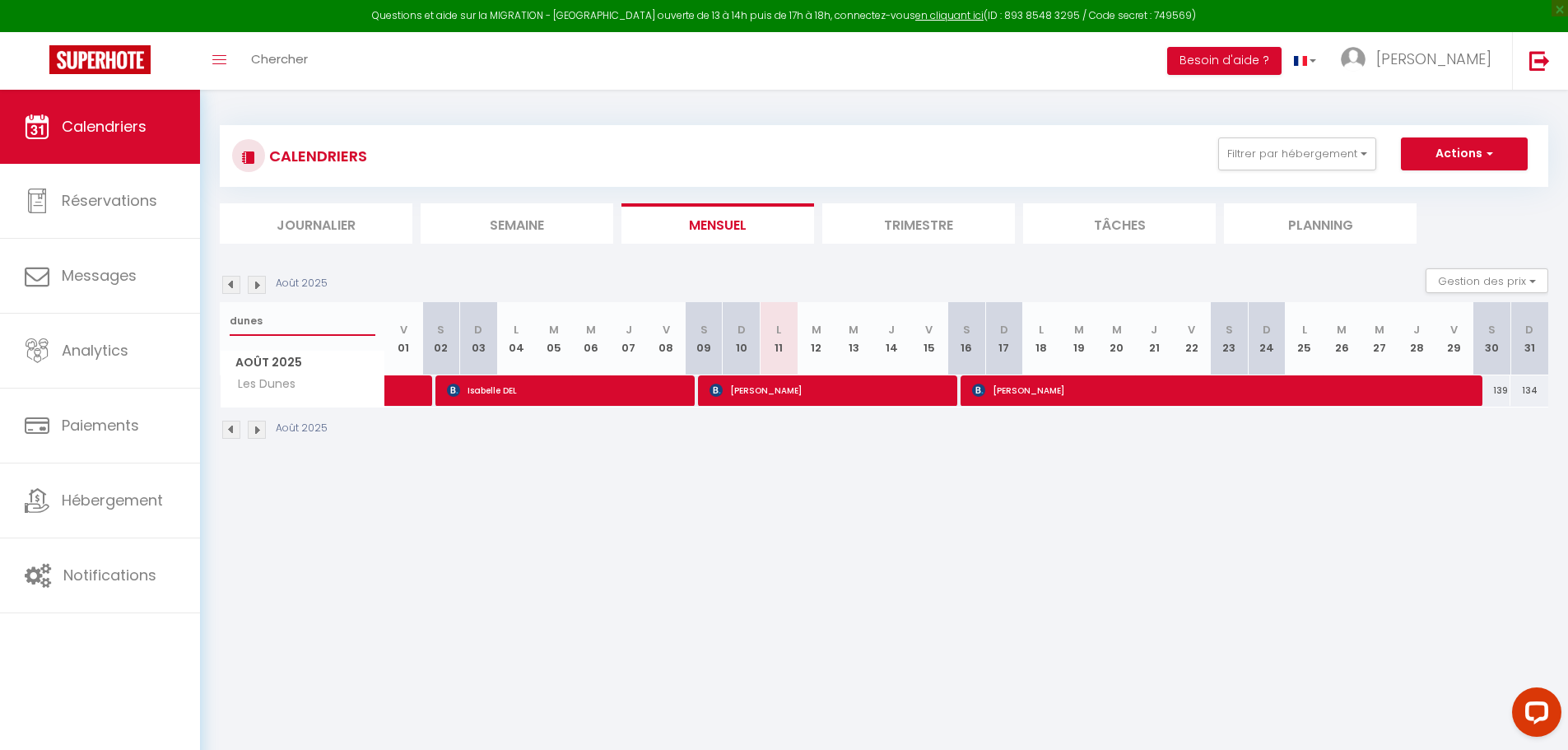
type input "dunes"
click at [799, 398] on span "[PERSON_NAME]" at bounding box center [829, 390] width 239 height 31
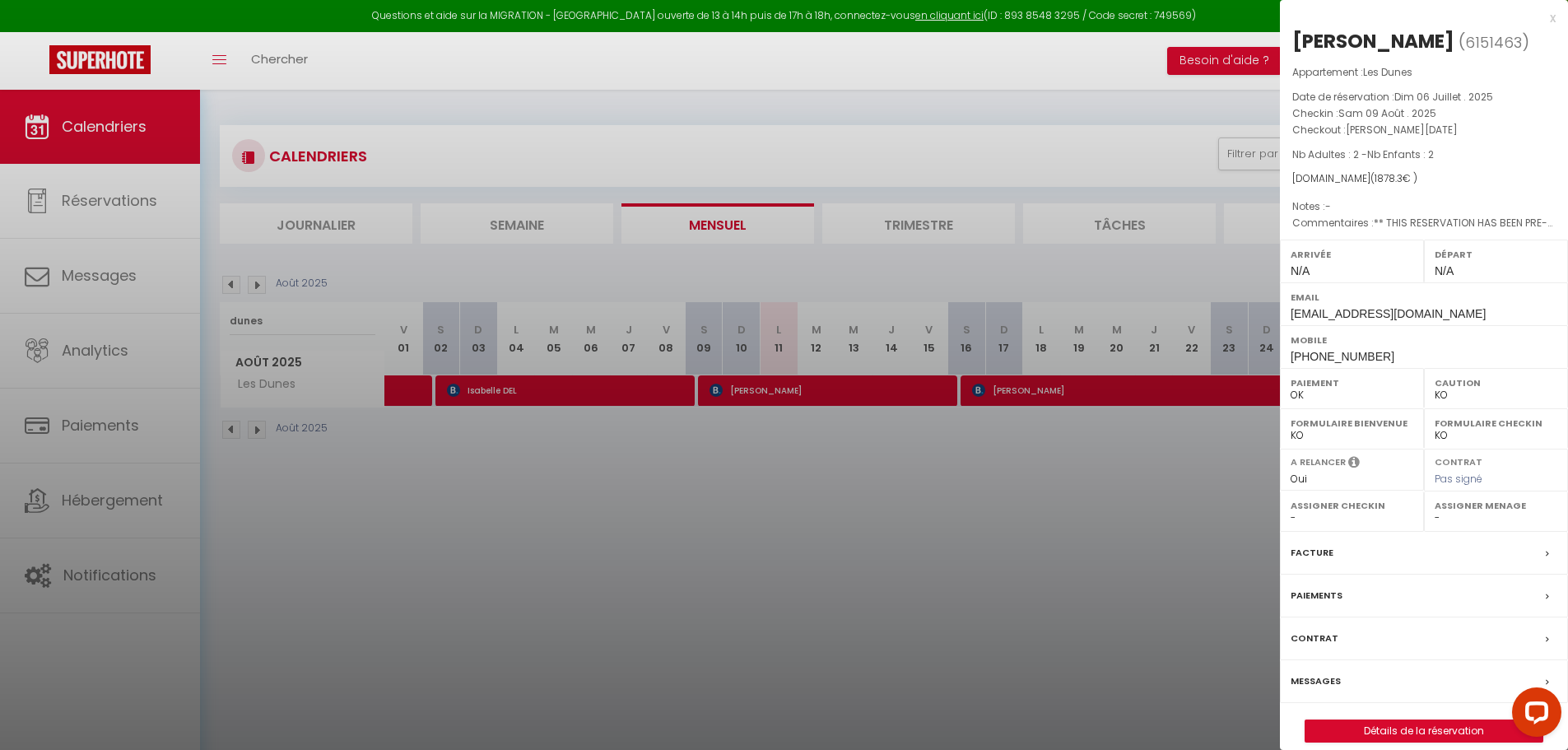
click at [1325, 684] on label "Messages" at bounding box center [1316, 681] width 50 height 18
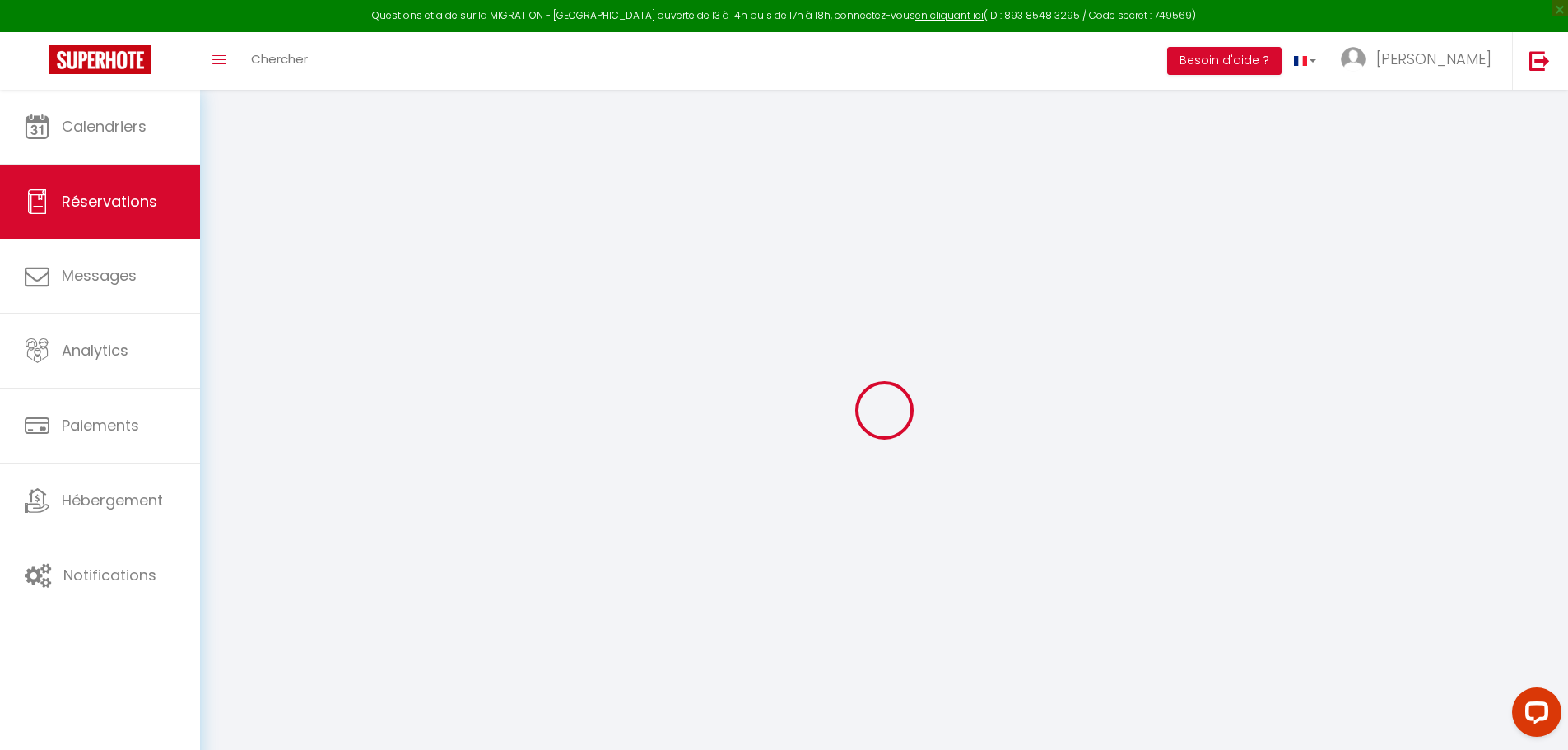
select select
checkbox input "false"
type textarea "** THIS RESERVATION HAS BEEN PRE-PAID ** Approximate time of arrival: between 1…"
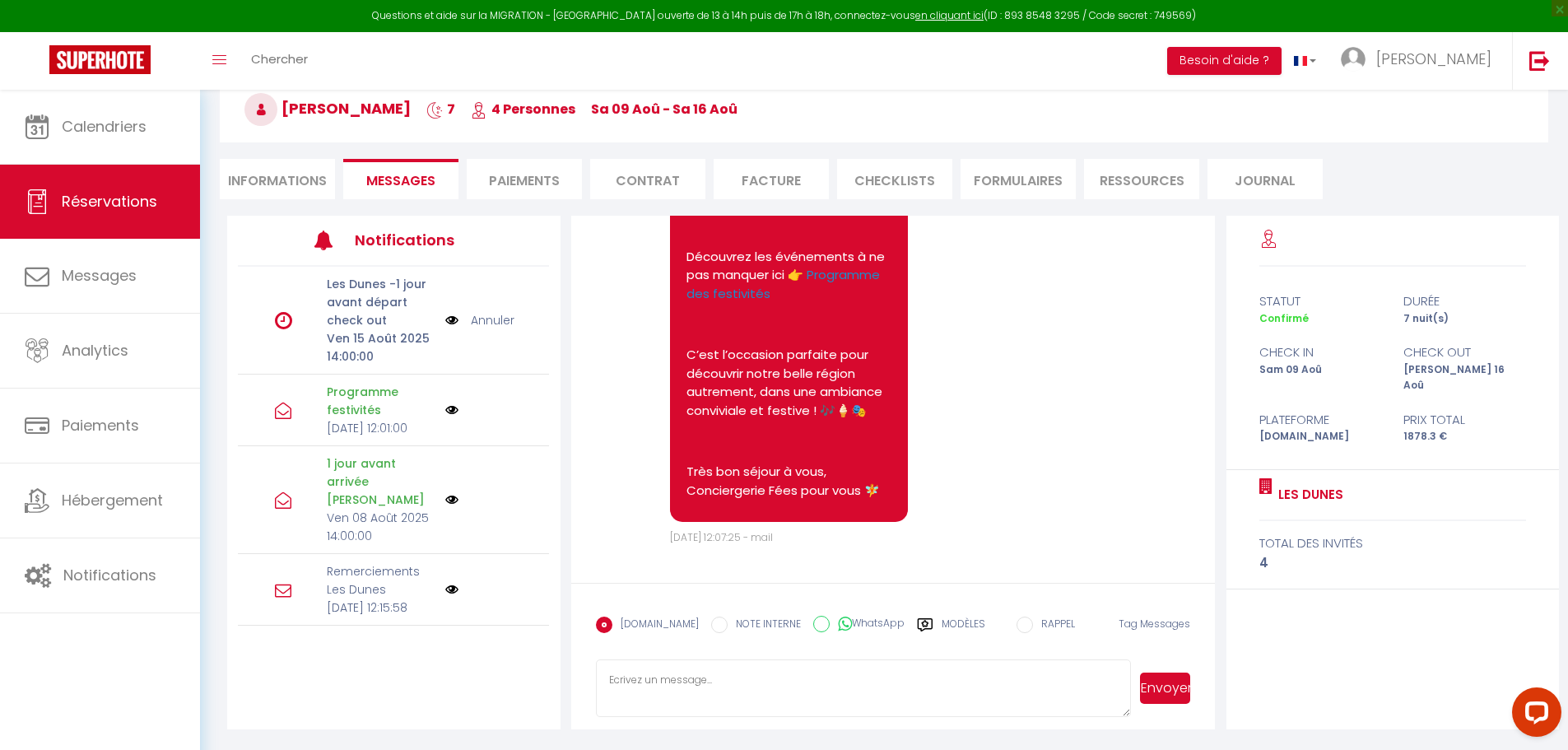
scroll to position [90, 0]
click at [676, 689] on textarea at bounding box center [864, 687] width 536 height 58
click at [813, 678] on textarea "Bonjour, j'espère que votre séjour à [GEOGRAPHIC_DATA] se passe bien" at bounding box center [864, 687] width 536 height 58
click at [900, 678] on textarea "Bonjour, j'espère que votre séjour à [GEOGRAPHIC_DATA] se passe bien" at bounding box center [864, 687] width 536 height 58
drag, startPoint x: 866, startPoint y: 693, endPoint x: 591, endPoint y: 672, distance: 275.8
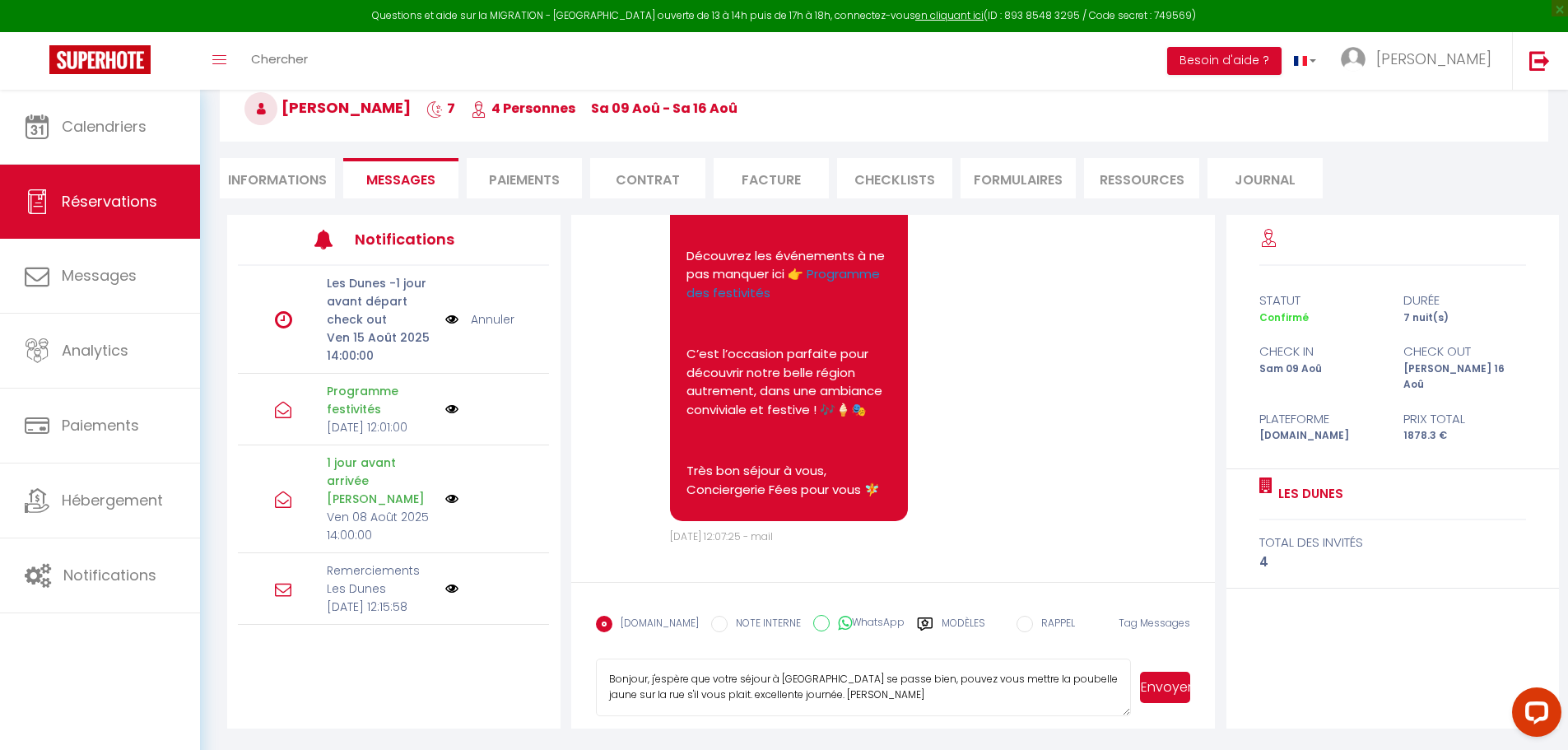
click at [591, 672] on form "[DOMAIN_NAME] NOTE INTERNE WhatsApp Modèles 11 « ‹ » › [DATE] [PHONE_NUMBER] Di…" at bounding box center [894, 655] width 645 height 146
type textarea "Bonjour, j'espère que votre séjour à [GEOGRAPHIC_DATA] se passe bien, pouvez vo…"
click at [1162, 690] on button "Envoyer" at bounding box center [1166, 687] width 50 height 31
select select
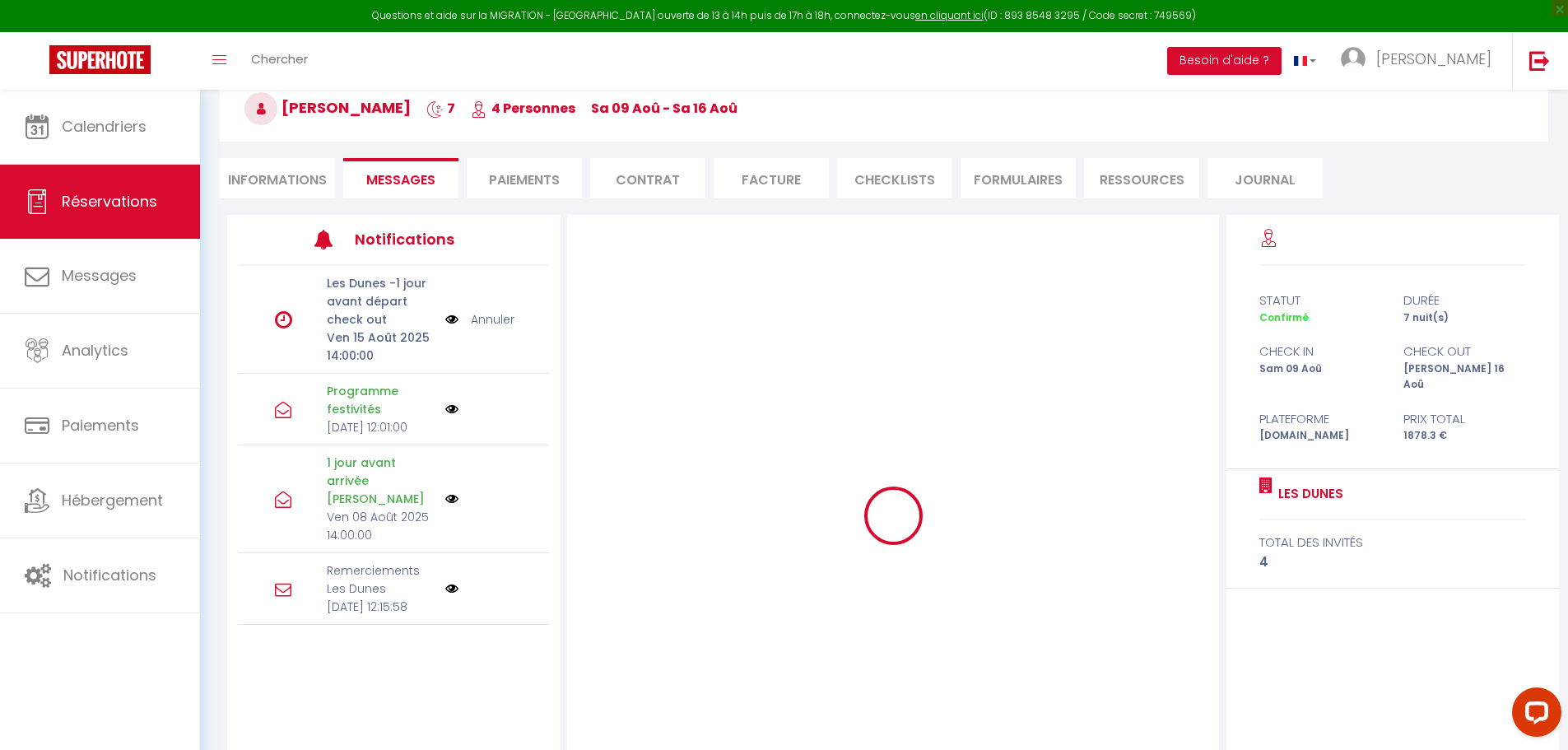
click at [278, 177] on li "Informations" at bounding box center [277, 178] width 115 height 40
select select
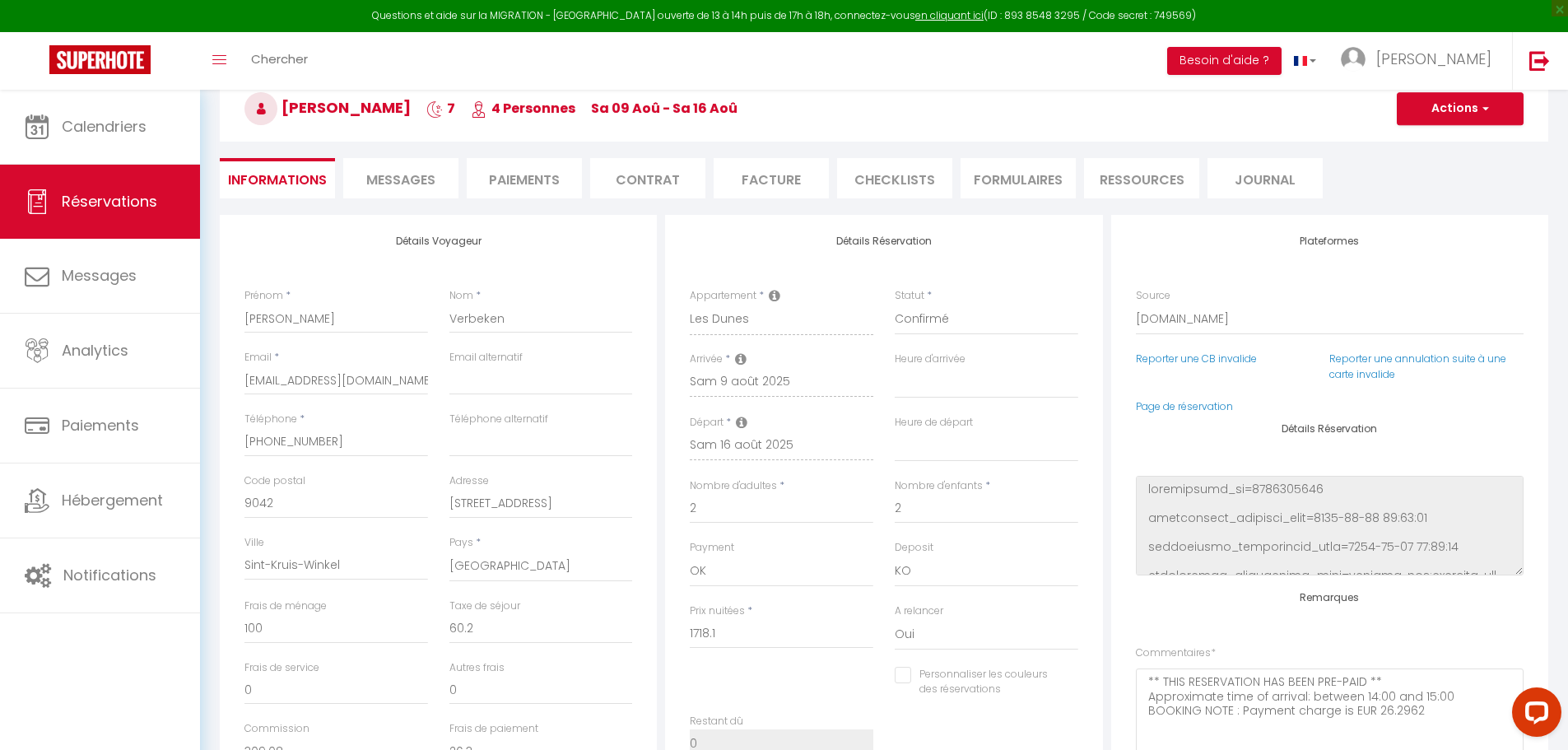
select select
checkbox input "false"
select select
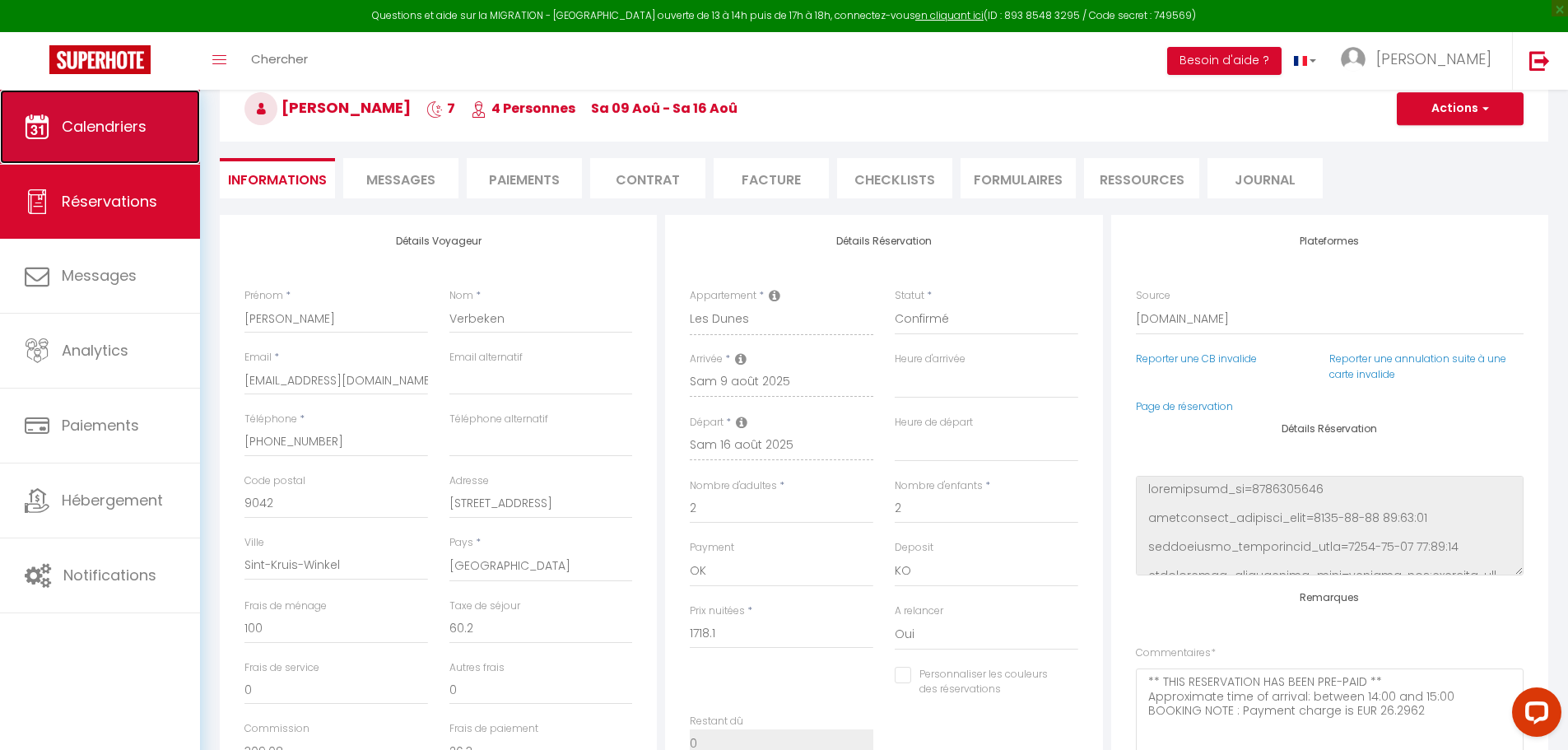
click at [140, 140] on link "Calendriers" at bounding box center [100, 127] width 200 height 74
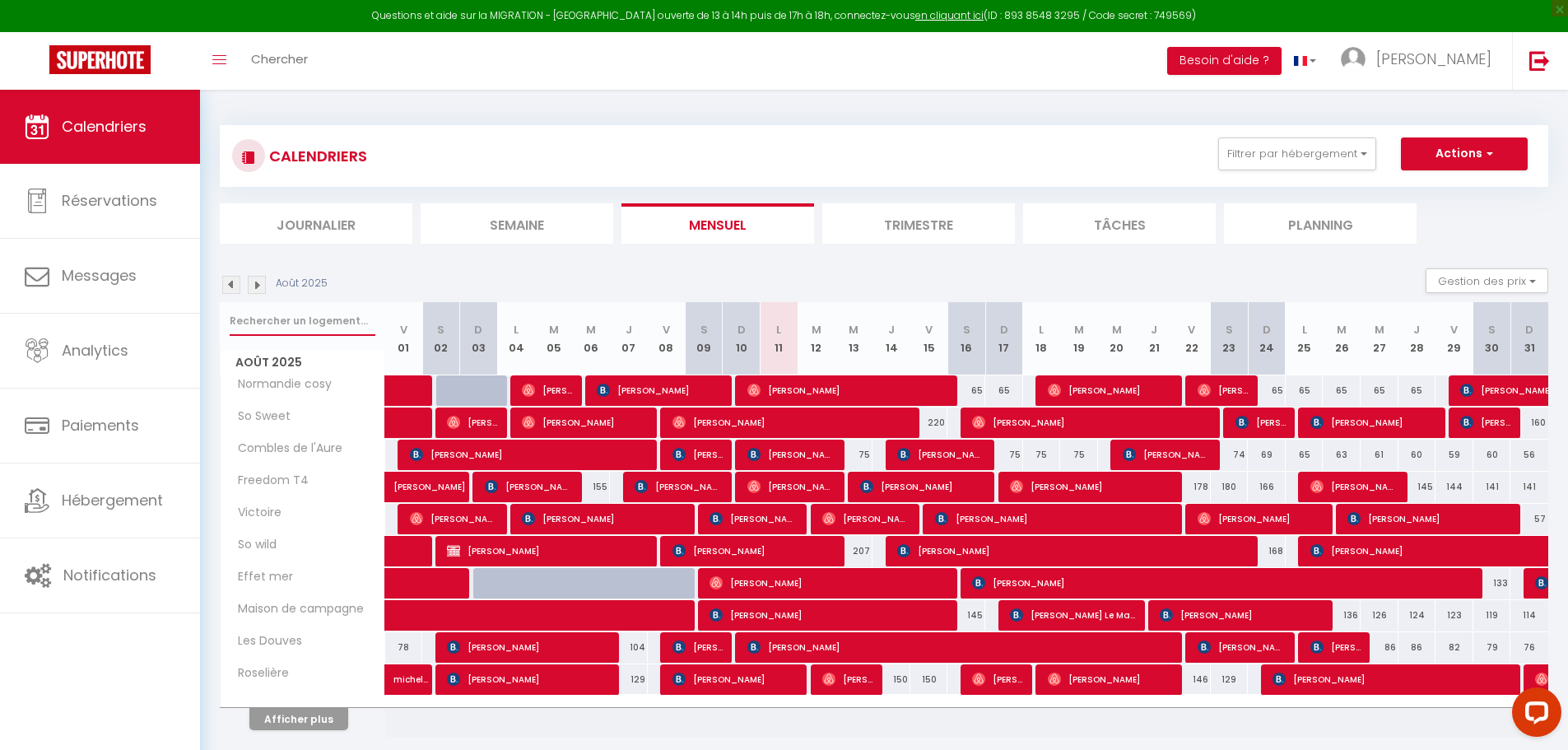
click at [330, 320] on input "text" at bounding box center [302, 321] width 145 height 29
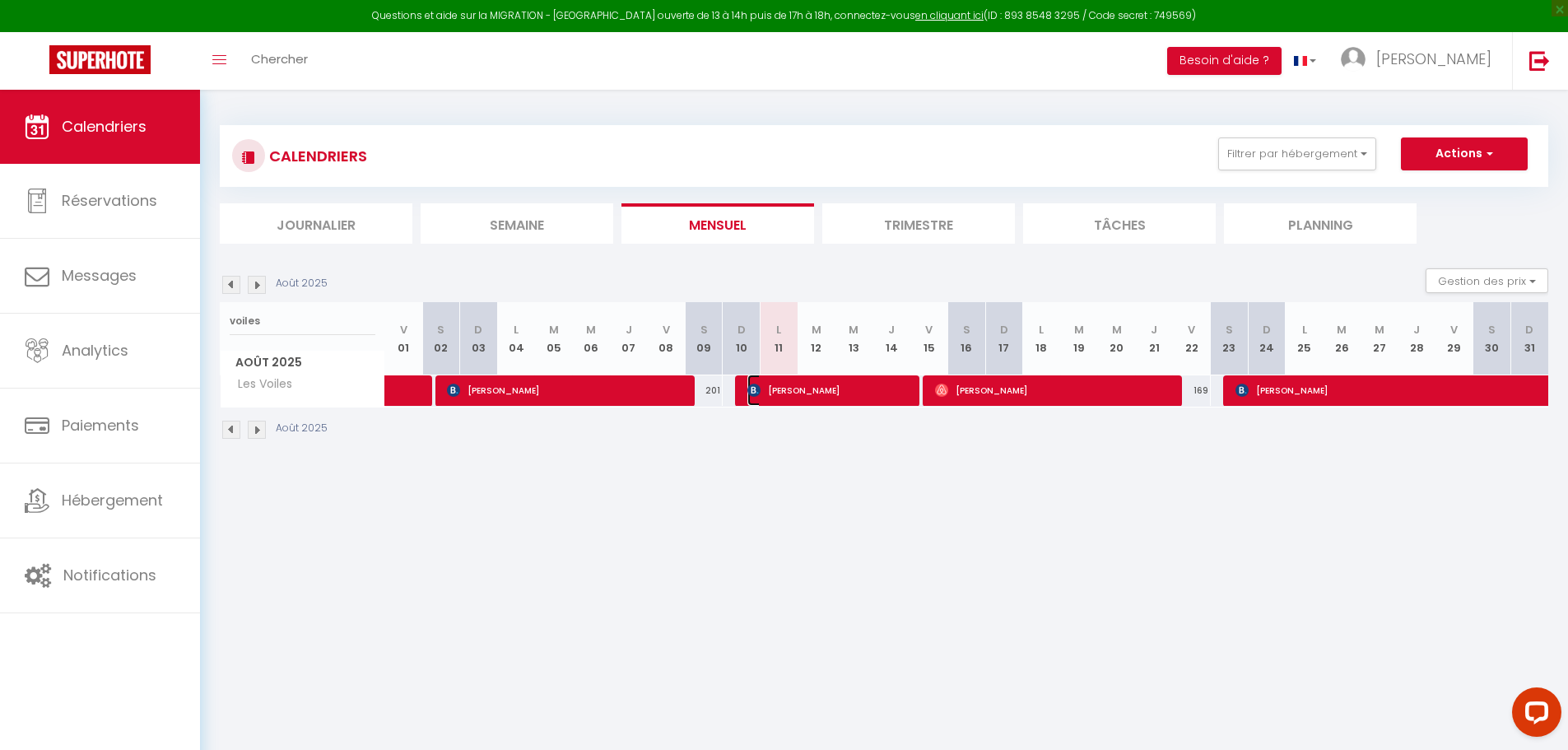
click at [800, 394] on span "[PERSON_NAME]" at bounding box center [829, 390] width 164 height 31
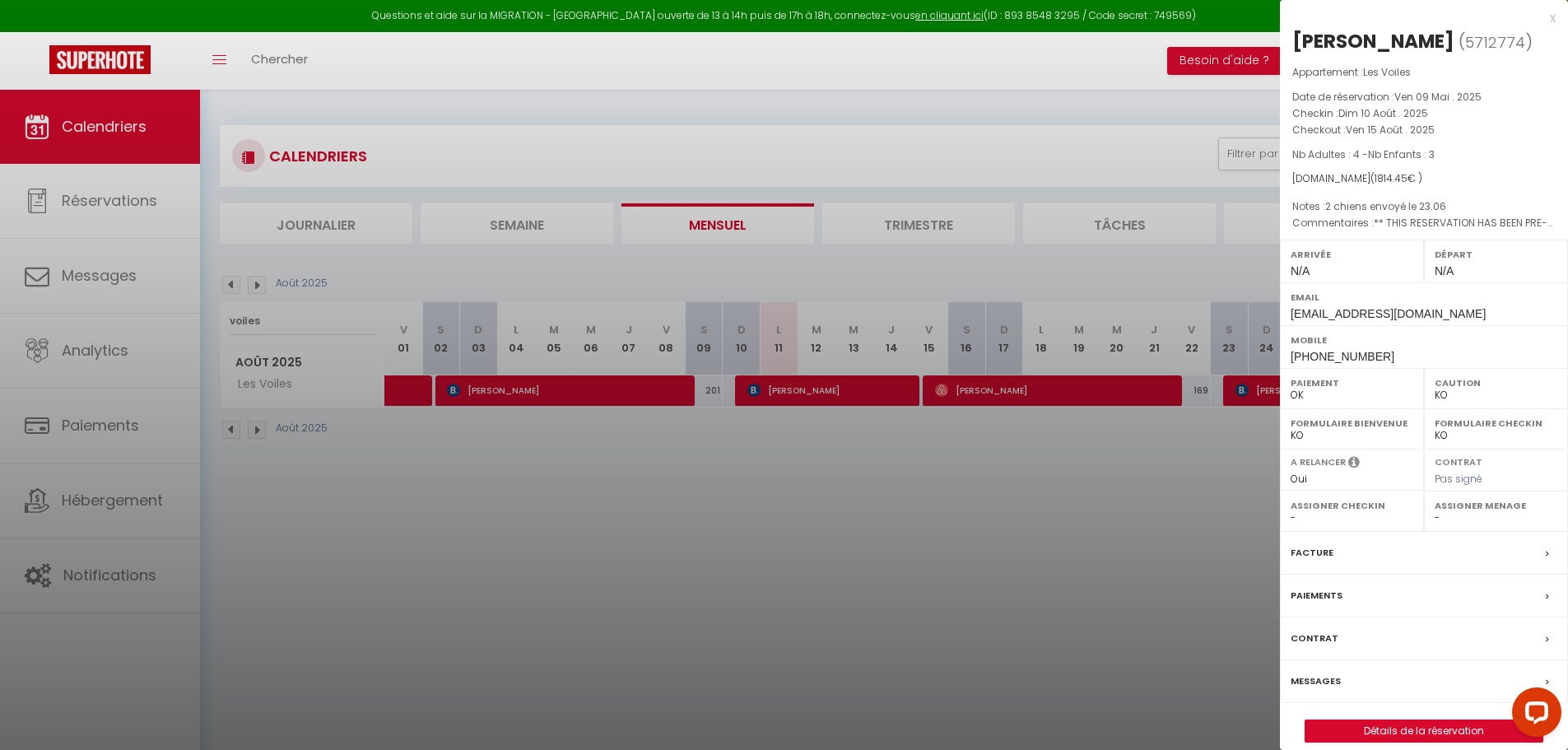
click at [1326, 690] on label "Messages" at bounding box center [1316, 681] width 50 height 18
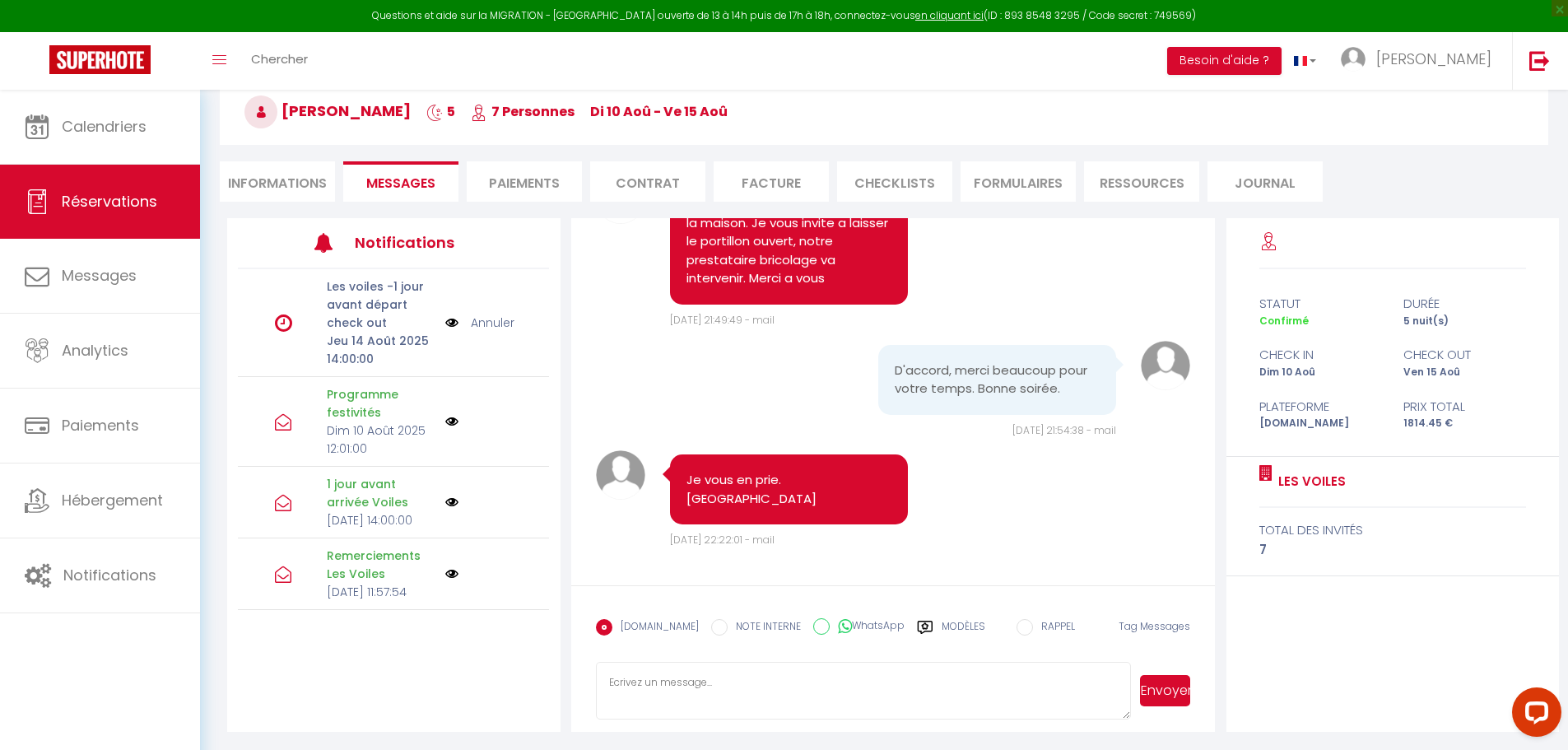
scroll to position [90, 0]
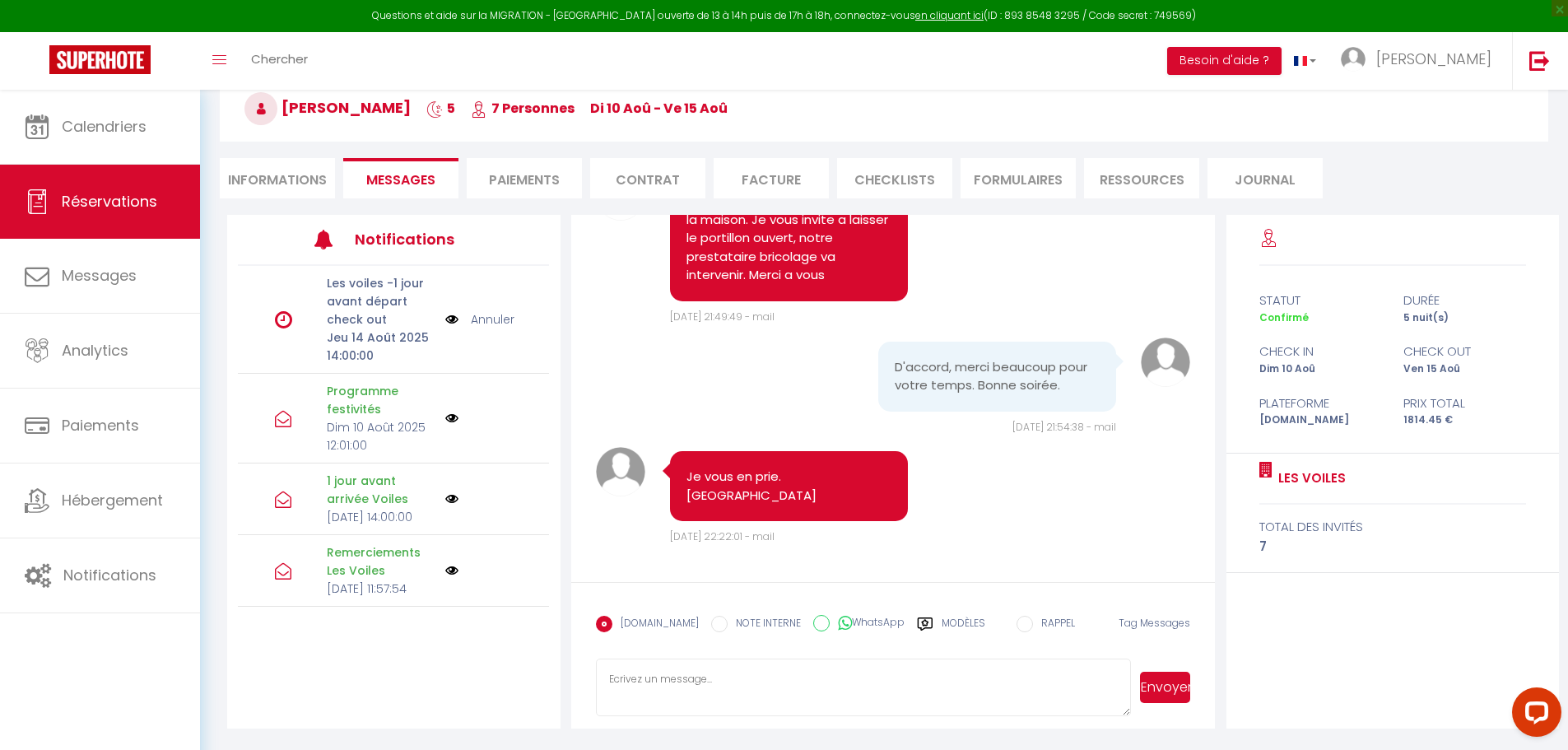
click at [748, 691] on textarea at bounding box center [864, 687] width 536 height 58
paste textarea "Bonjour, j'espère que votre séjour à [GEOGRAPHIC_DATA] se passe bien, pouvez vo…"
click at [1172, 690] on button "Envoyer" at bounding box center [1166, 687] width 50 height 31
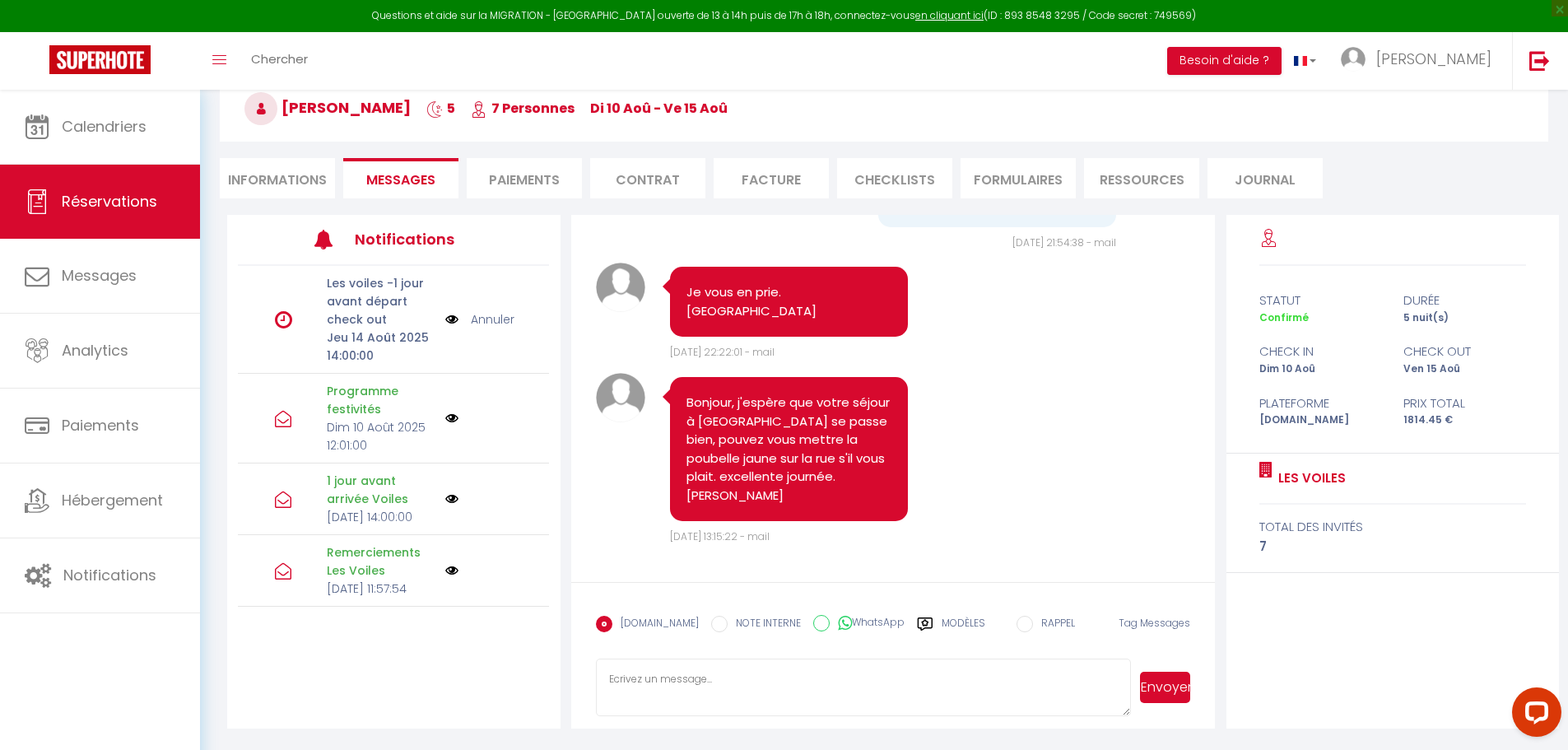
scroll to position [8112, 0]
click at [307, 184] on li "Informations" at bounding box center [277, 178] width 115 height 40
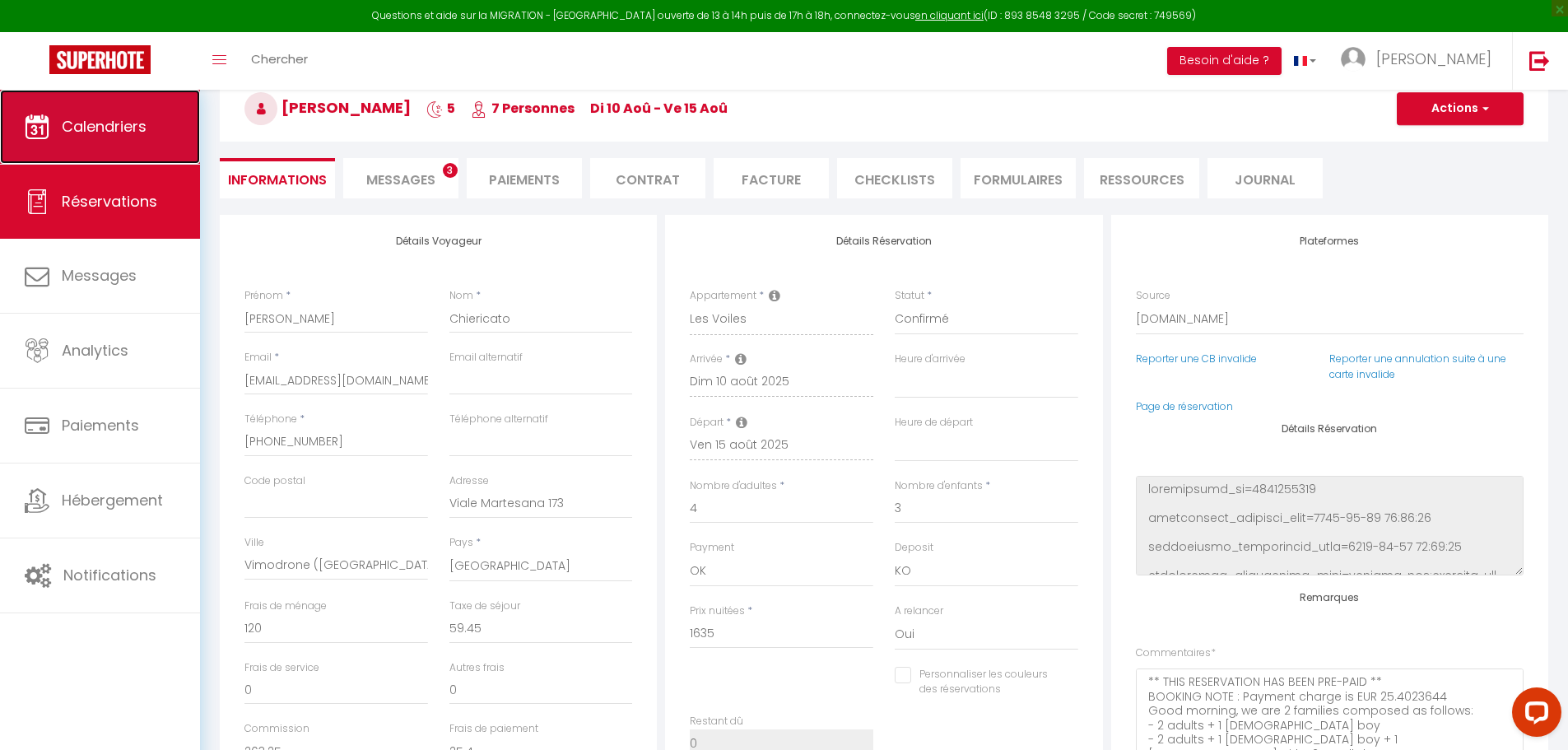
click at [149, 127] on link "Calendriers" at bounding box center [100, 127] width 200 height 74
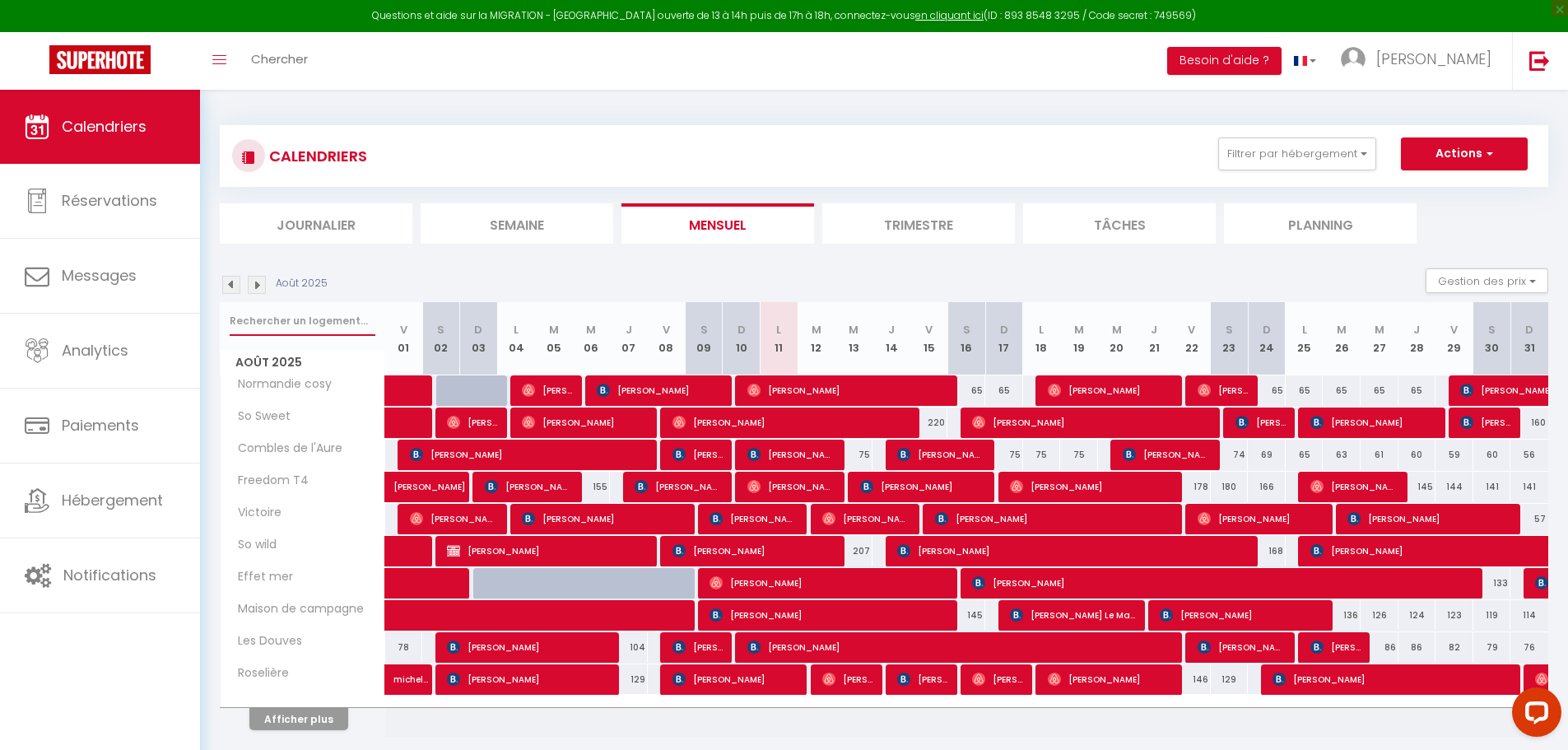
click at [331, 331] on input "text" at bounding box center [302, 321] width 145 height 29
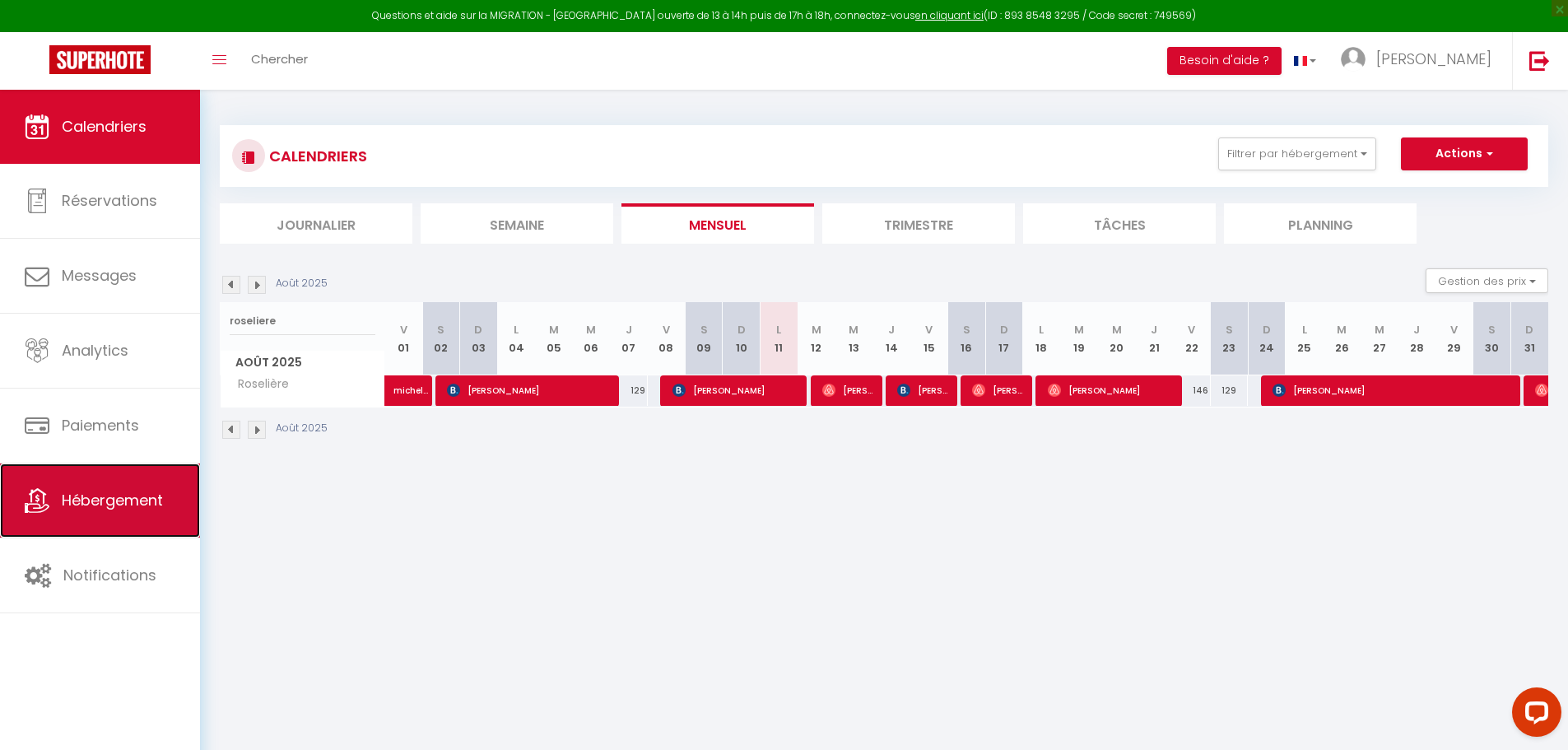
click at [124, 476] on link "Hébergement" at bounding box center [100, 501] width 200 height 74
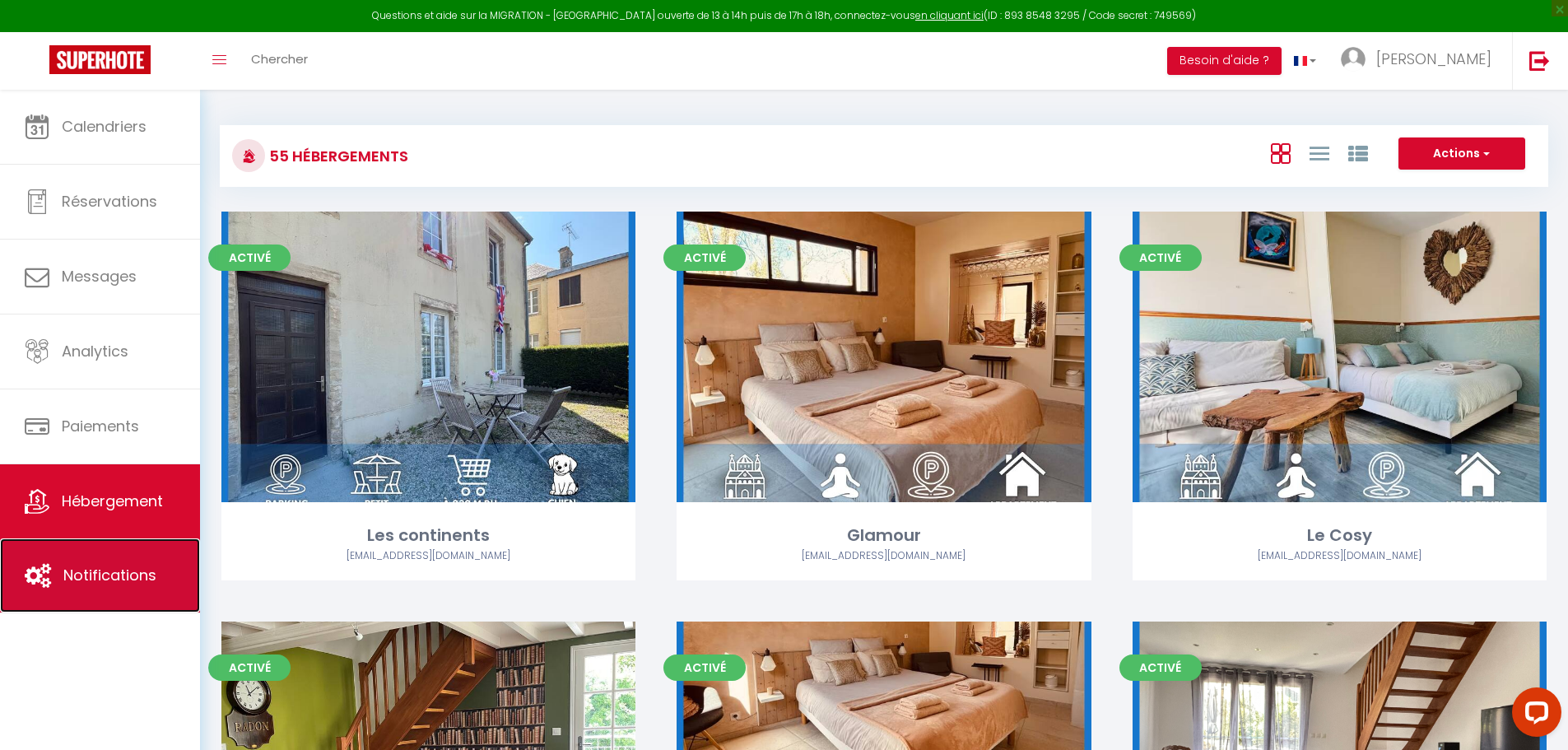
click at [139, 569] on span "Notifications" at bounding box center [109, 574] width 93 height 21
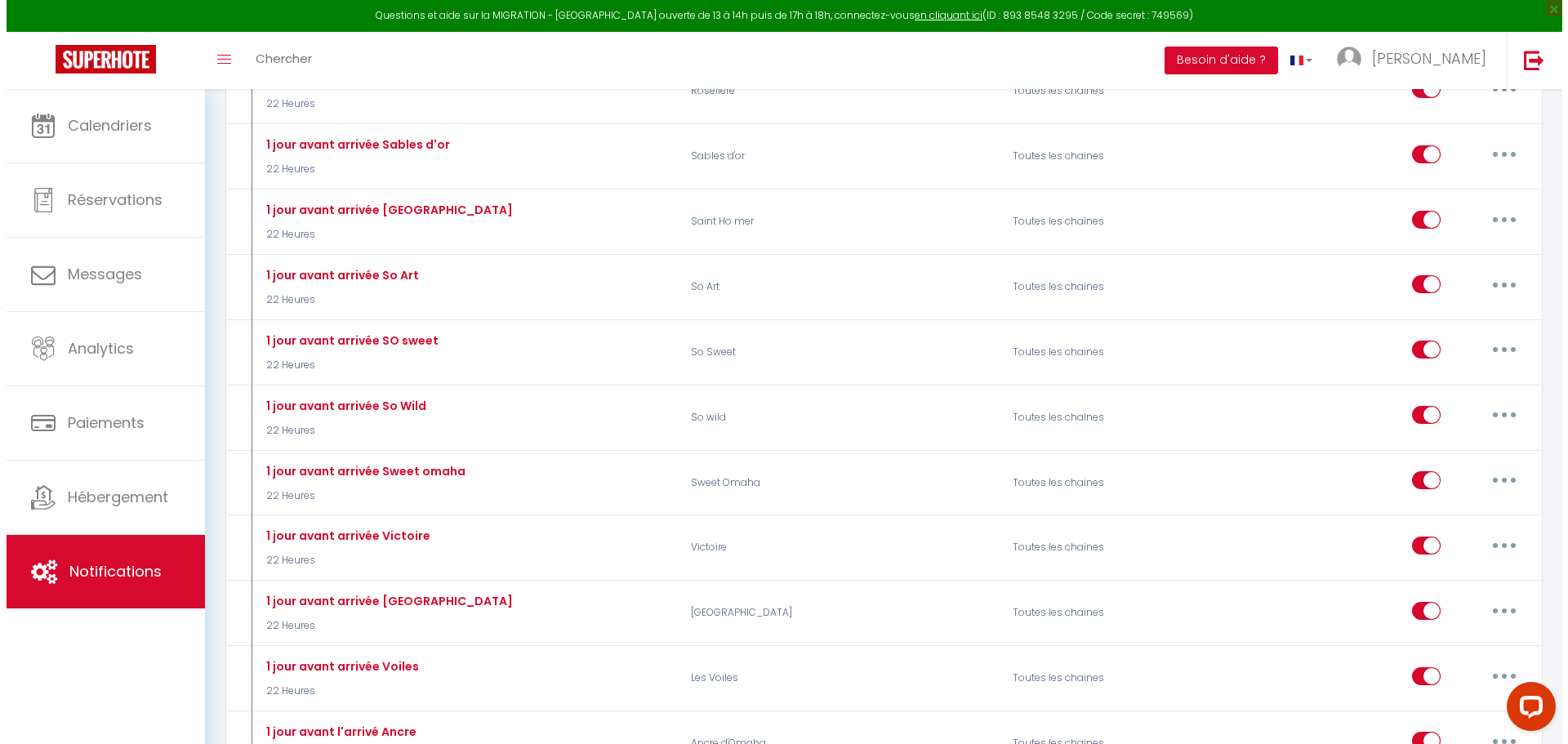
scroll to position [6860, 0]
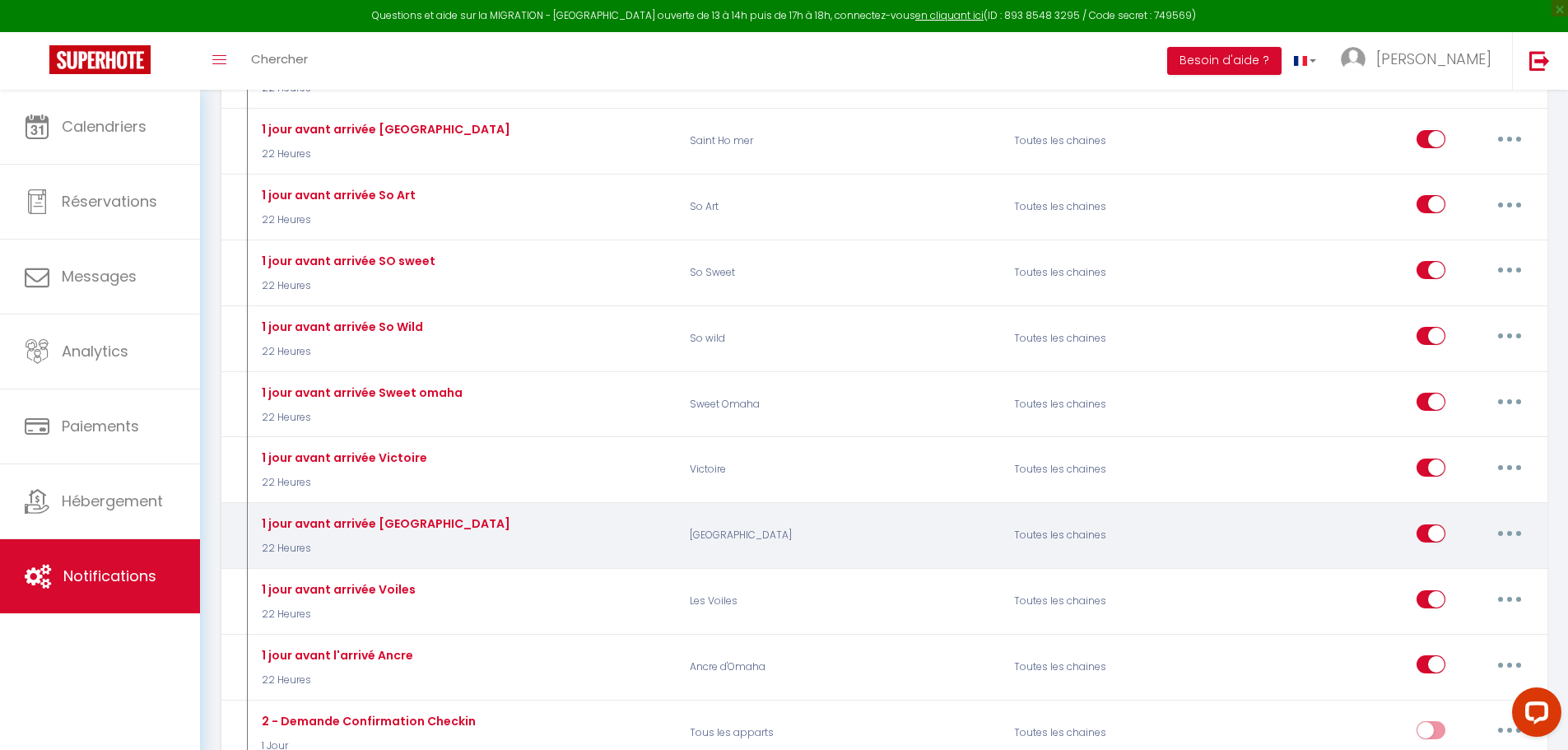
click at [1512, 534] on icon "button" at bounding box center [1510, 533] width 5 height 5
click at [1455, 574] on link "Editer" at bounding box center [1466, 570] width 122 height 28
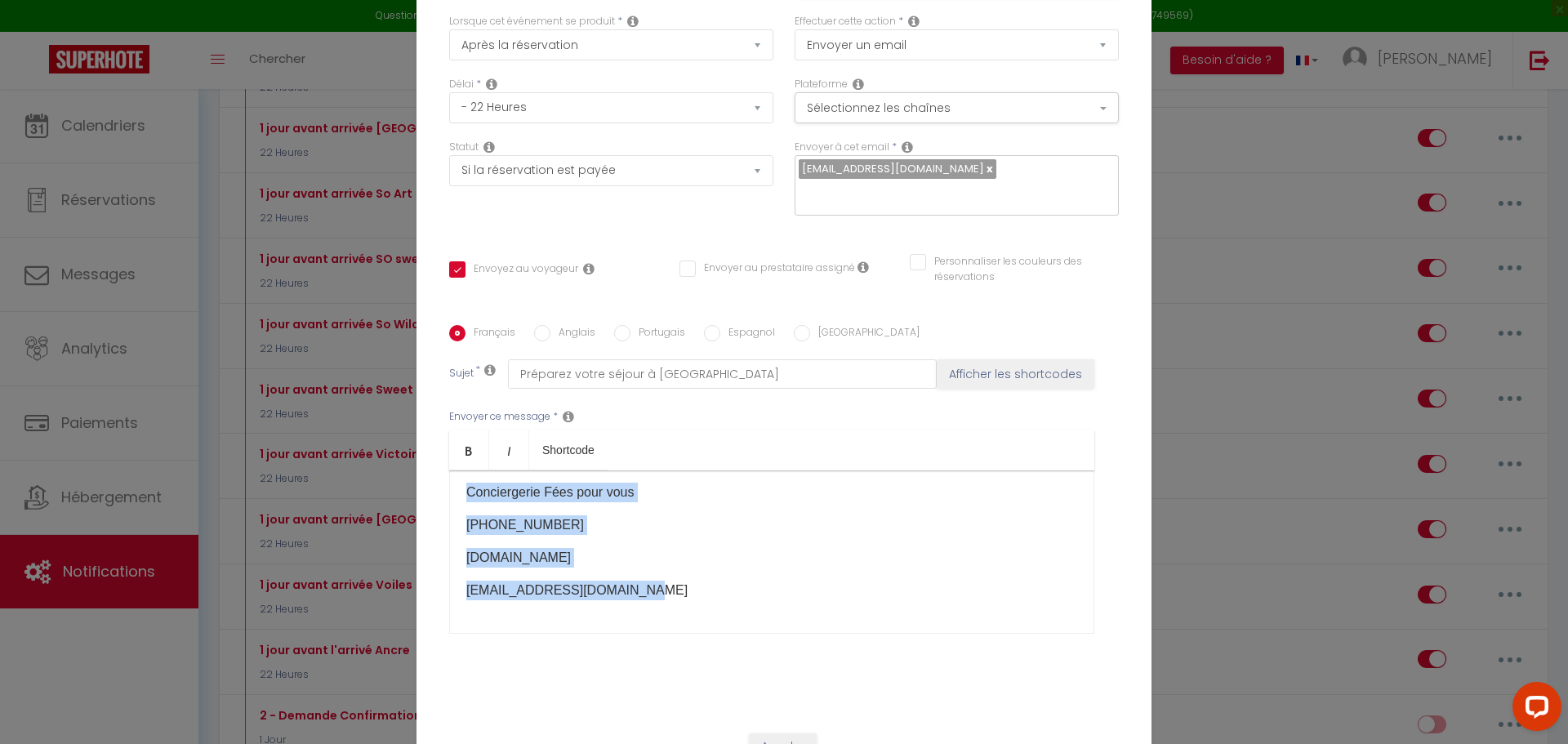
scroll to position [107, 0]
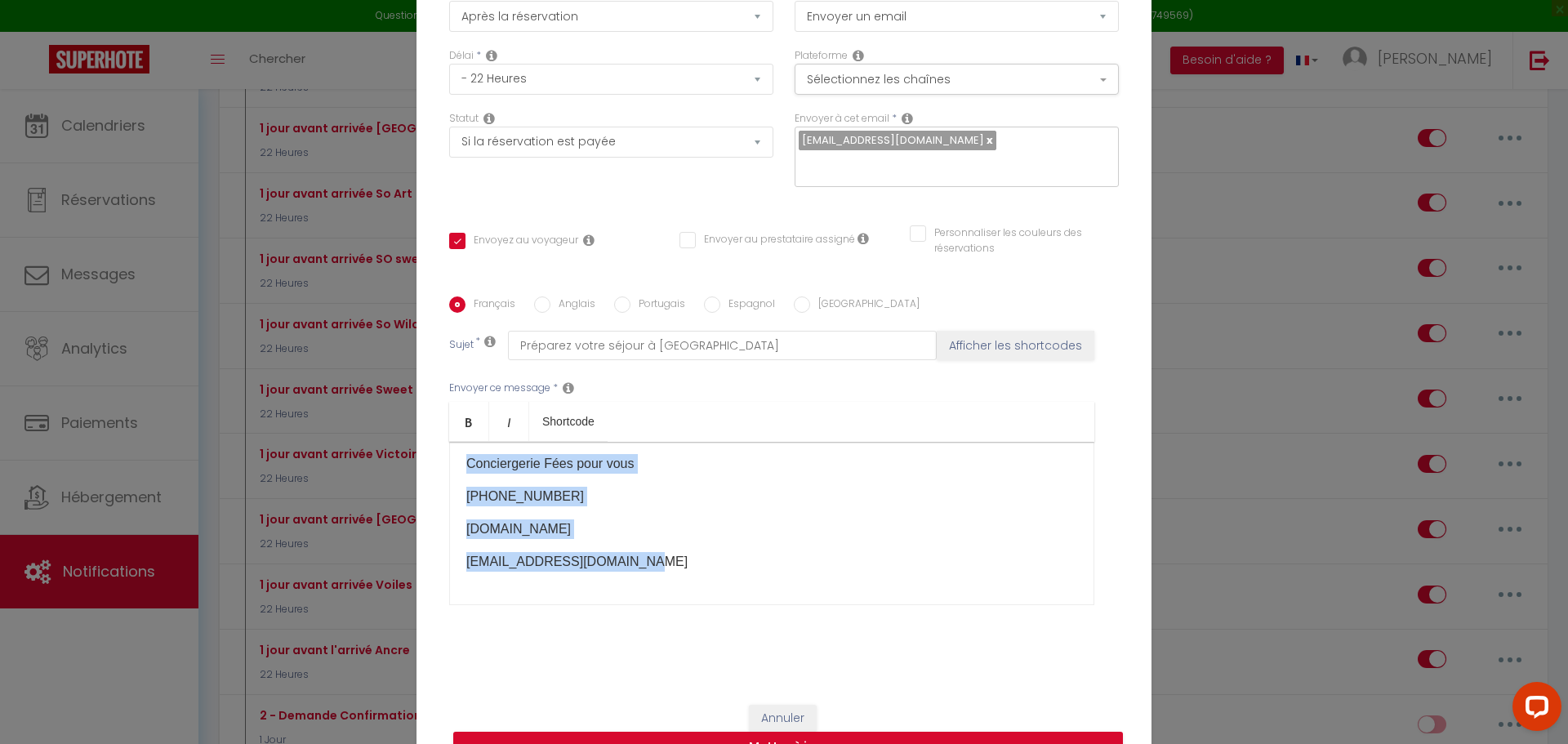
drag, startPoint x: 457, startPoint y: 573, endPoint x: 754, endPoint y: 581, distance: 297.1
click at [754, 581] on div "Bonjour [GUEST:FIRST_NAME], Nous avons le plaisir de vous accueillir dès [DATE]…" at bounding box center [772, 523] width 645 height 163
copy div "Loremip [DOLOR:SITAM_CONS], Adip elits do eiusmod te inci utlaboreet dol magnaa…"
click at [786, 709] on button "Annuler" at bounding box center [782, 718] width 67 height 27
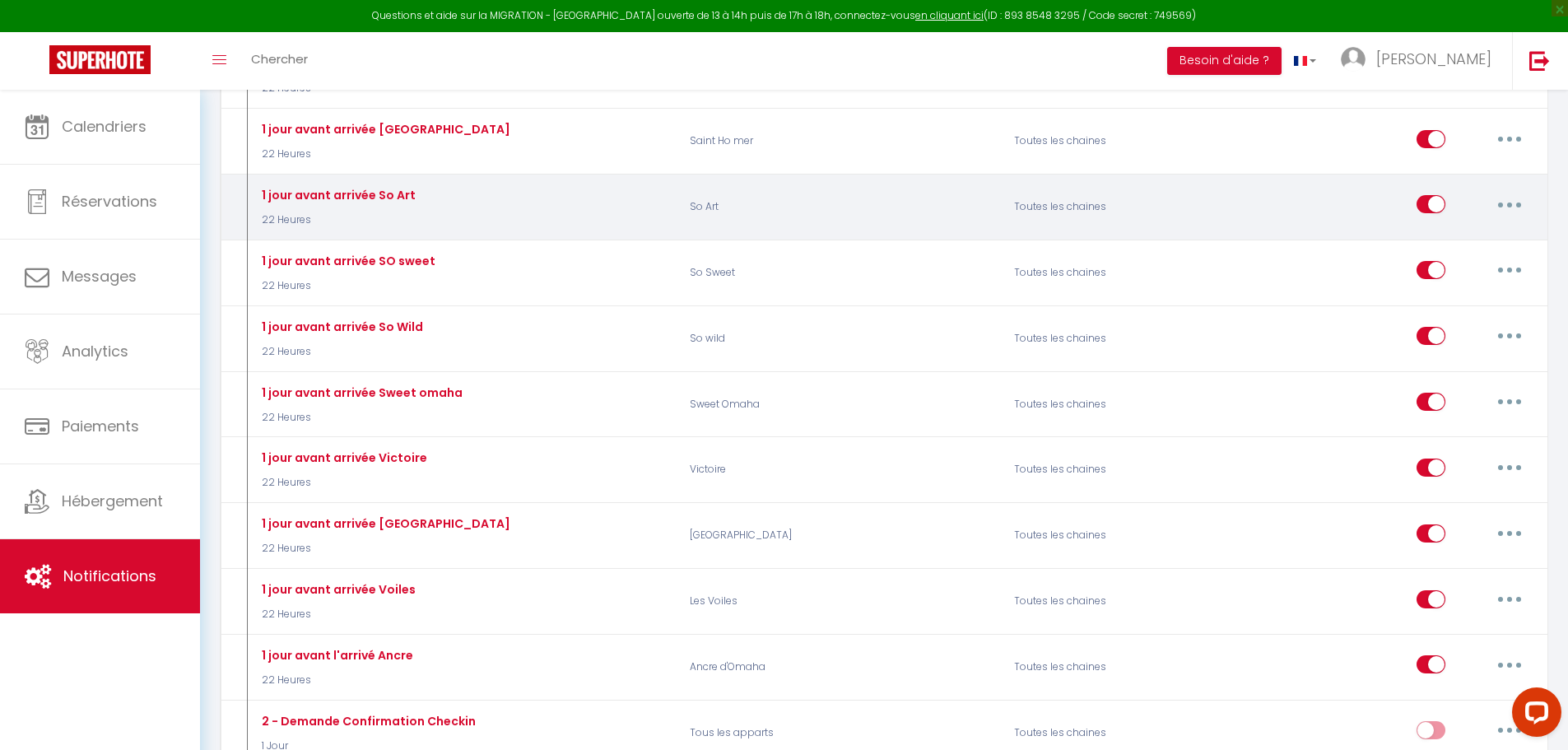
click at [1509, 207] on button "button" at bounding box center [1509, 203] width 46 height 26
click at [1451, 243] on link "Editer" at bounding box center [1466, 242] width 122 height 28
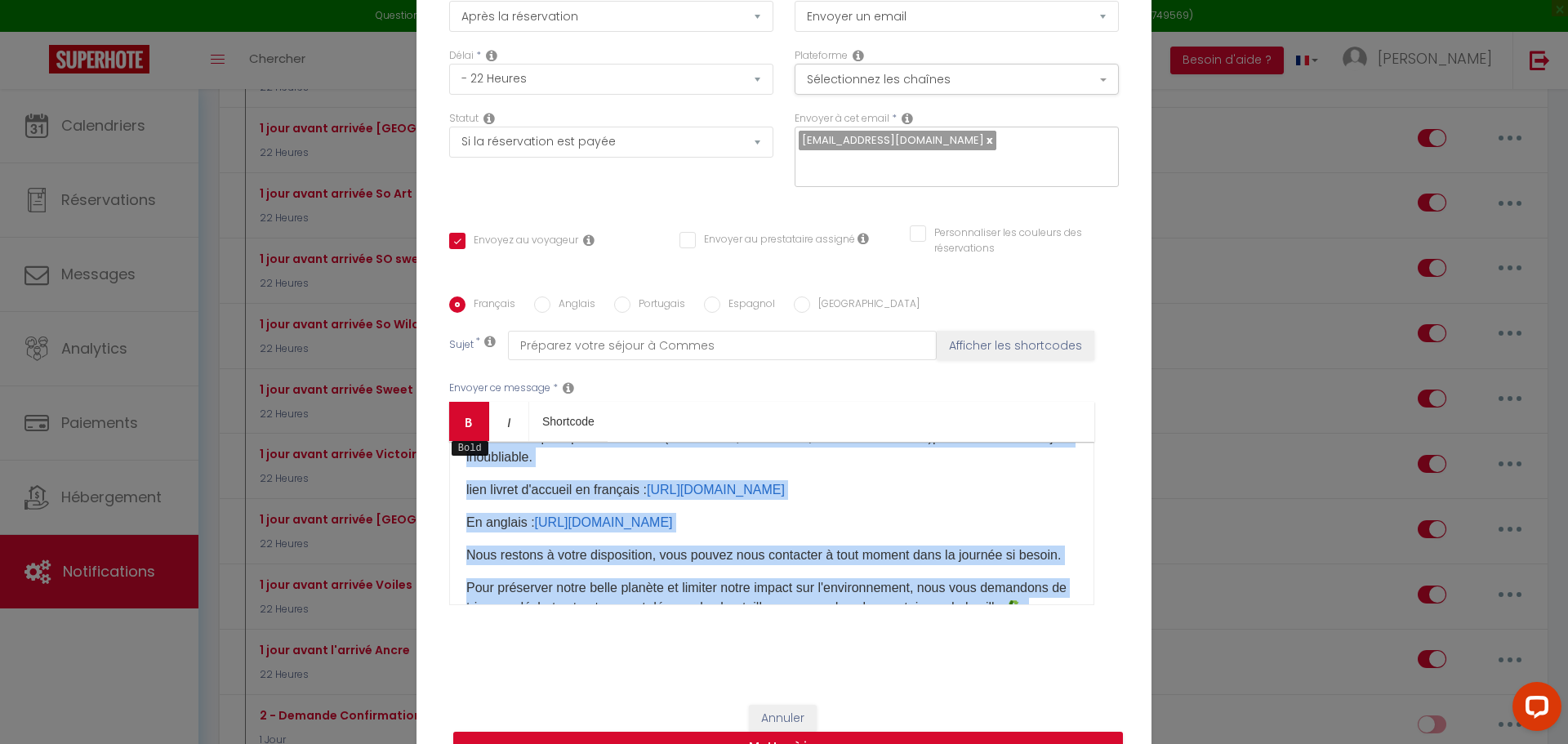
scroll to position [0, 0]
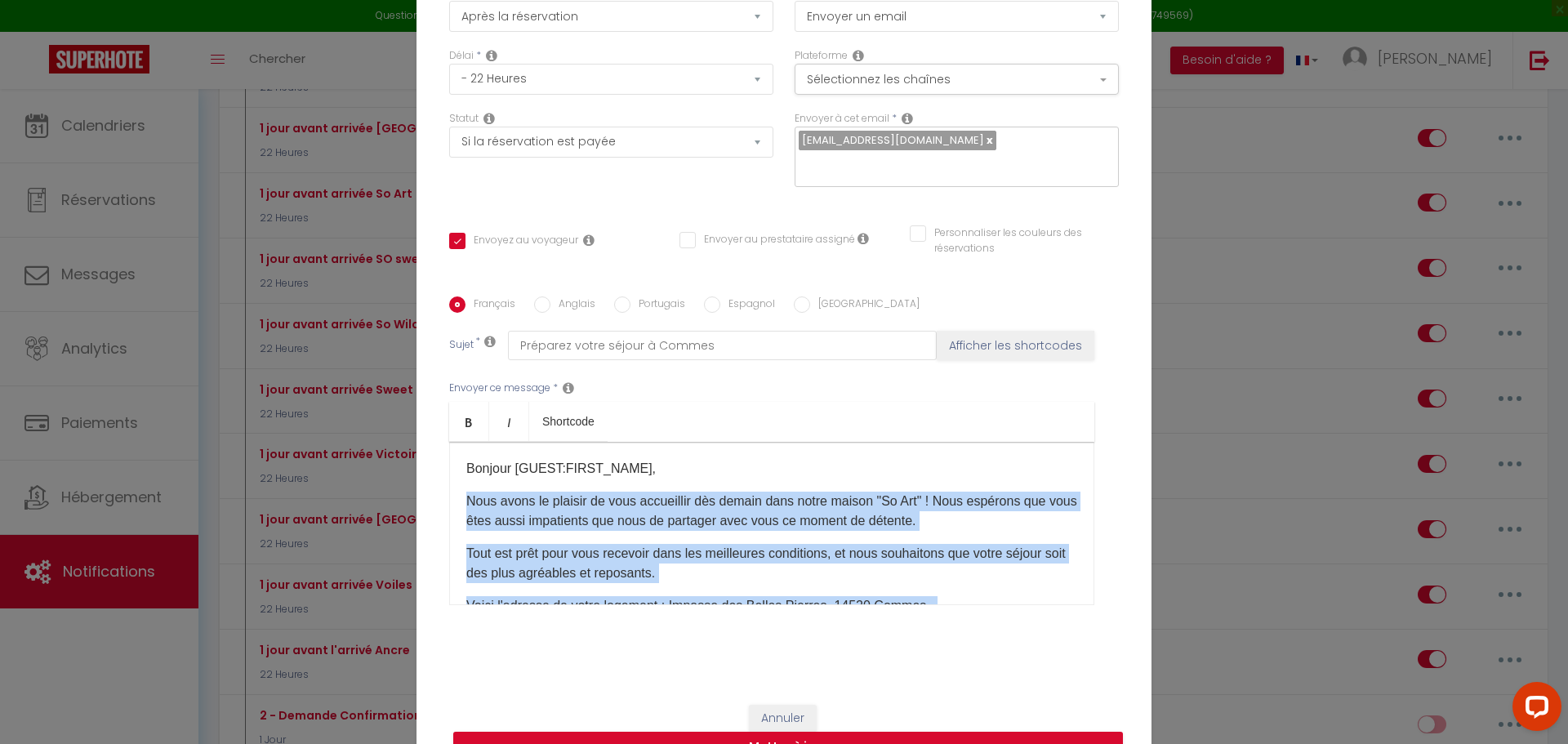
drag, startPoint x: 640, startPoint y: 572, endPoint x: 441, endPoint y: 478, distance: 220.1
click at [445, 478] on div "Français Anglais Portugais Espagnol Italien Sujet * Préparez votre séjour à Com…" at bounding box center [784, 461] width 678 height 329
copy div "Lore ipsum do sitamet co adip elitseddoe tem incidi utla etdol magnaa "En Adm" …"
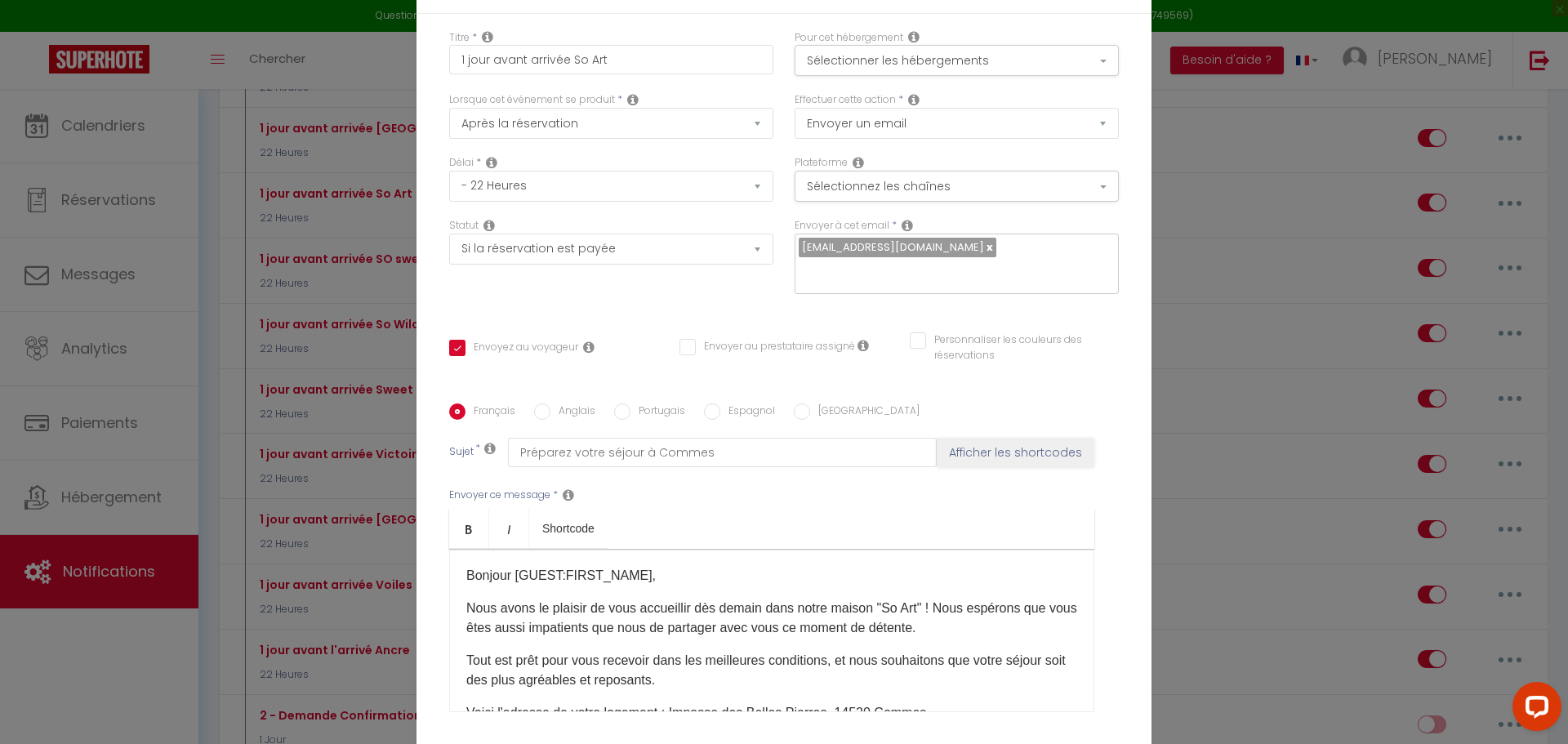
click at [1123, 44] on div "Pour cet hébergement Sélectionner les hébergements Tous les apparts appart 1 nu…" at bounding box center [956, 61] width 346 height 62
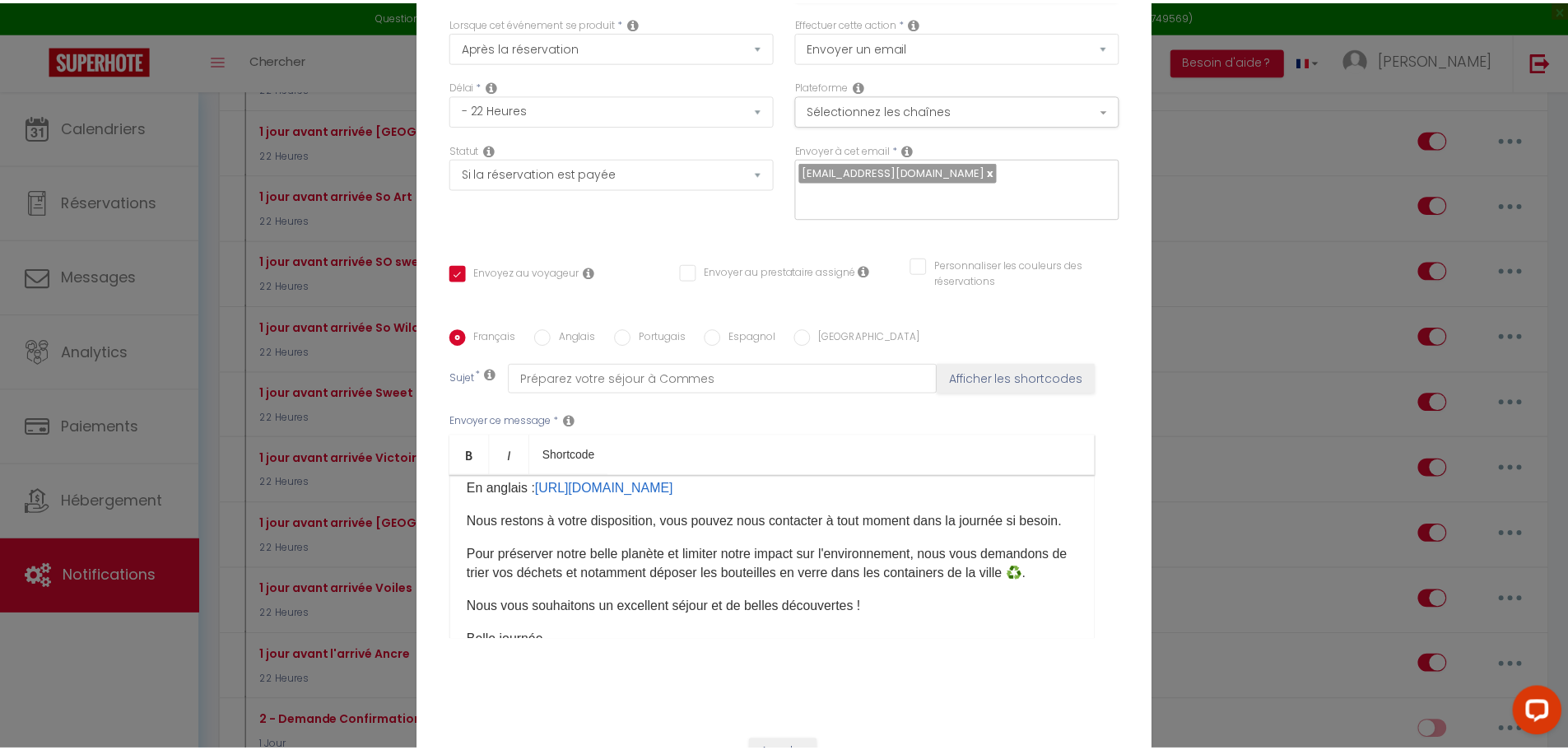
scroll to position [143, 0]
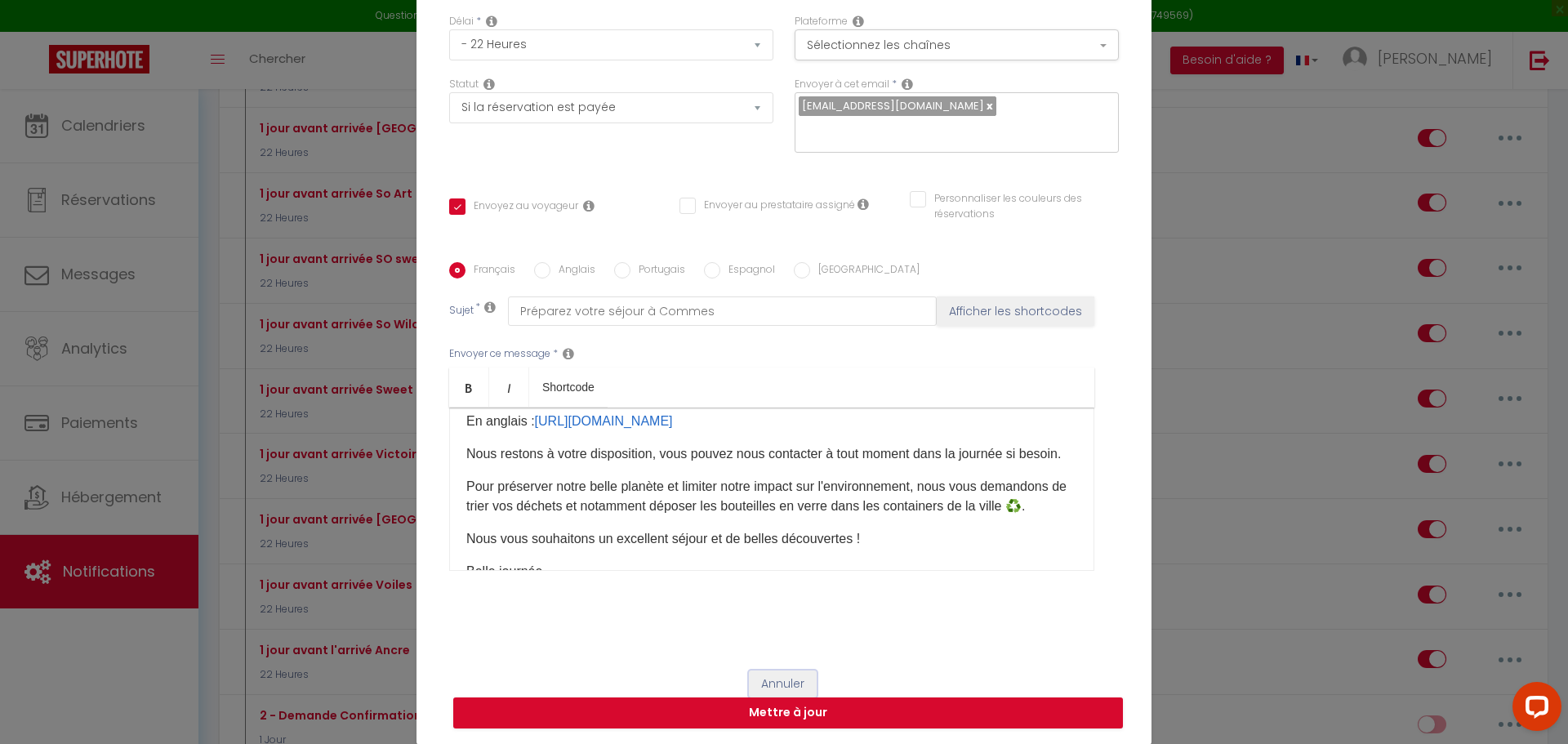
click at [790, 681] on button "Annuler" at bounding box center [782, 684] width 67 height 27
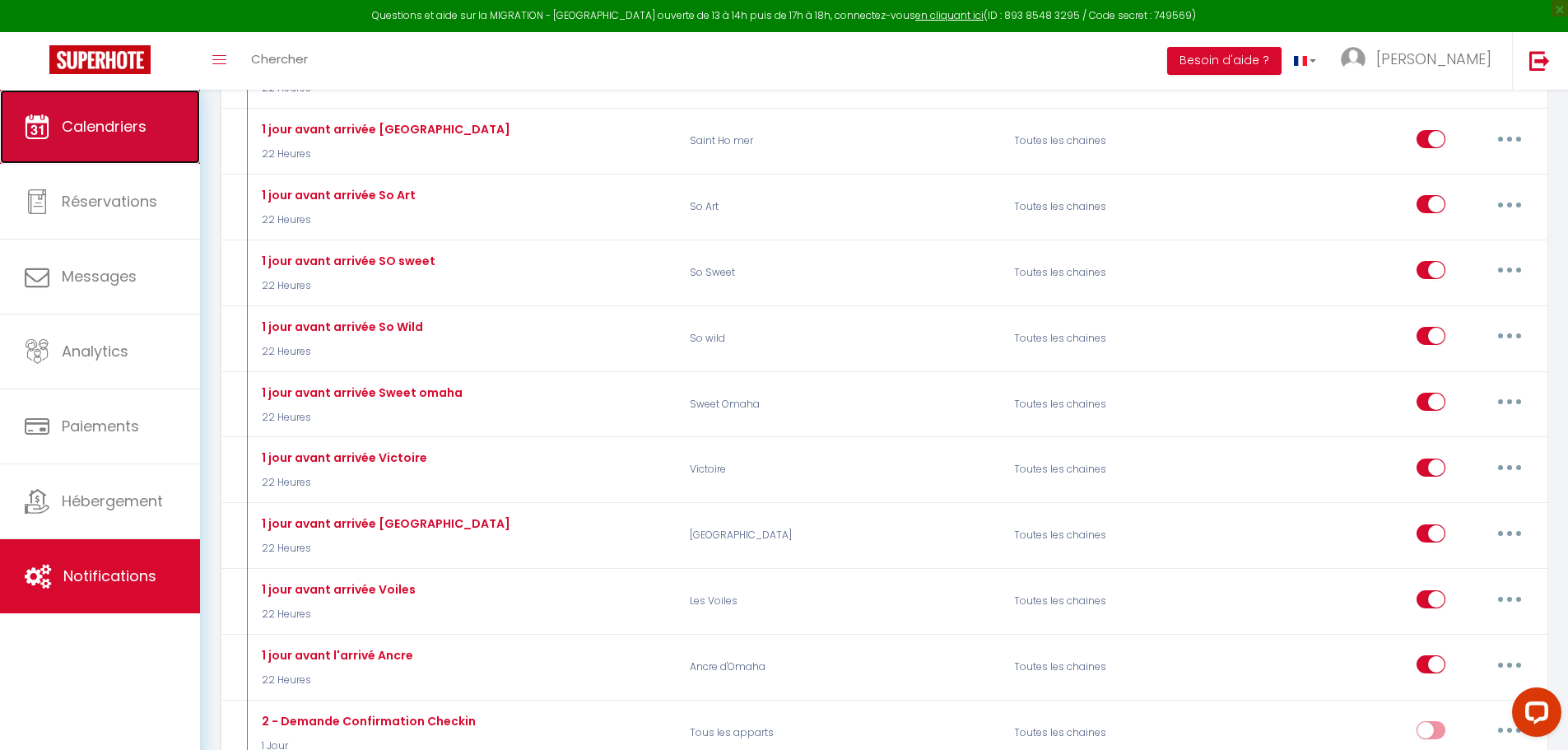
click at [123, 145] on link "Calendriers" at bounding box center [100, 127] width 200 height 74
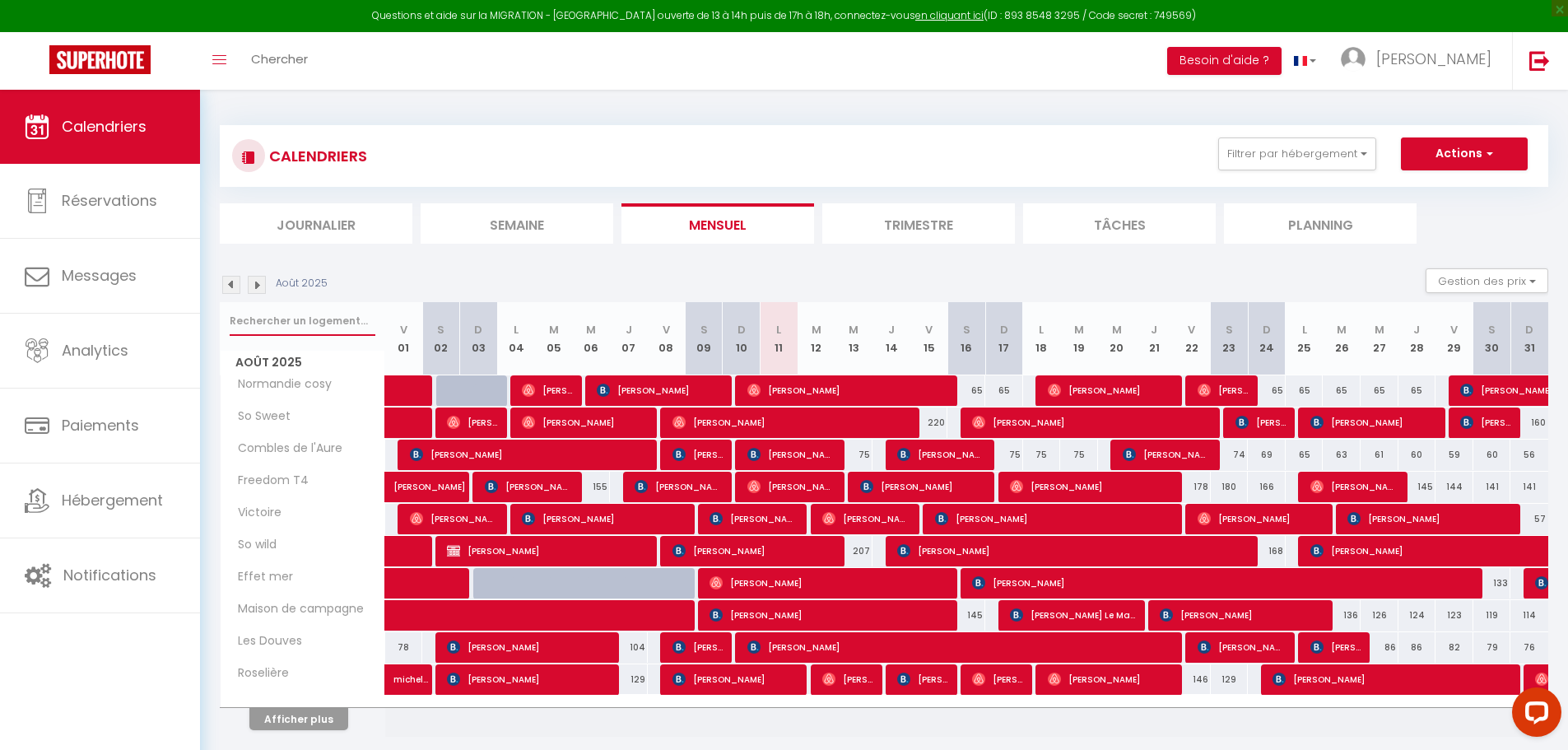
drag, startPoint x: 322, startPoint y: 323, endPoint x: 356, endPoint y: 285, distance: 51.0
click at [335, 303] on div at bounding box center [302, 321] width 164 height 38
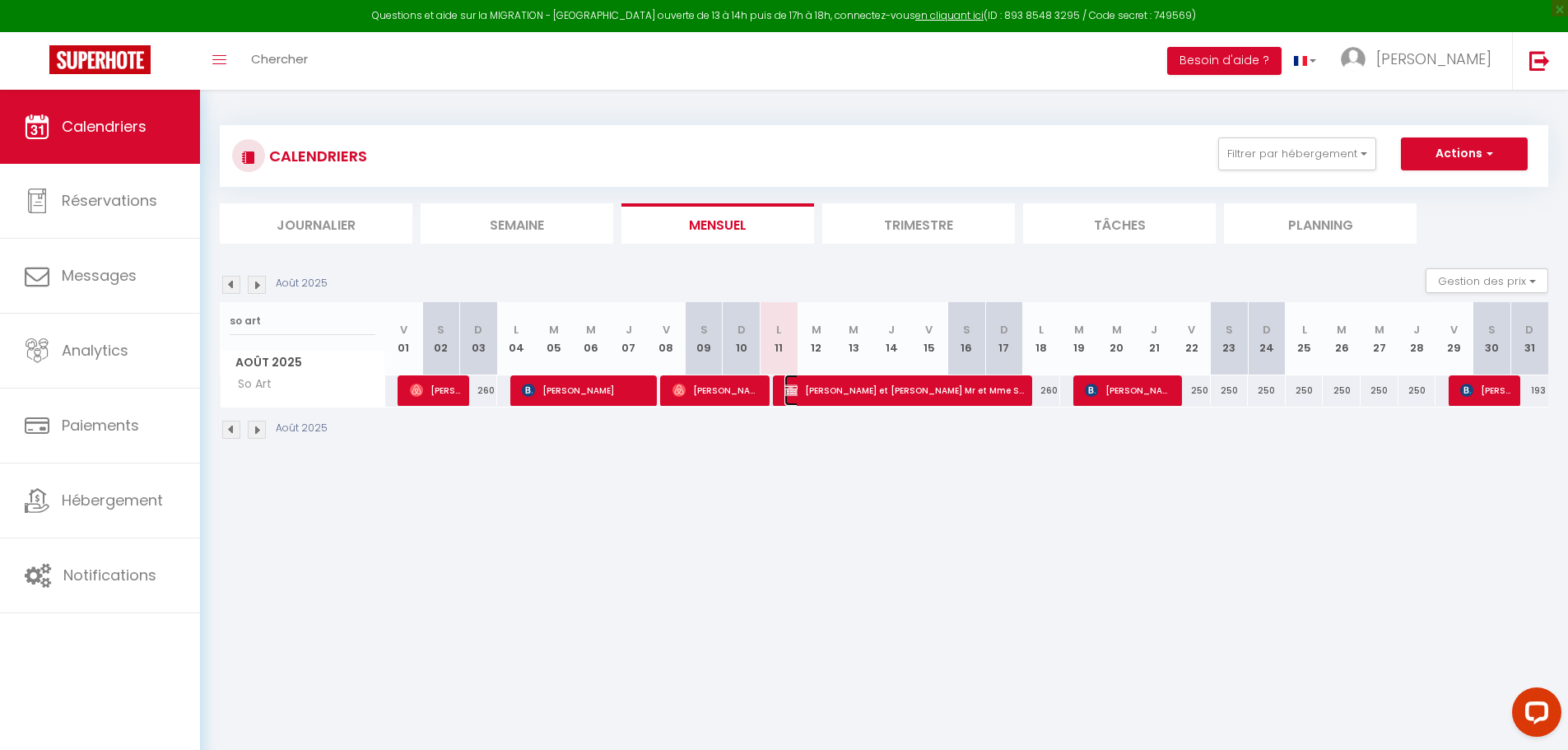
click at [821, 394] on span "[PERSON_NAME] et [PERSON_NAME] Mr et Mme Spaedig" at bounding box center [904, 390] width 239 height 31
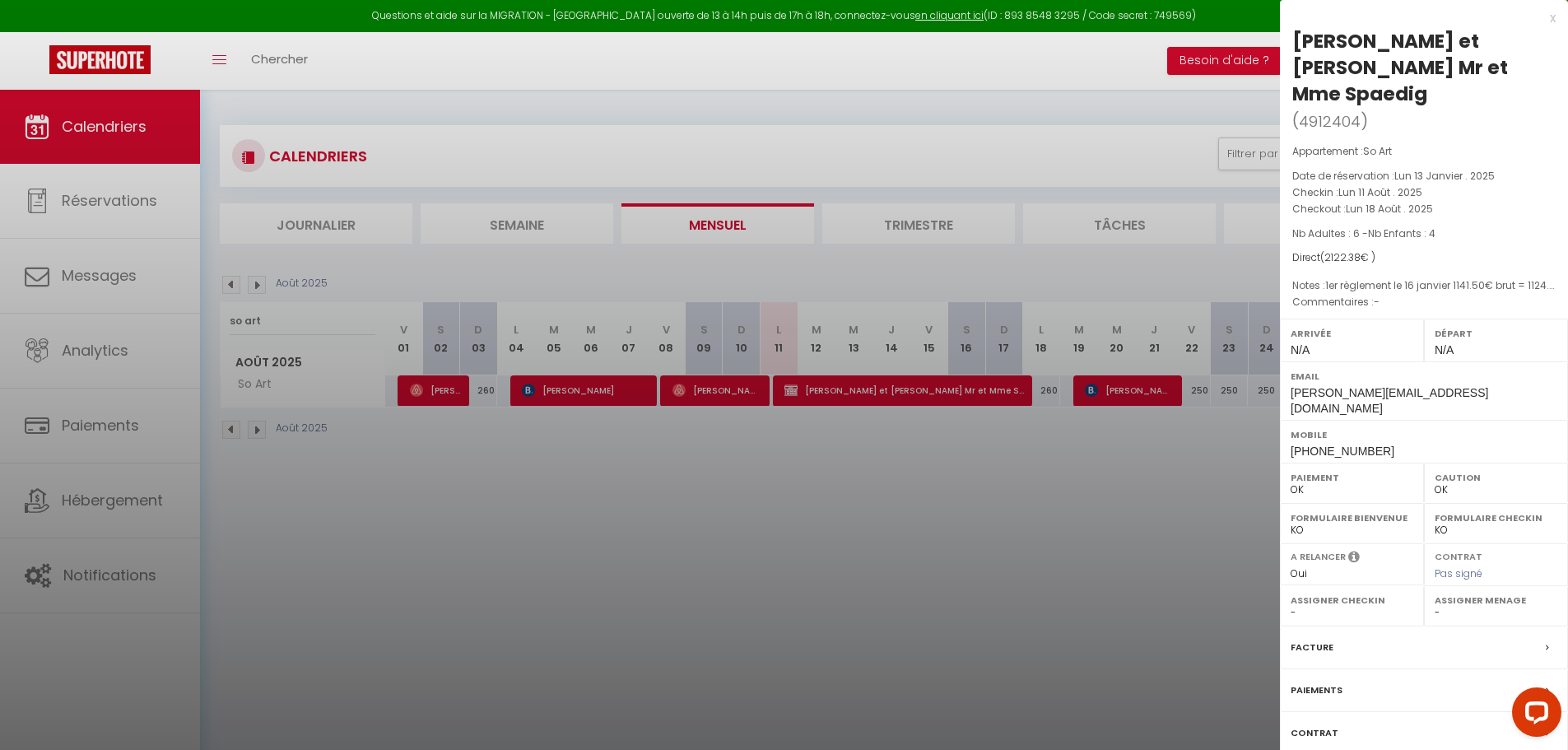
click at [1555, 14] on div "x" at bounding box center [1418, 18] width 275 height 20
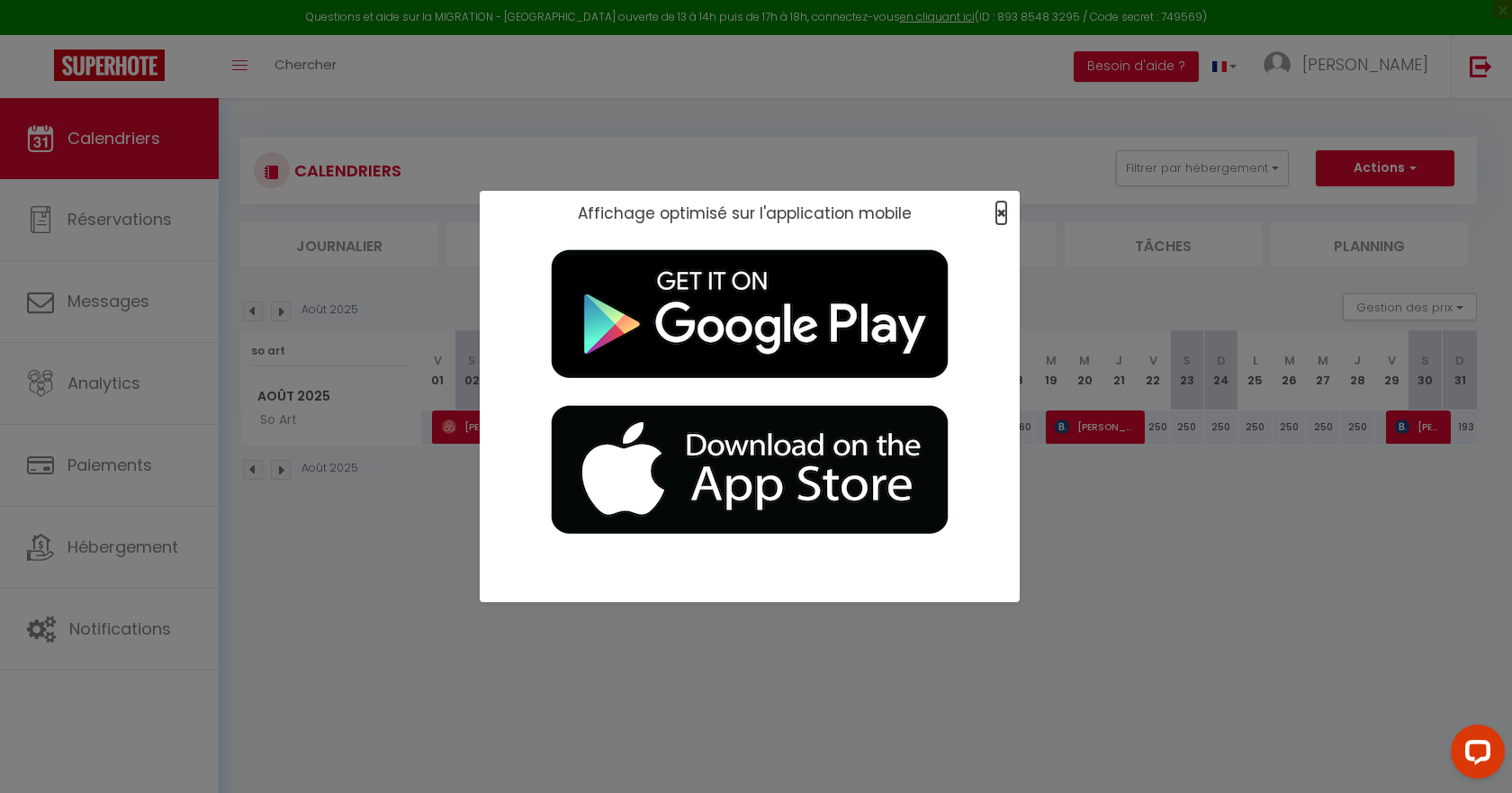
click at [1002, 210] on span "×" at bounding box center [1001, 213] width 10 height 23
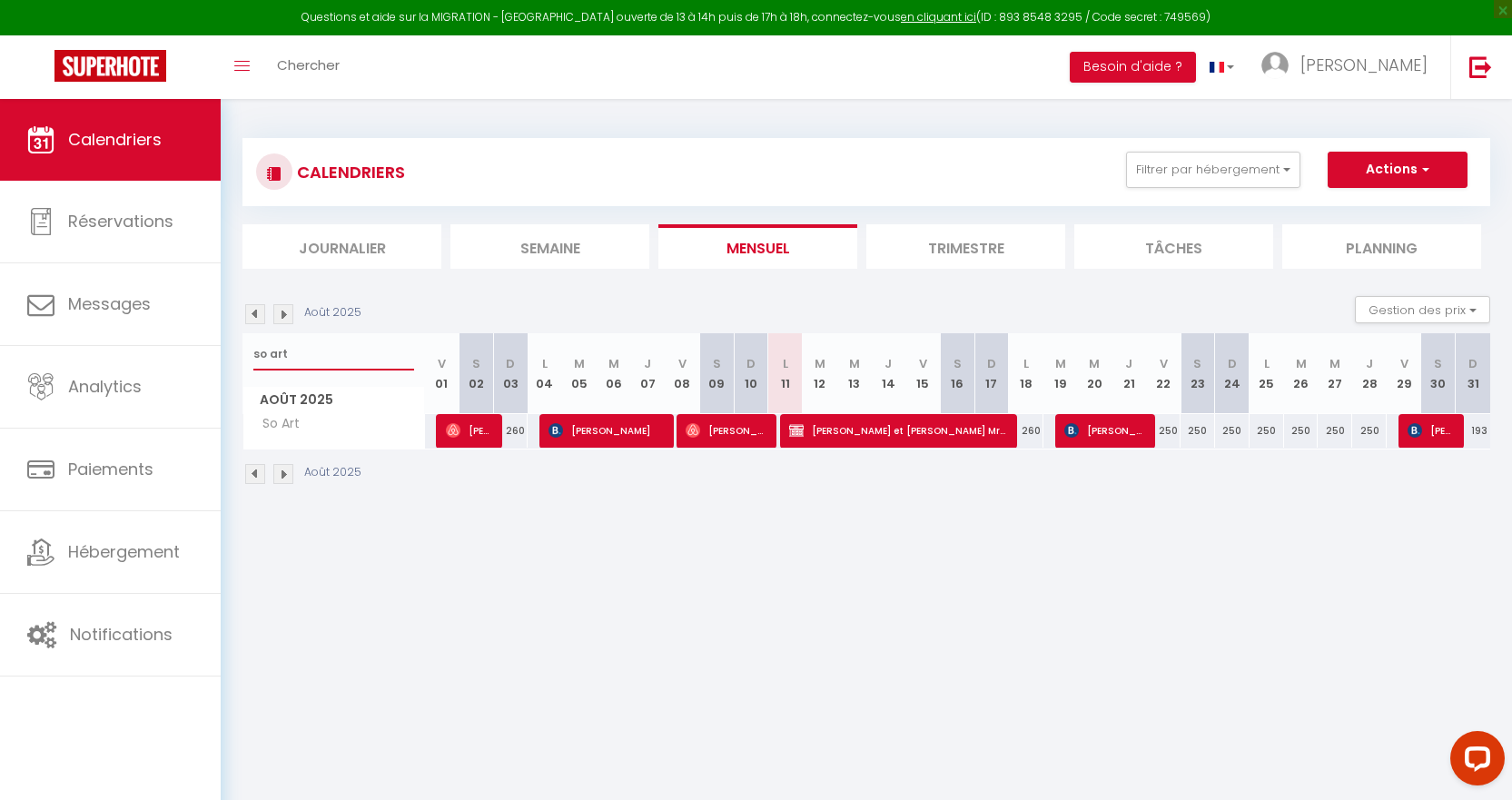
click at [347, 356] on input "so art" at bounding box center [333, 354] width 160 height 32
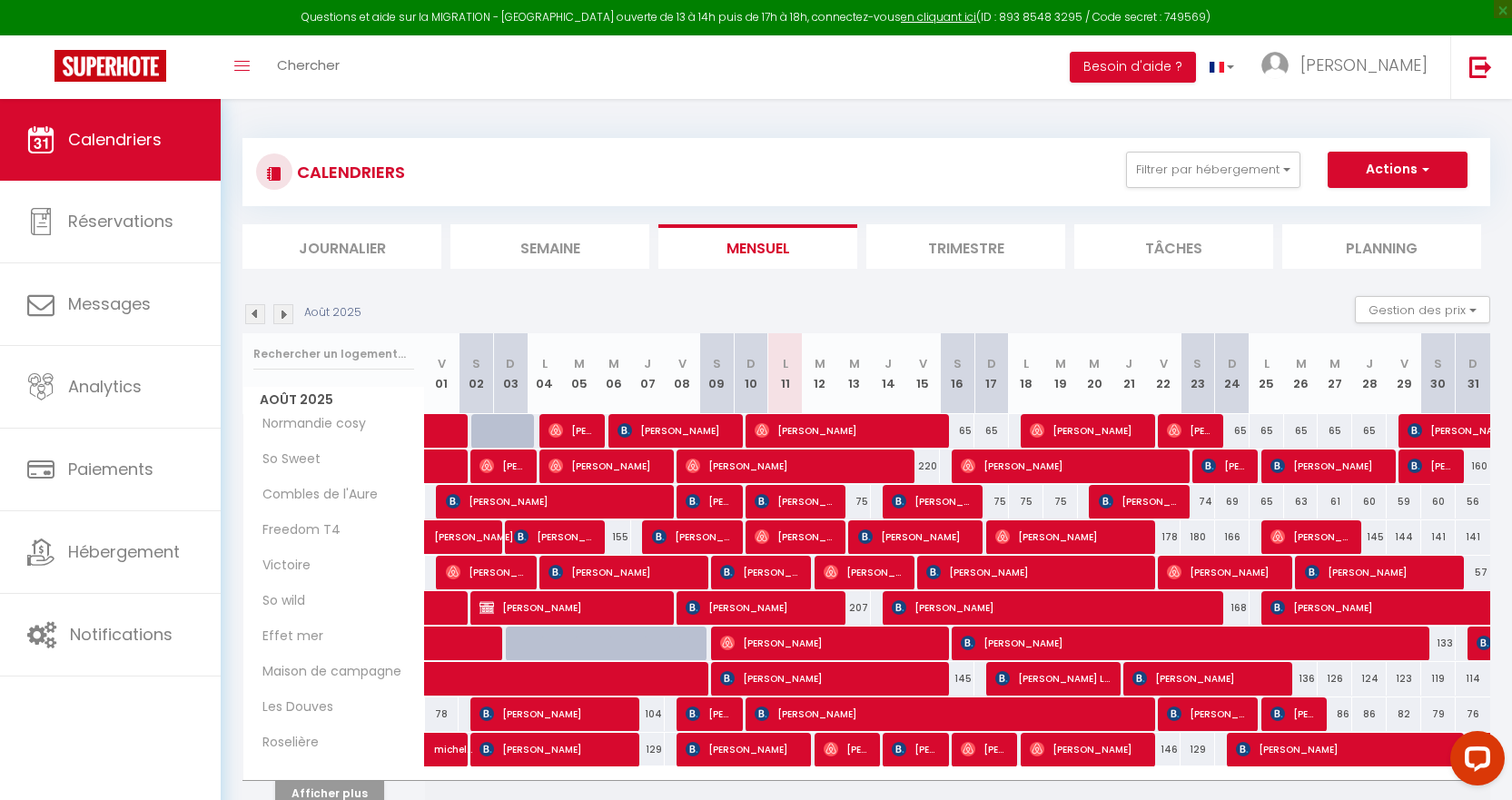
click at [258, 312] on img at bounding box center [256, 314] width 20 height 20
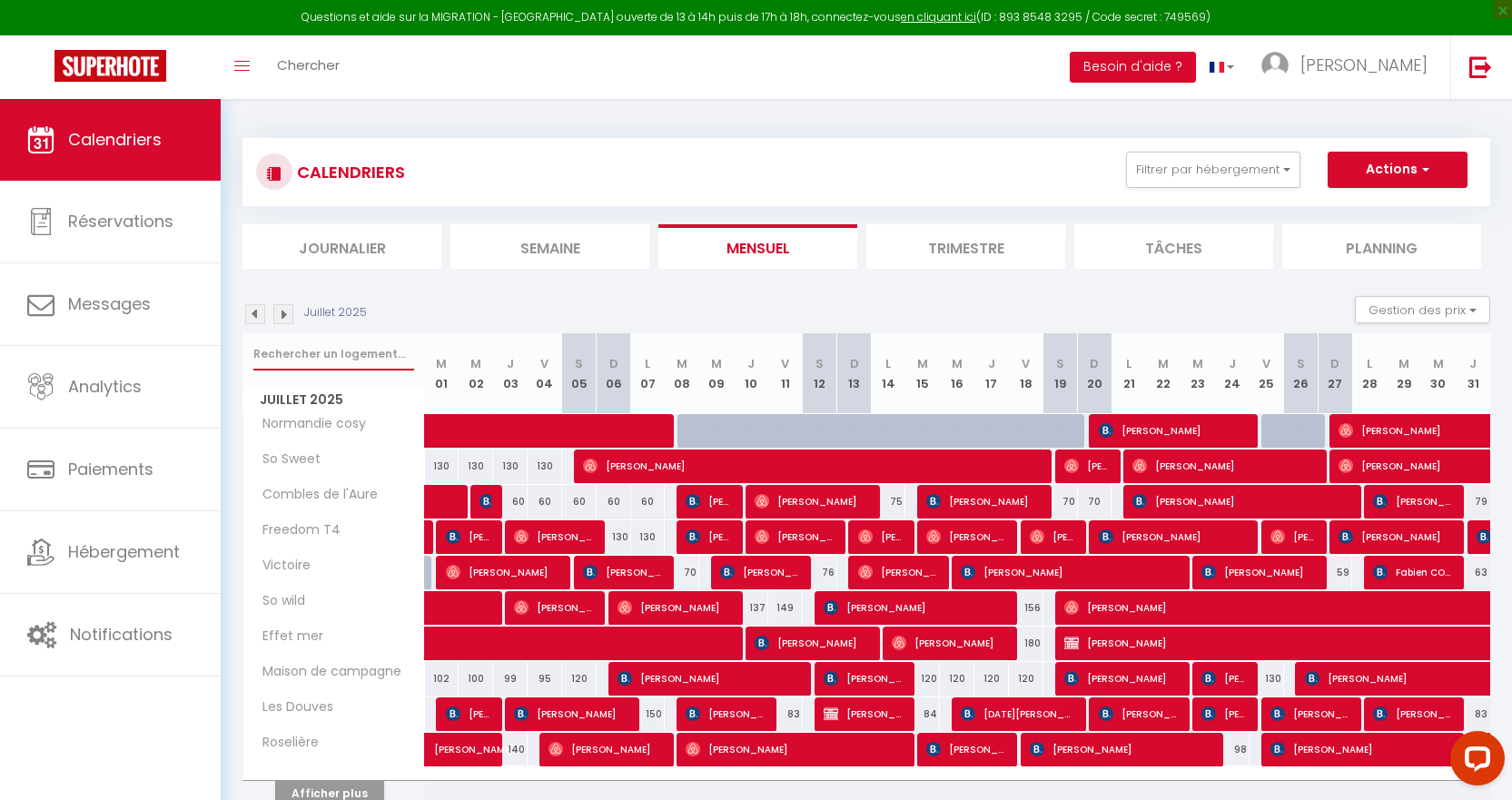
click at [339, 353] on input "text" at bounding box center [333, 354] width 160 height 32
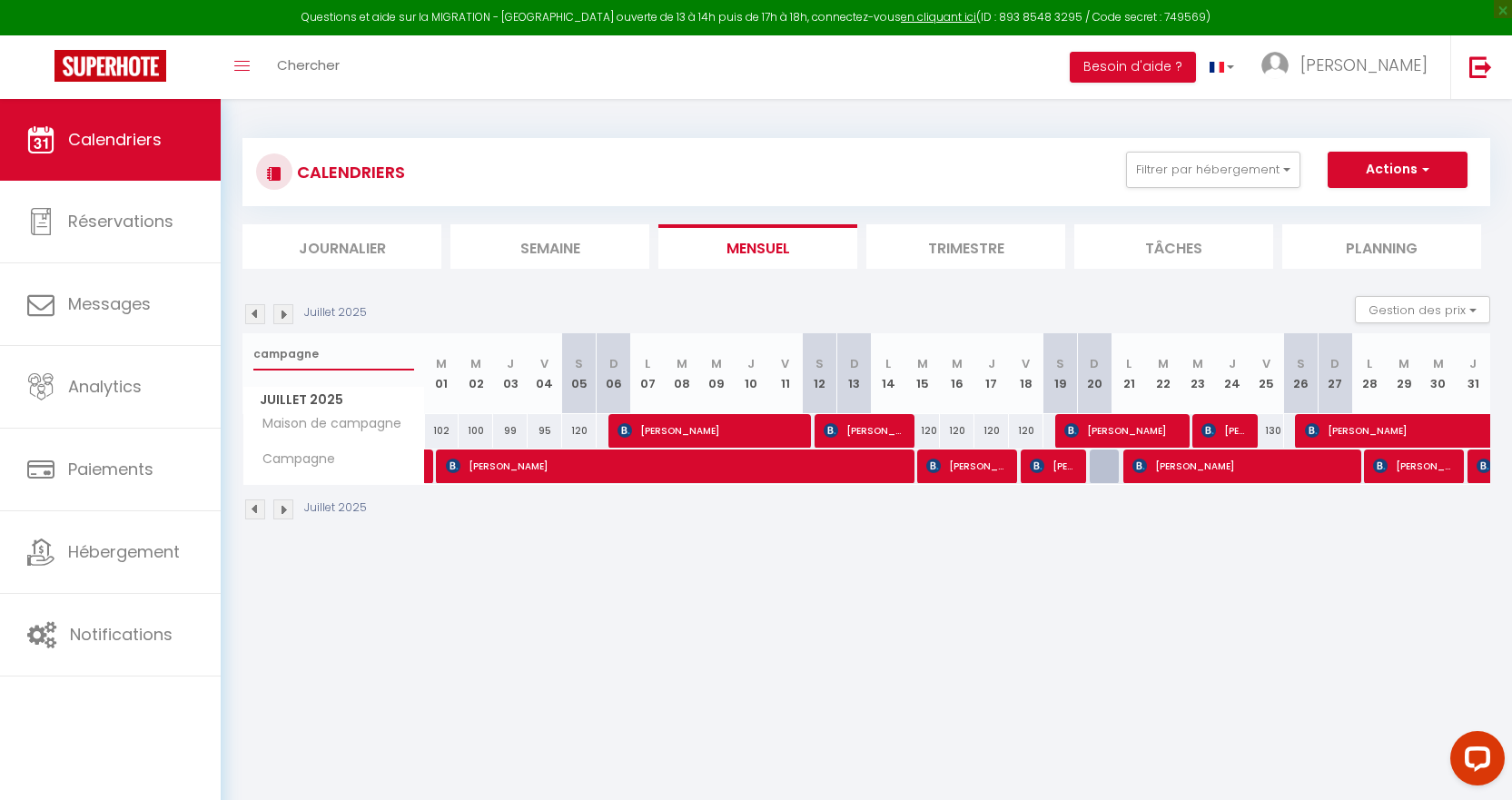
drag, startPoint x: 330, startPoint y: 365, endPoint x: 226, endPoint y: 354, distance: 104.6
click at [226, 354] on div "CALENDRIERS Filtrer par hébergement appart 1 nuit Normandie cosy Victoire Les D…" at bounding box center [866, 330] width 1292 height 461
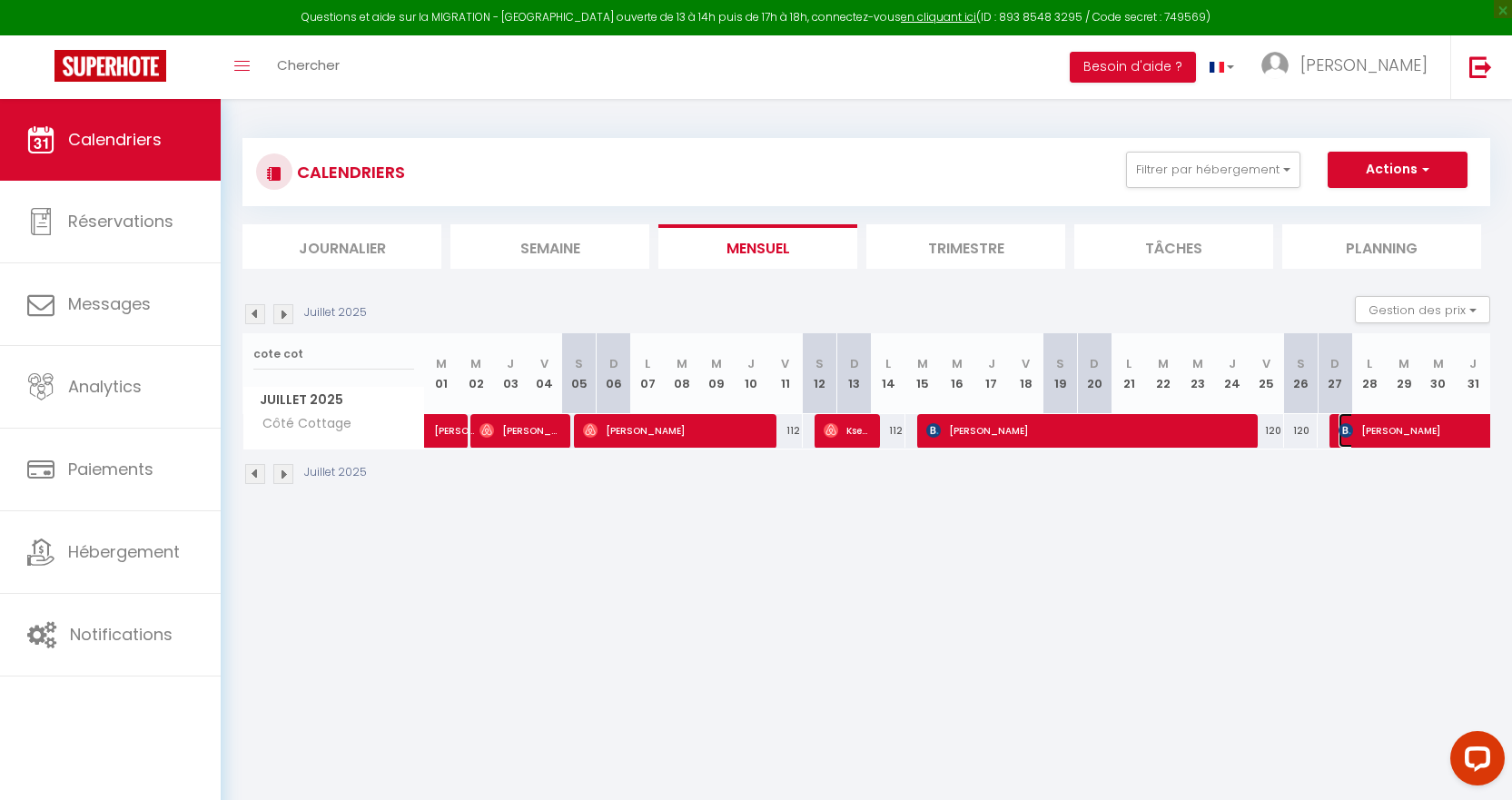
click at [1395, 435] on span "[PERSON_NAME]" at bounding box center [1485, 430] width 293 height 34
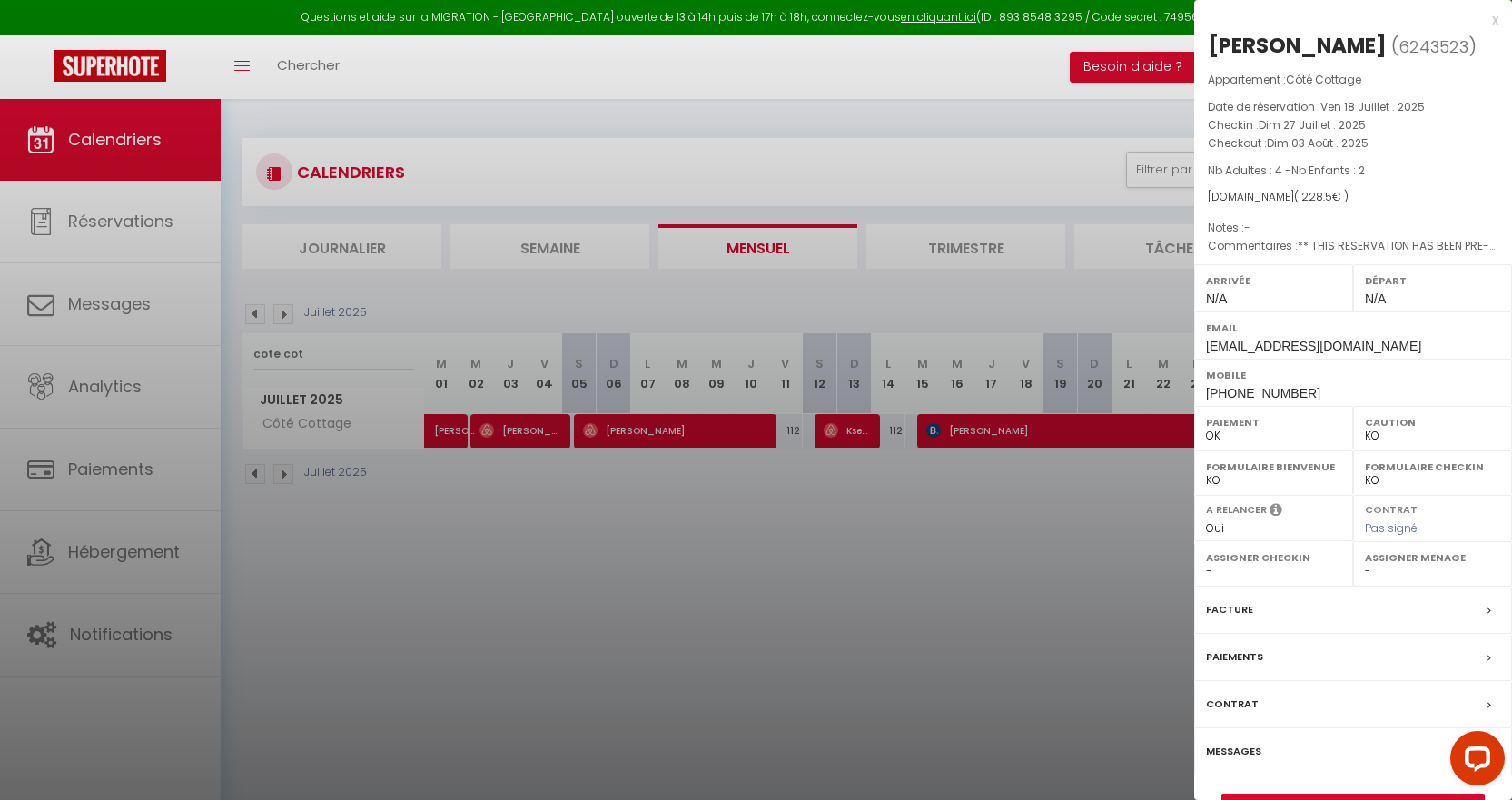
click at [1494, 21] on div "x" at bounding box center [1346, 20] width 304 height 22
